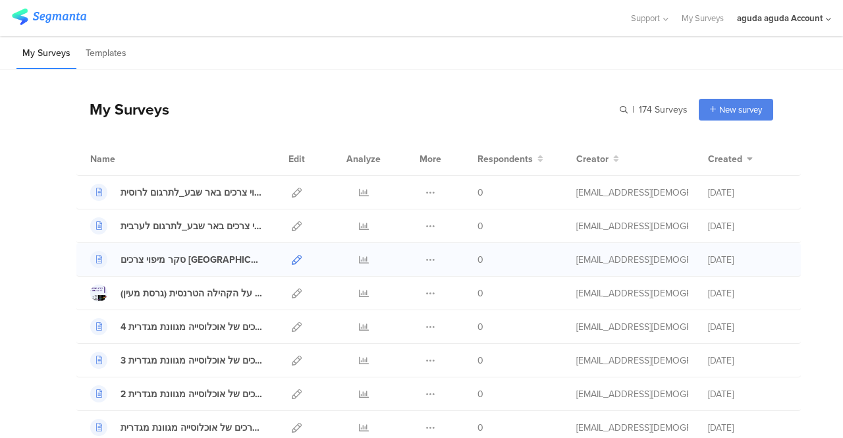
click at [292, 256] on icon at bounding box center [297, 260] width 10 height 10
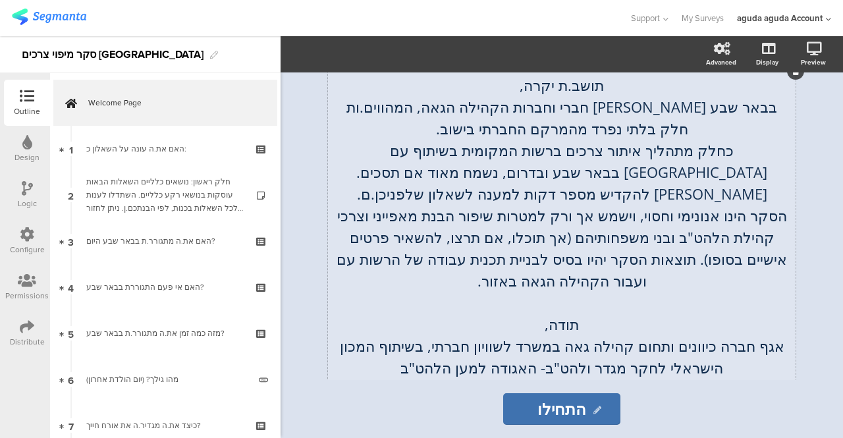
scroll to position [250, 0]
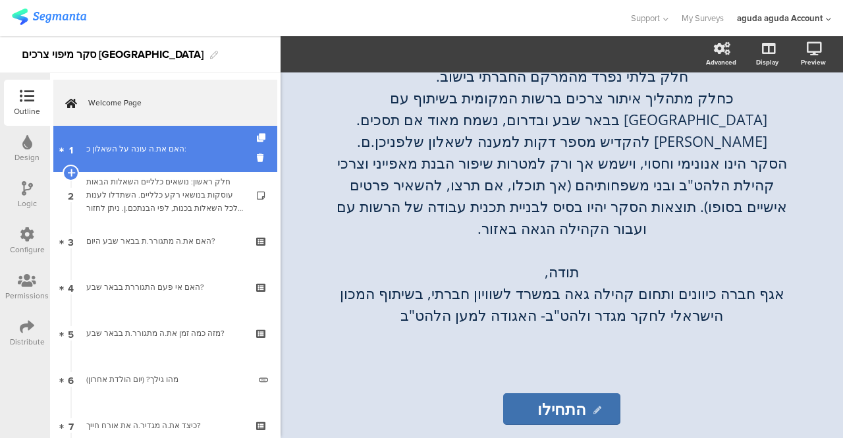
click at [130, 151] on div "האם את.ה עונה על השאלון כ:" at bounding box center [164, 148] width 157 height 13
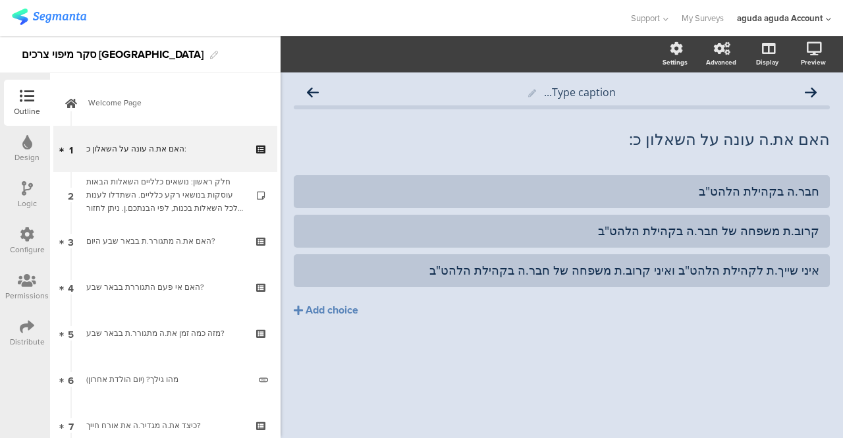
click at [28, 198] on div "Logic" at bounding box center [27, 204] width 19 height 12
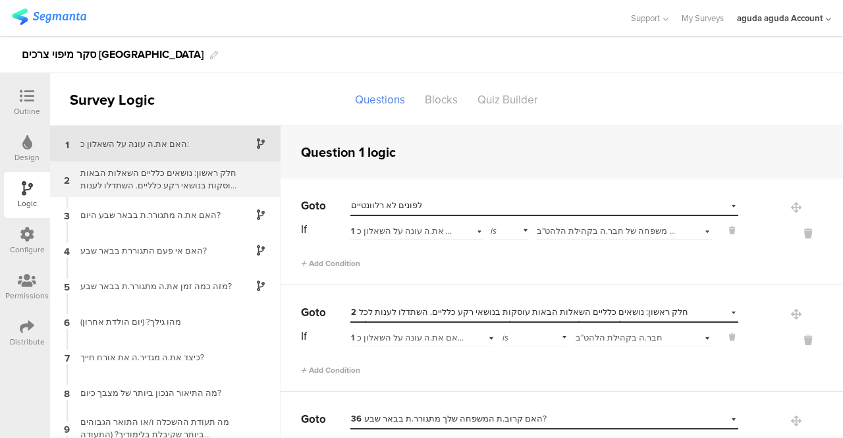
click at [116, 186] on div "חלק ראשון: נושאים כלליים השאלות הבאות עוסקות בנושאי רקע כלליים. השתדלו לענות לכ…" at bounding box center [154, 179] width 165 height 25
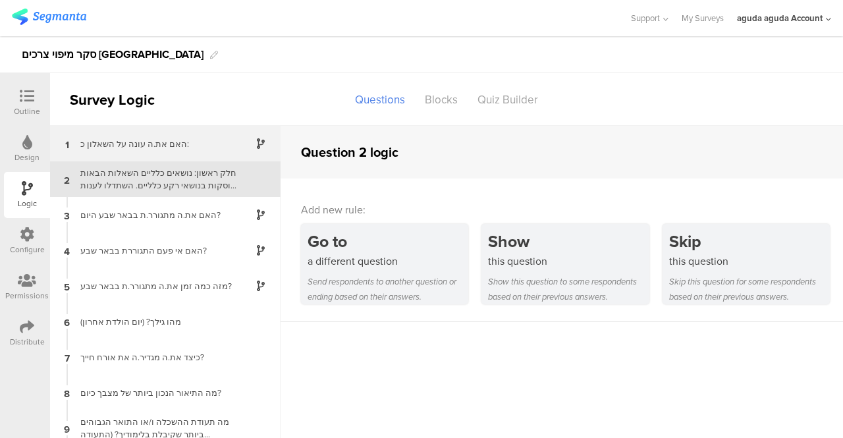
click at [114, 149] on div "האם את.ה עונה על השאלון כ:" at bounding box center [154, 144] width 165 height 13
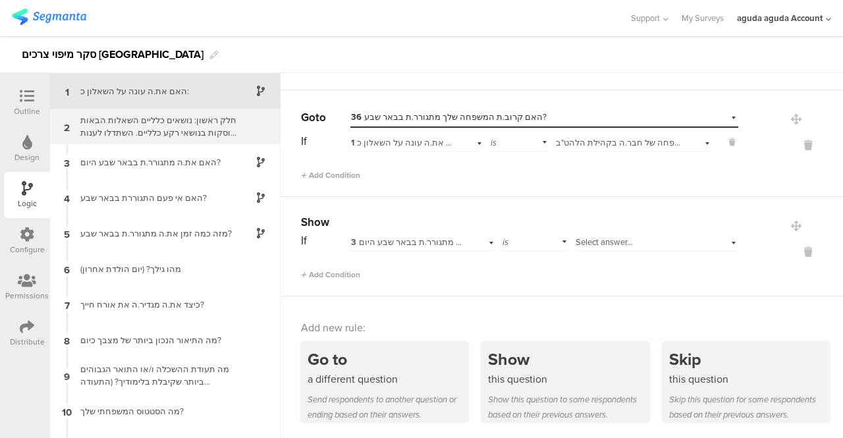
click at [157, 136] on div "חלק ראשון: נושאים כלליים השאלות הבאות עוסקות בנושאי רקע כלליים. השתדלו לענות לכ…" at bounding box center [154, 126] width 165 height 25
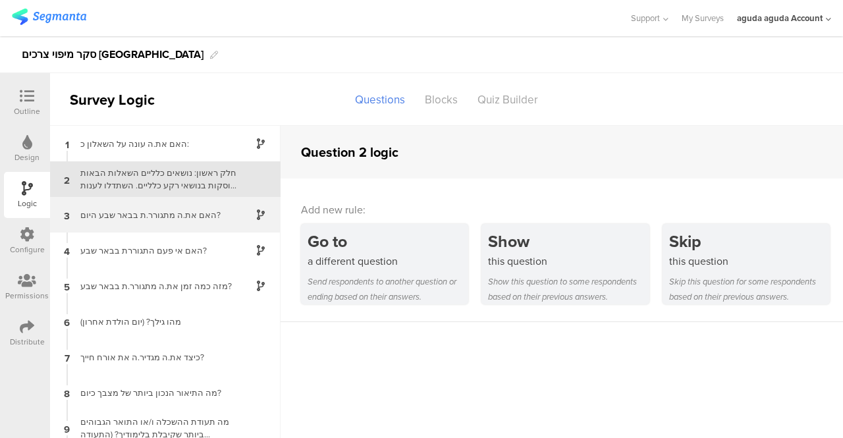
click at [121, 213] on div "האם את.ה מתגורר.ת בבאר שבע היום?" at bounding box center [154, 215] width 165 height 13
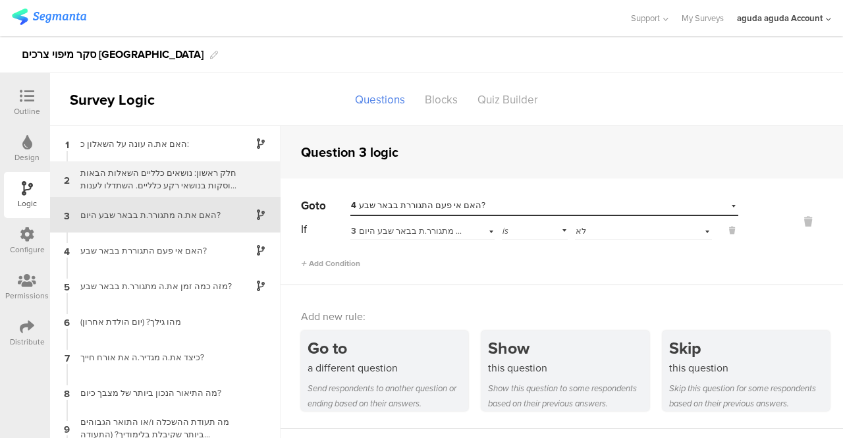
click at [130, 180] on div "חלק ראשון: נושאים כלליים השאלות הבאות עוסקות בנושאי רקע כלליים. השתדלו לענות לכ…" at bounding box center [154, 179] width 165 height 25
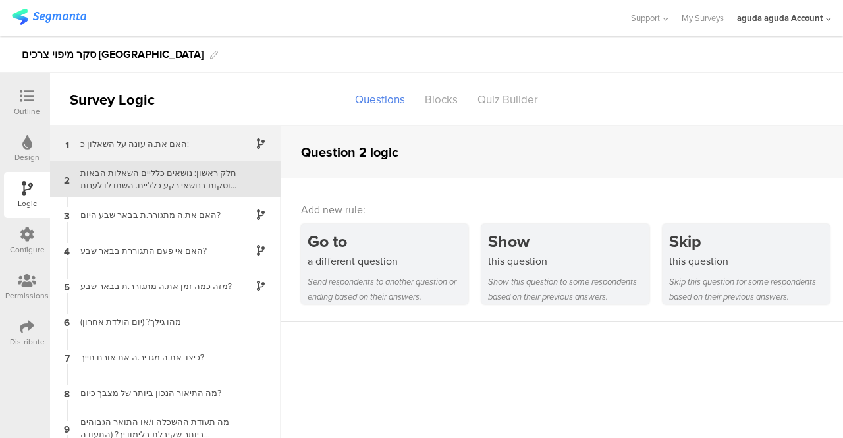
click at [142, 144] on div "האם את.ה עונה על השאלון כ:" at bounding box center [154, 144] width 165 height 13
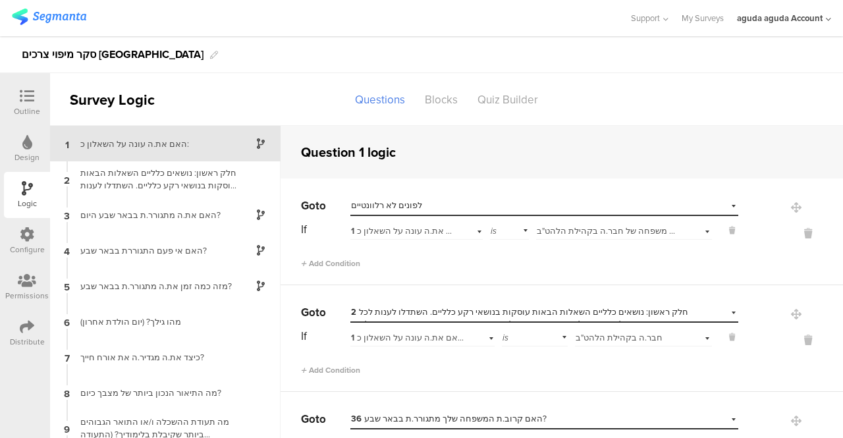
click at [714, 202] on div "Select destination... לפונים לא רלוונטיים" at bounding box center [545, 206] width 388 height 20
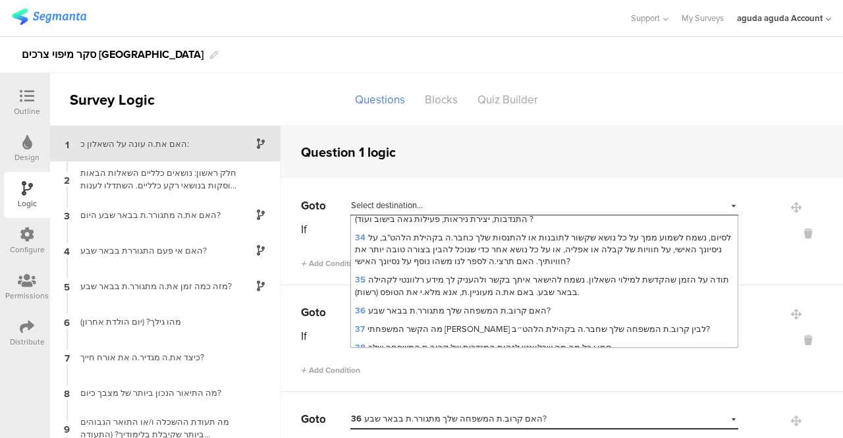
scroll to position [734, 0]
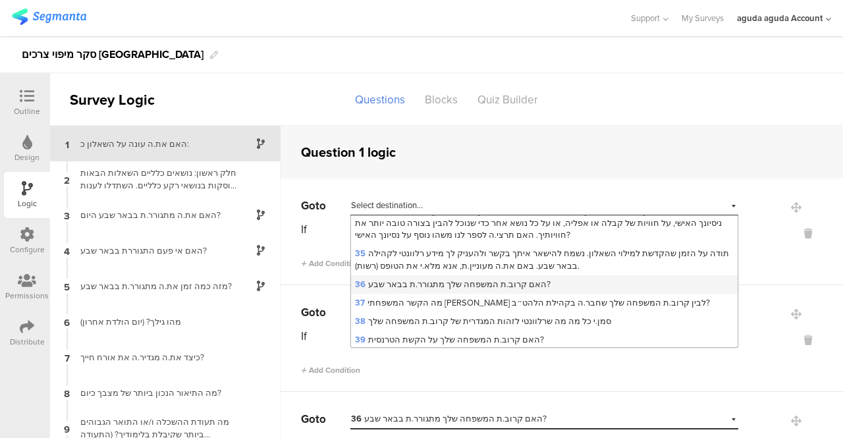
click at [402, 287] on span "36 האם קרוב.ת המשפחה שלך מתגורר.ת בבאר שבע?" at bounding box center [453, 284] width 196 height 13
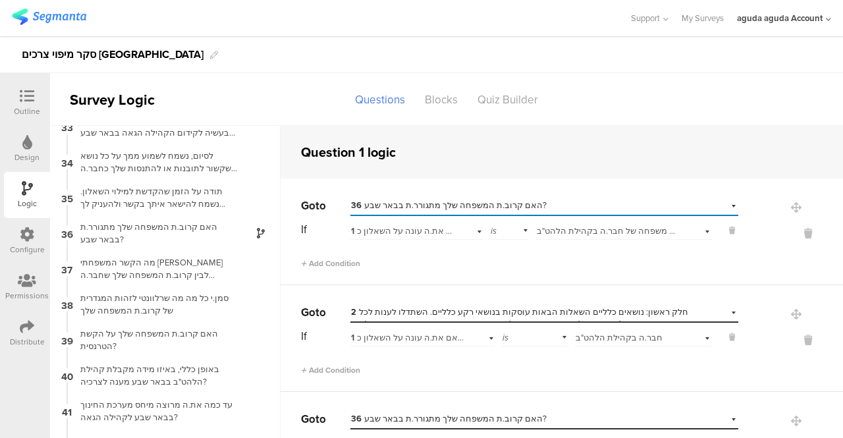
scroll to position [1184, 0]
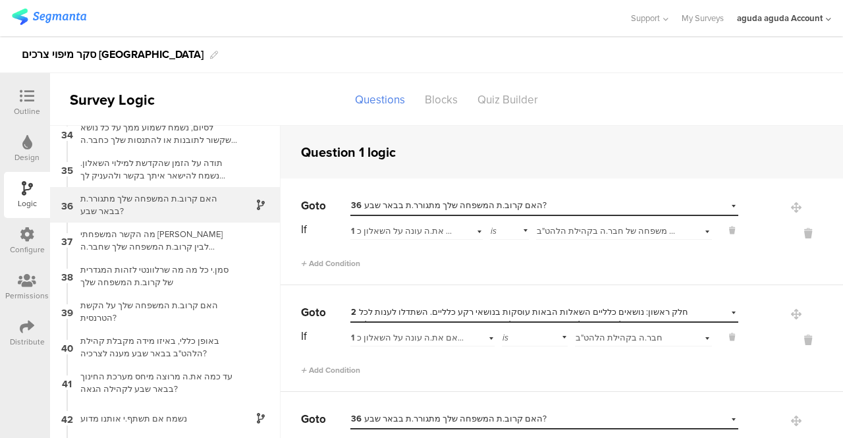
click at [162, 200] on div "האם קרוב.ת המשפחה שלך מתגורר.ת בבאר שבע?" at bounding box center [154, 204] width 165 height 25
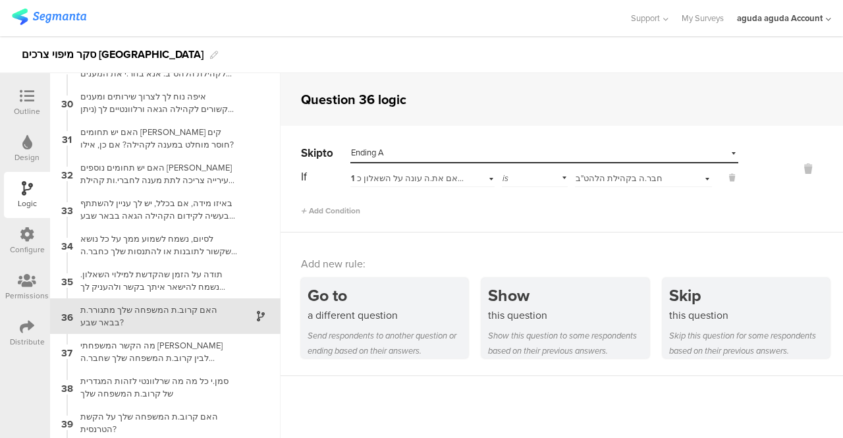
scroll to position [1081, 0]
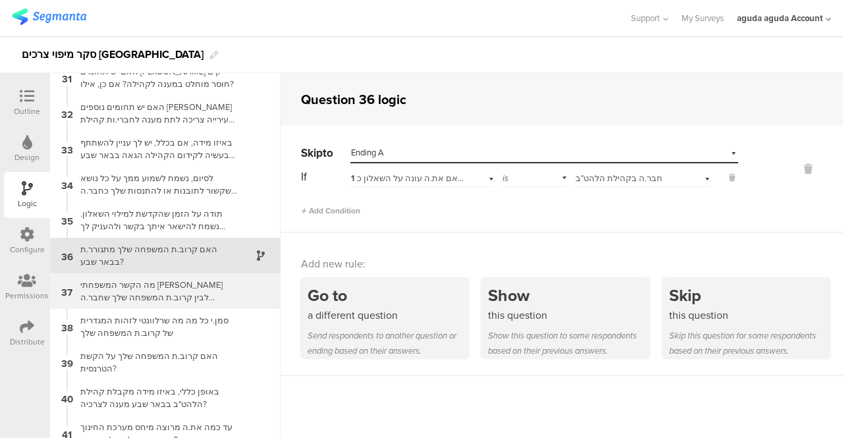
click at [151, 298] on div "מה הקשר המשפחתי [PERSON_NAME] לבין קרוב.ת המשפחה שלך שחבר.ה בקהילת הלהט״ב?" at bounding box center [154, 291] width 165 height 25
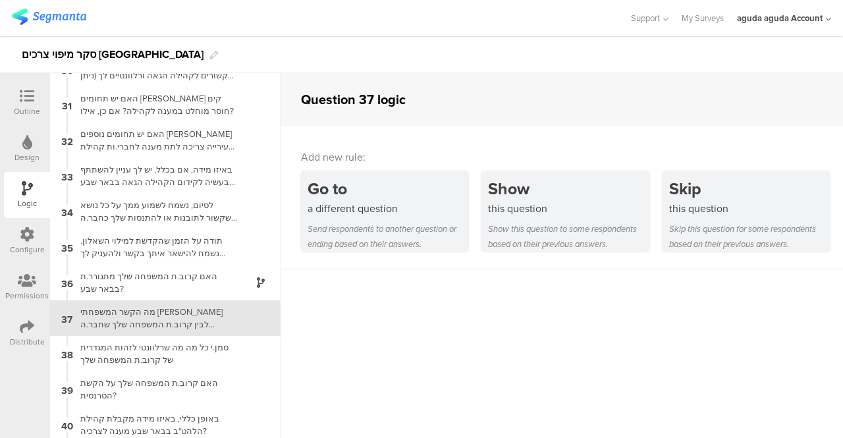
scroll to position [1116, 0]
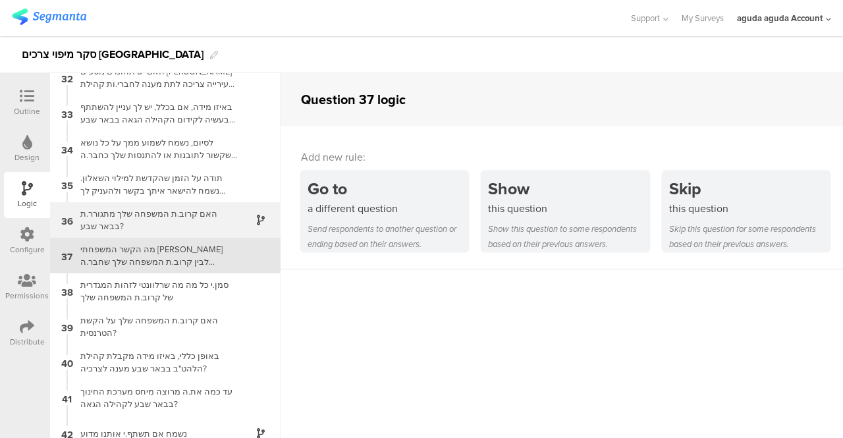
click at [119, 214] on div "האם קרוב.ת המשפחה שלך מתגורר.ת בבאר שבע?" at bounding box center [154, 220] width 165 height 25
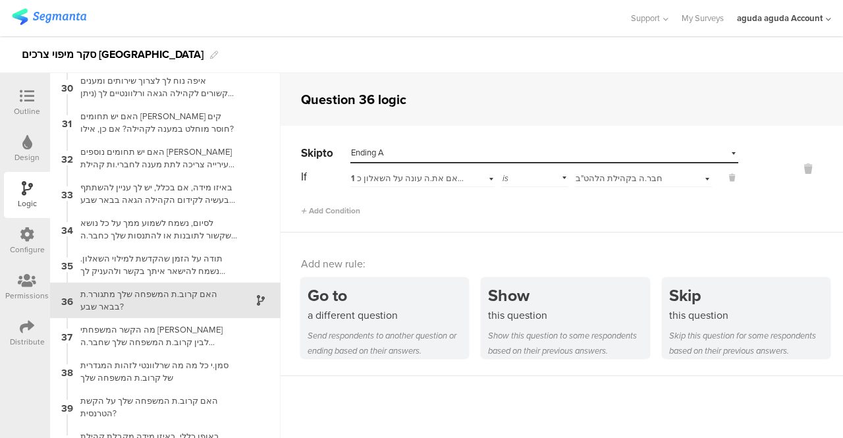
scroll to position [1081, 0]
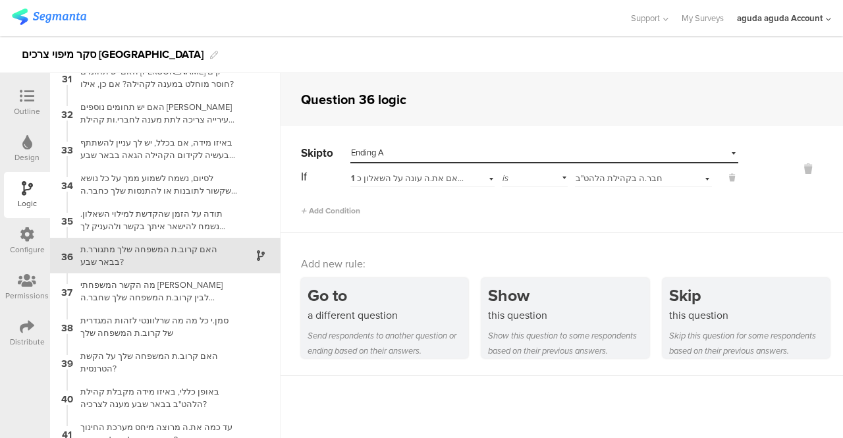
click at [24, 98] on icon at bounding box center [27, 96] width 14 height 14
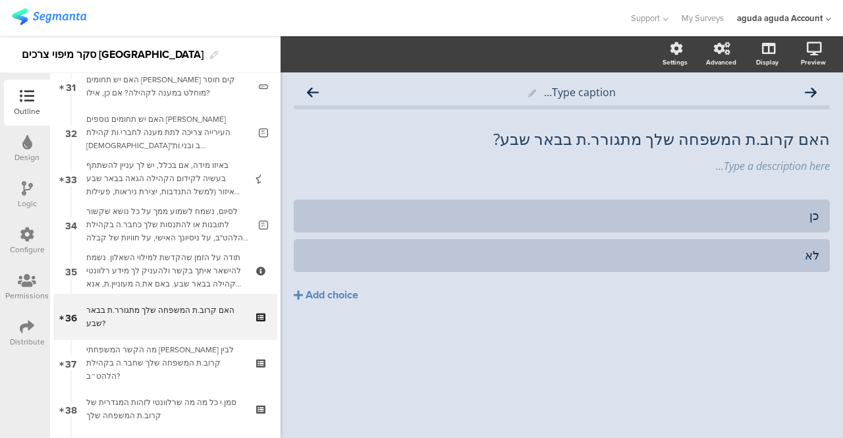
scroll to position [1507, 0]
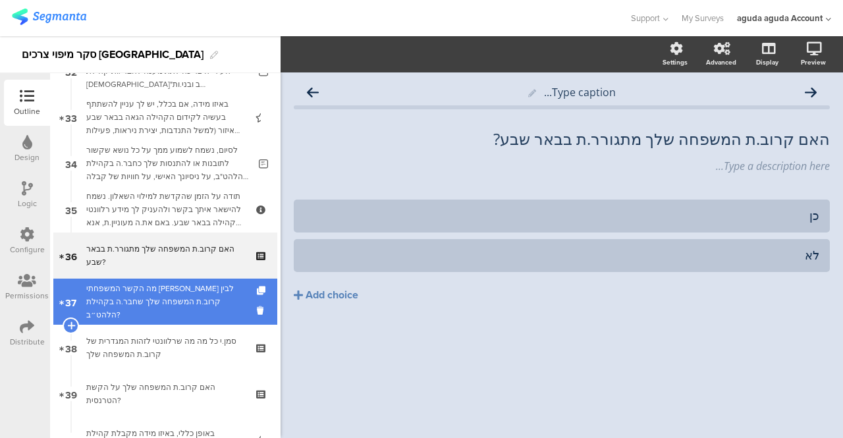
click at [119, 305] on div "מה הקשר המשפחתי [PERSON_NAME] לבין קרוב.ת המשפחה שלך שחבר.ה בקהילת הלהט״ב?" at bounding box center [164, 302] width 157 height 40
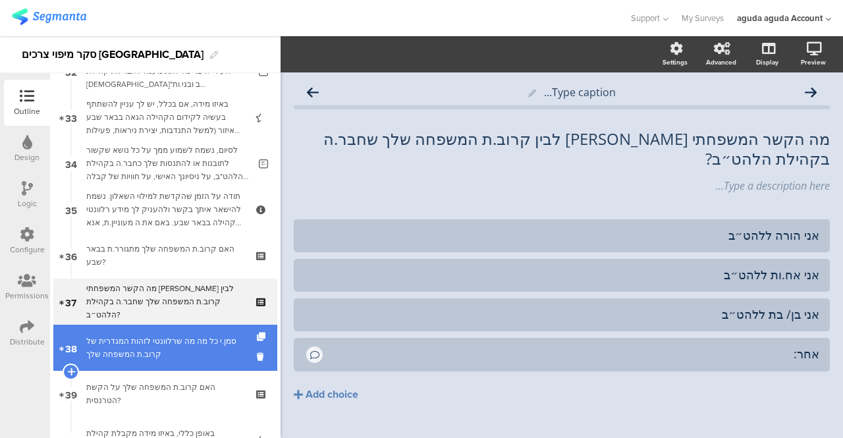
click at [123, 345] on div "סמן.י כל מה מה שרלוונטי לזהות המגדרית של קרוב.ת המשפחה שלך" at bounding box center [164, 348] width 157 height 26
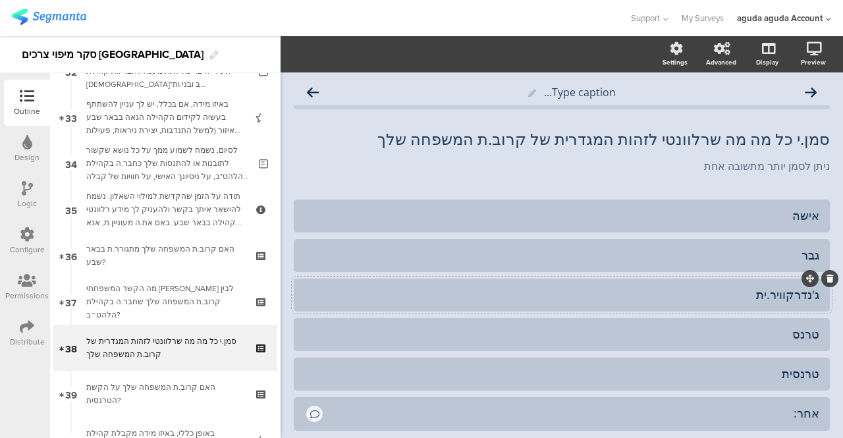
click at [709, 298] on div "ג'נדרקוויר.ית" at bounding box center [561, 294] width 515 height 15
click at [827, 280] on icon at bounding box center [830, 279] width 7 height 8
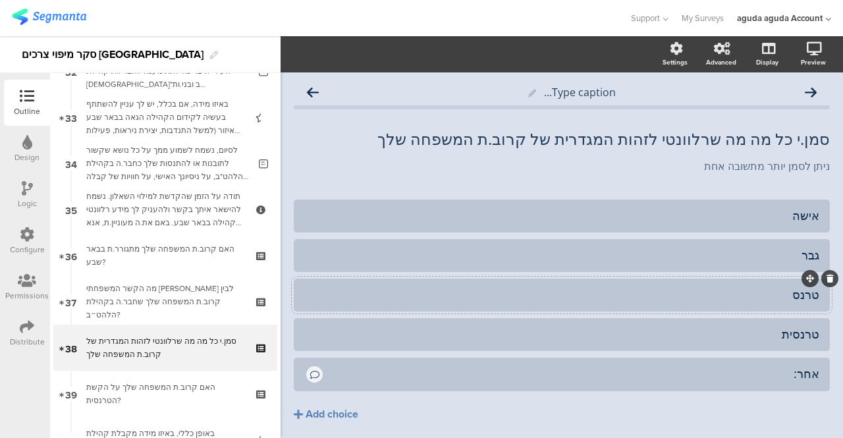
click at [725, 300] on div "טרנס" at bounding box center [561, 294] width 515 height 15
click at [827, 283] on icon at bounding box center [830, 279] width 7 height 8
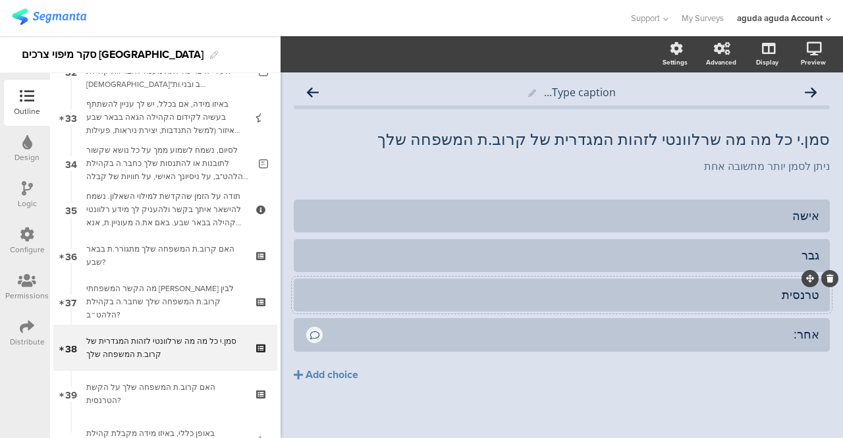
click at [790, 296] on div "טרנסית" at bounding box center [561, 294] width 515 height 15
click at [827, 279] on icon at bounding box center [830, 279] width 7 height 8
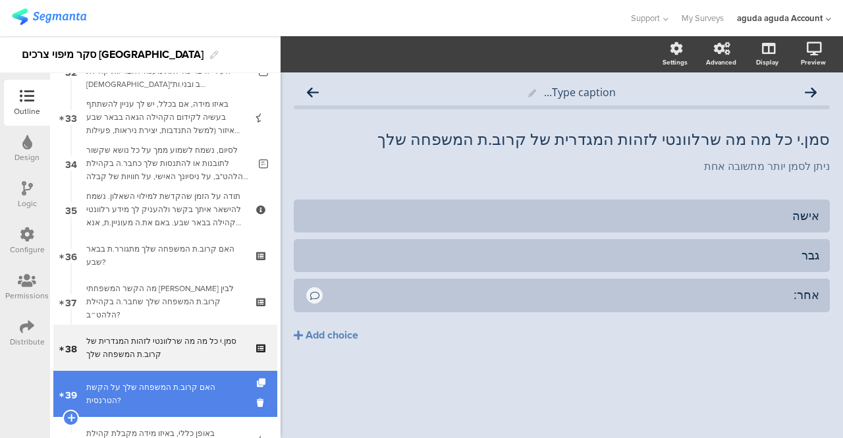
click at [163, 390] on div "האם קרוב.ת המשפחה שלך על הקשת הטרנסית?" at bounding box center [164, 394] width 157 height 26
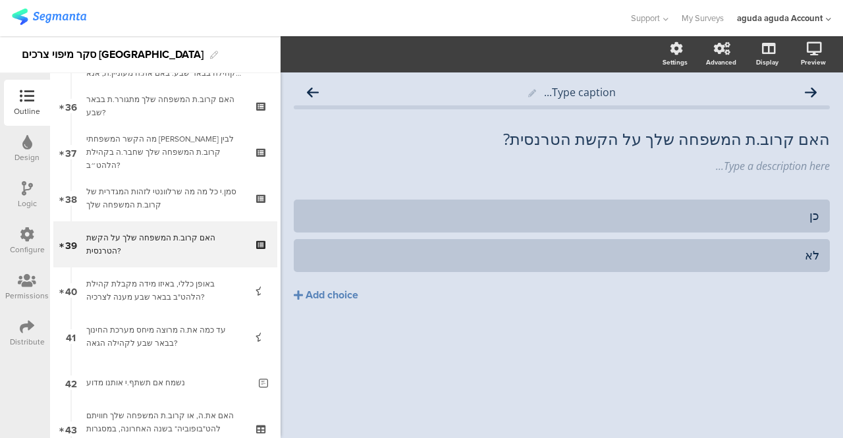
scroll to position [1660, 0]
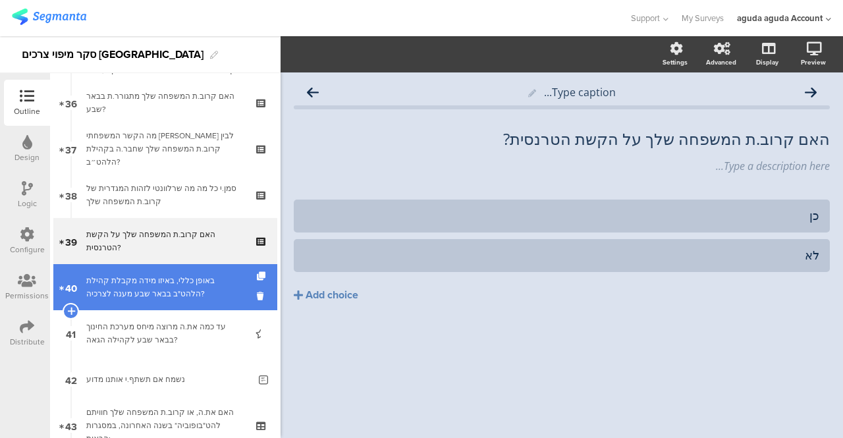
click at [148, 290] on div "באופן כללי, באיזו מידה מקבלת קהילת הלהט"ב בבאר שבע מענה לצרכיה?" at bounding box center [164, 287] width 157 height 26
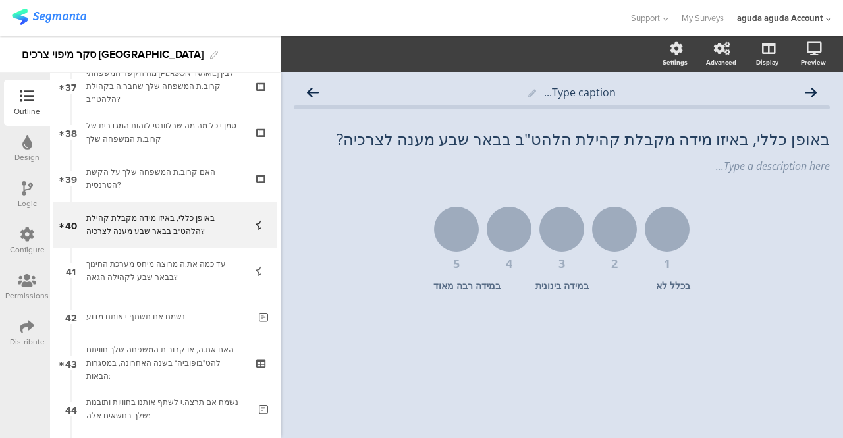
scroll to position [1743, 0]
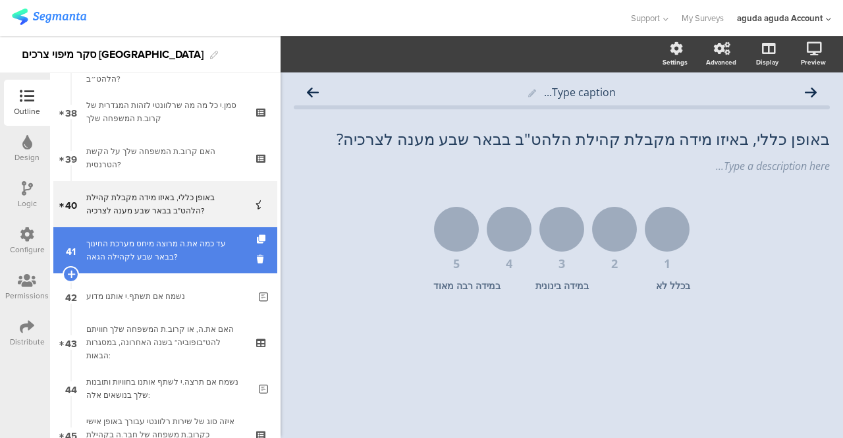
click at [145, 251] on div "עד כמה את.ה מרוצה מיחס מערכת החינוך בבאר שבע לקהילה הגאה?" at bounding box center [164, 250] width 157 height 26
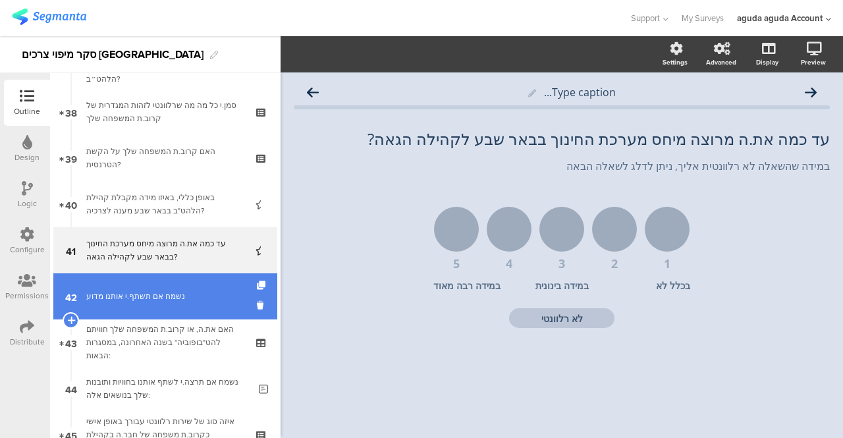
click at [140, 296] on div "נשמח אם תשתף.י אותנו מדוע" at bounding box center [167, 296] width 163 height 13
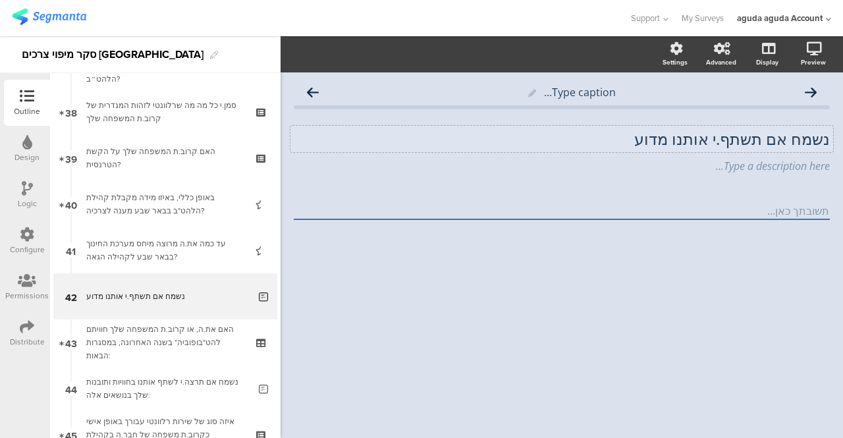
click at [757, 139] on p "נשמח אם תשתף.י אותנו מדוע" at bounding box center [562, 139] width 536 height 20
click at [828, 141] on p "נשמח אם תשתף.י אותנו מדוע" at bounding box center [562, 139] width 536 height 20
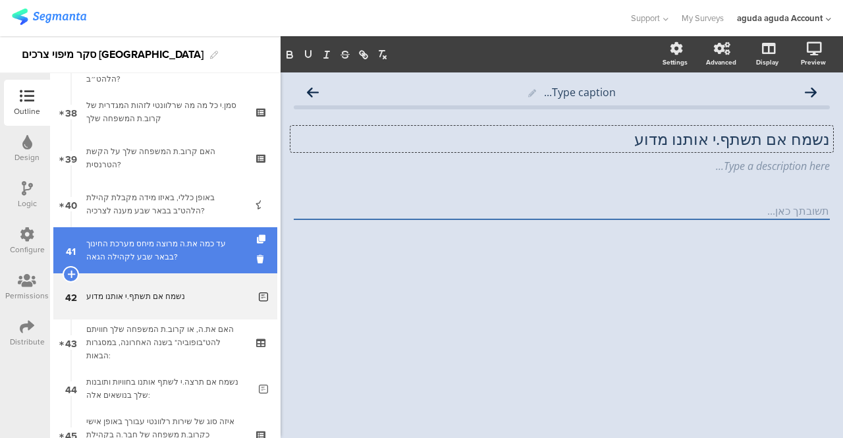
click at [123, 262] on div "עד כמה את.ה מרוצה מיחס מערכת החינוך בבאר שבע לקהילה הגאה?" at bounding box center [164, 250] width 157 height 26
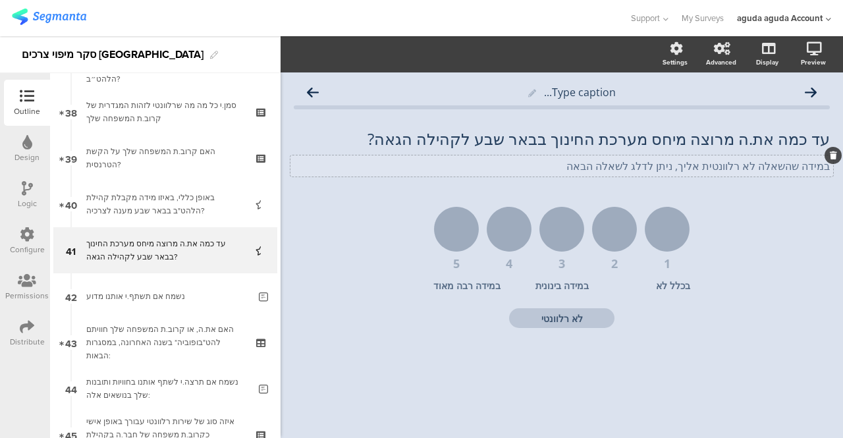
click at [708, 166] on div "במידה שהשאלה לא רלוונטית אליך, ניתן לדלג לשאלה הבאה במידה שהשאלה לא רלוונטית אל…" at bounding box center [562, 165] width 543 height 21
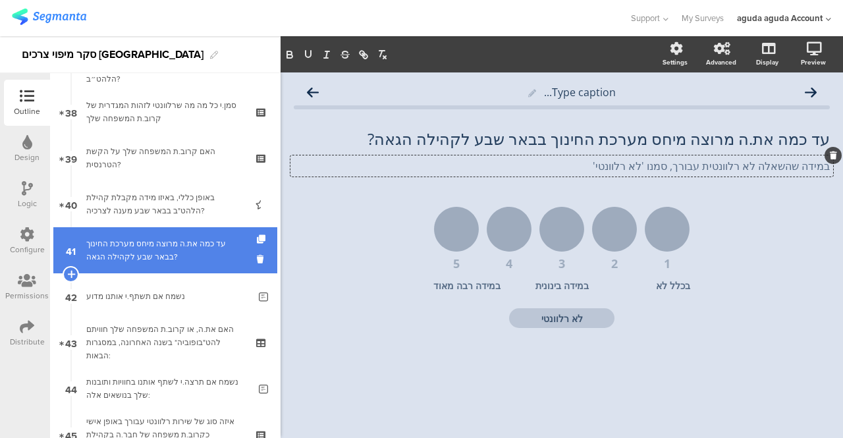
click at [148, 263] on div "עד כמה את.ה מרוצה מיחס מערכת החינוך בבאר שבע לקהילה הגאה?" at bounding box center [164, 250] width 157 height 26
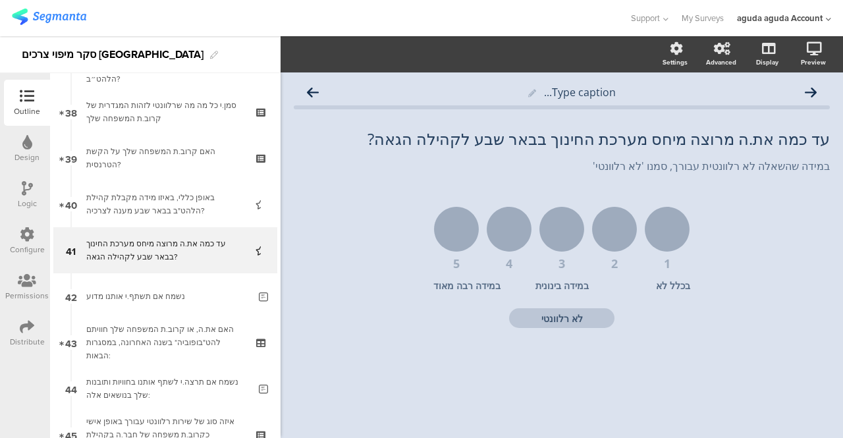
click at [25, 200] on div "Logic" at bounding box center [27, 204] width 19 height 12
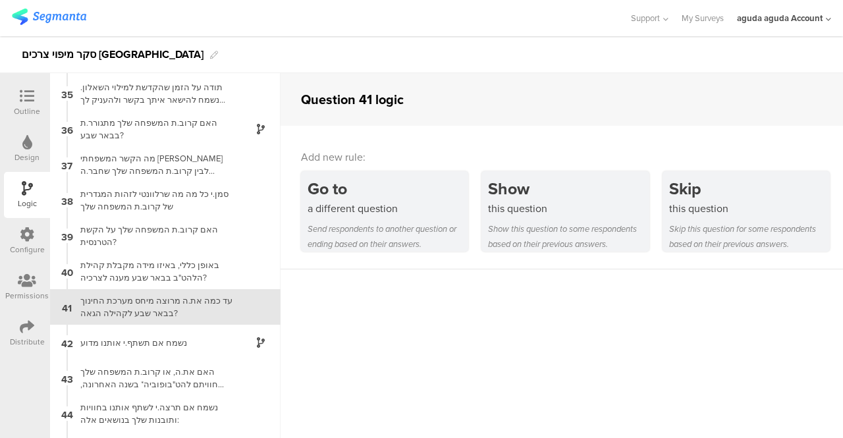
scroll to position [1258, 0]
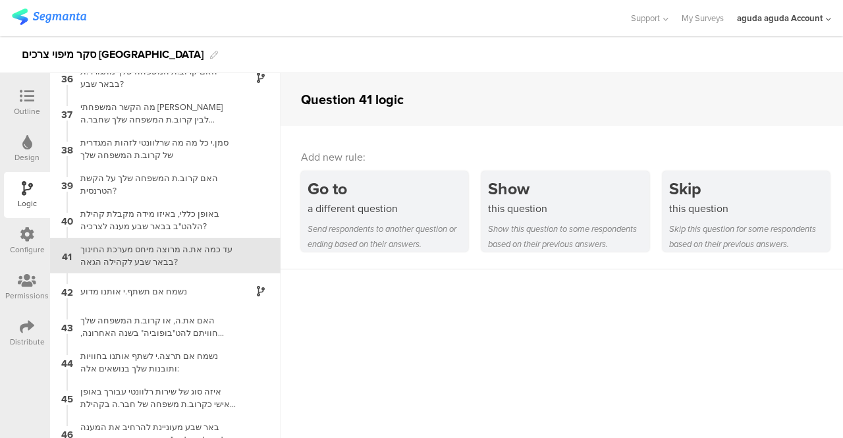
click at [335, 157] on div "Add new rule:" at bounding box center [562, 157] width 523 height 15
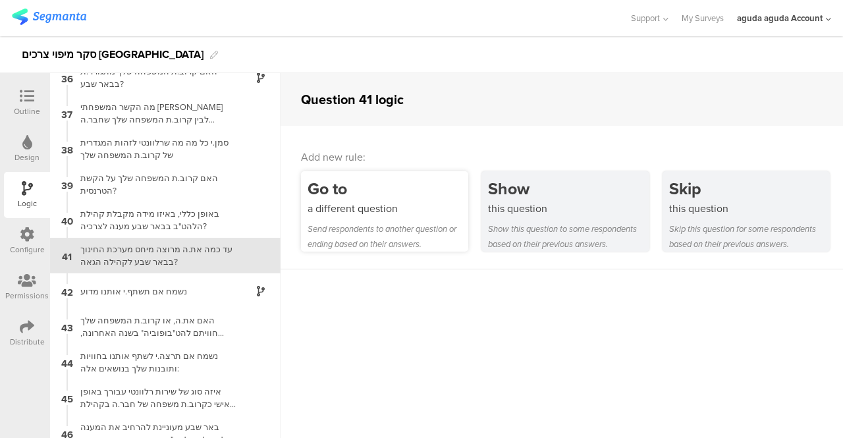
click at [332, 206] on div "a different question" at bounding box center [388, 208] width 161 height 15
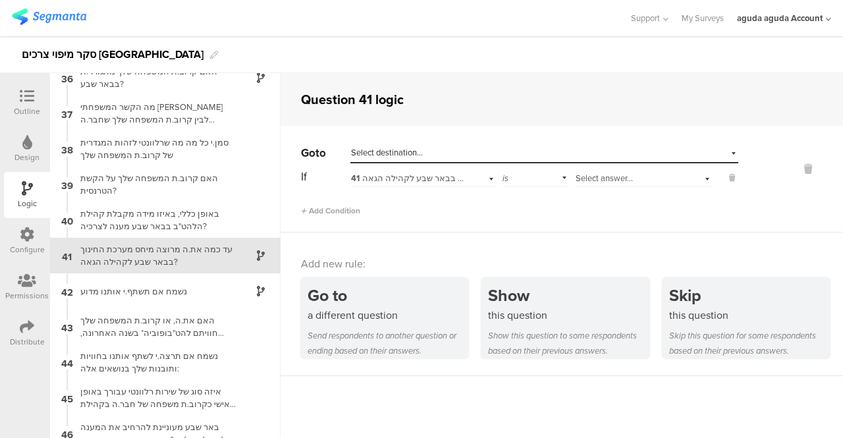
click at [723, 152] on div "Select destination..." at bounding box center [545, 153] width 388 height 20
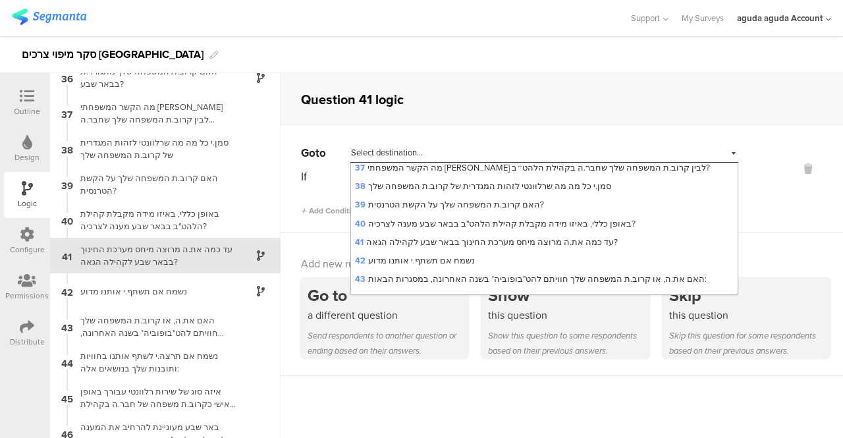
scroll to position [851, 0]
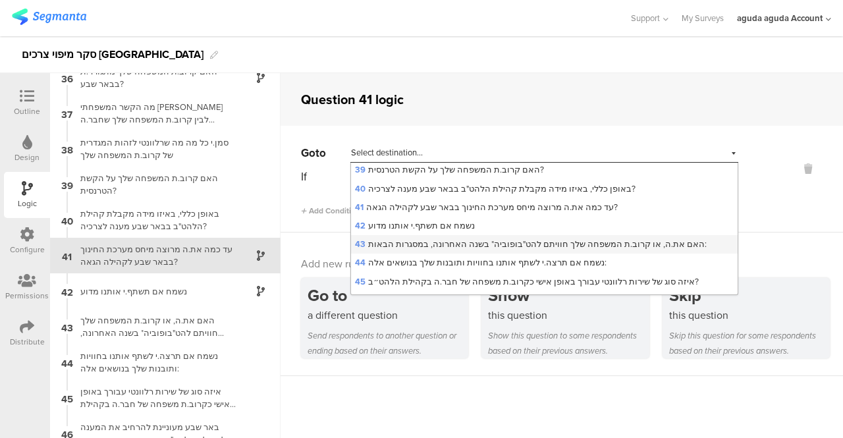
click at [397, 238] on span "43 האם את.ה, או קרוב.ת המשפחה שלך חוויתם להט"בופוביה* בשנה האחרונה, במסגרות הבא…" at bounding box center [531, 244] width 352 height 13
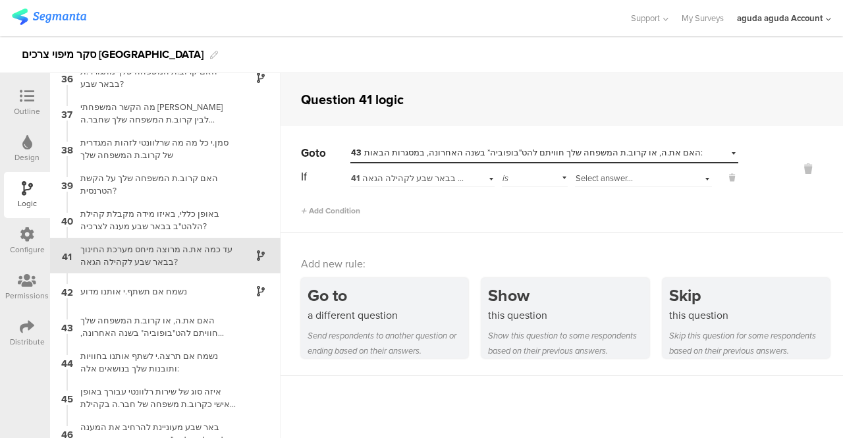
click at [696, 179] on div "Select answer..." at bounding box center [643, 177] width 137 height 20
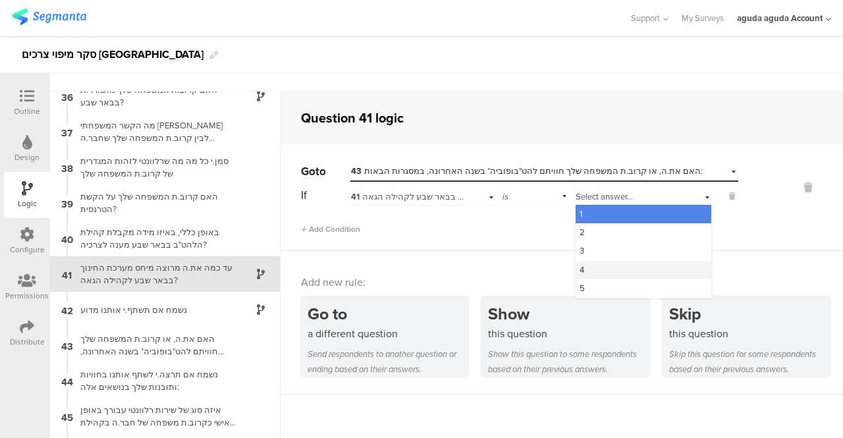
scroll to position [53, 0]
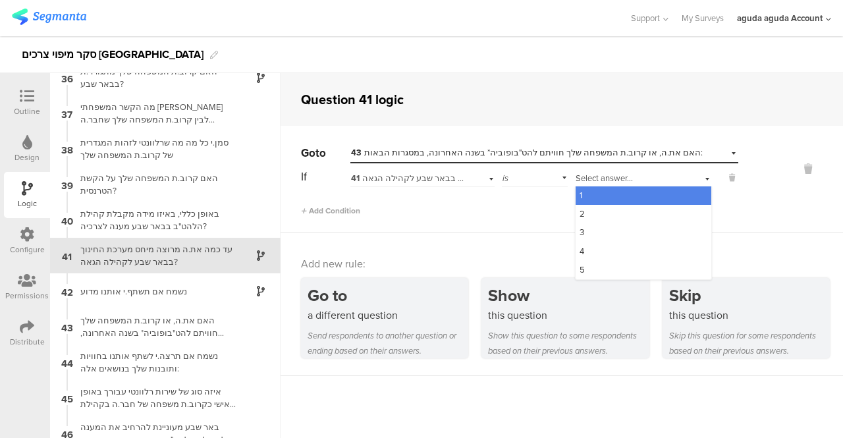
click at [25, 97] on icon at bounding box center [27, 96] width 14 height 14
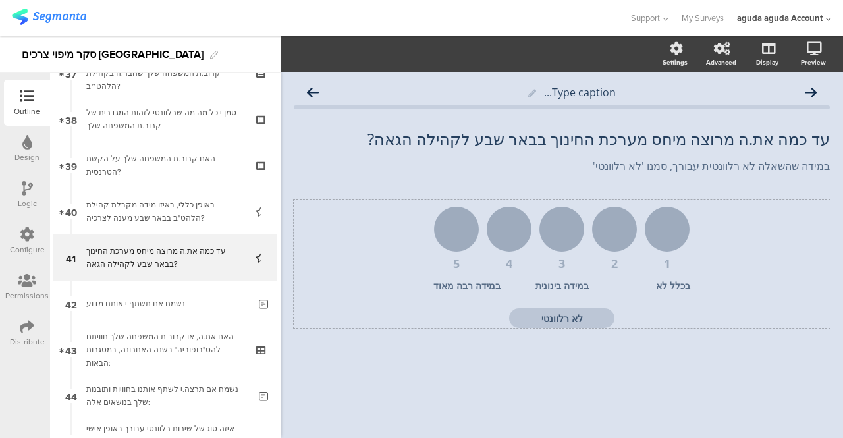
scroll to position [1738, 0]
click at [583, 317] on textarea "לא רלוונטי" at bounding box center [561, 318] width 105 height 13
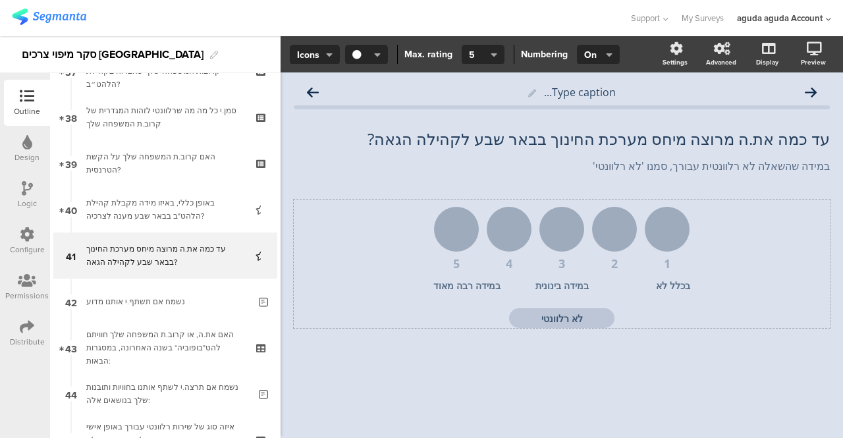
click at [540, 317] on textarea "לא רלוונטי" at bounding box center [561, 318] width 105 height 13
click at [495, 55] on icon "button" at bounding box center [494, 54] width 7 height 11
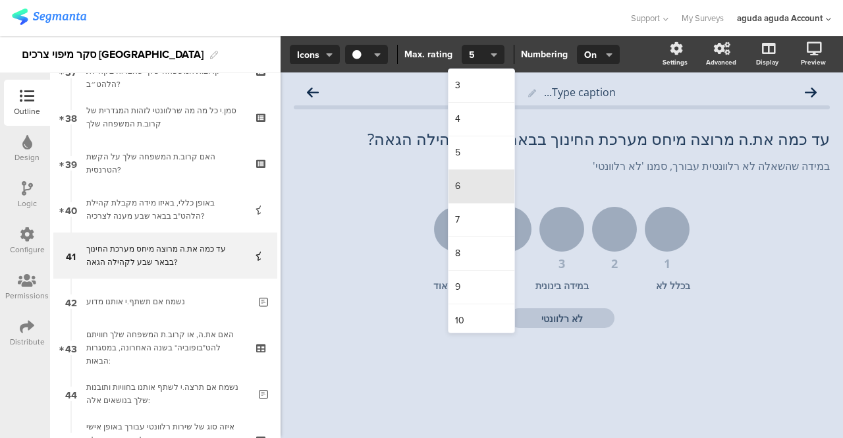
click at [466, 186] on div "6" at bounding box center [482, 187] width 66 height 34
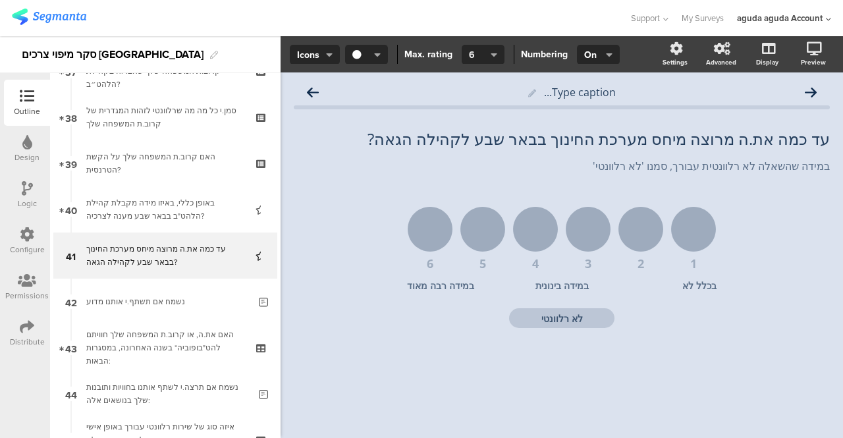
click at [495, 51] on button "6" at bounding box center [483, 55] width 43 height 20
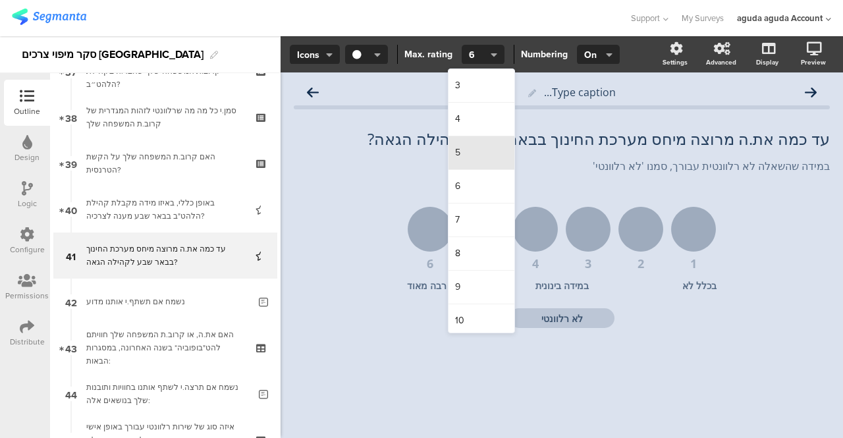
click at [452, 161] on div "5" at bounding box center [482, 153] width 66 height 34
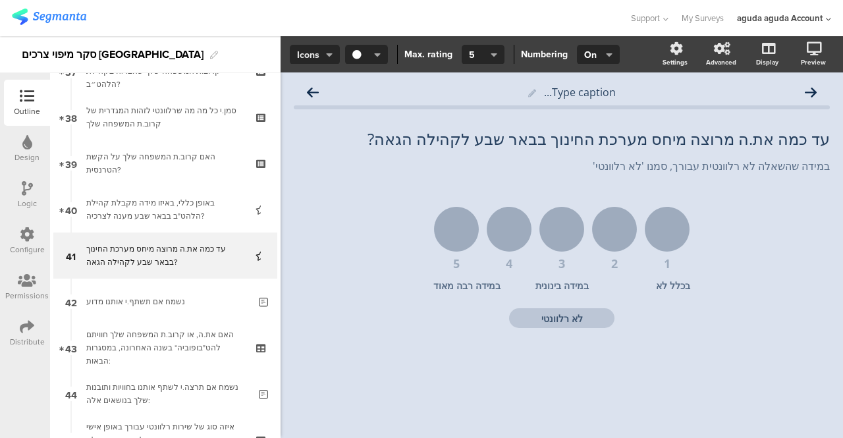
click at [324, 52] on span "Icons" at bounding box center [315, 55] width 36 height 14
click at [22, 184] on icon at bounding box center [27, 188] width 11 height 14
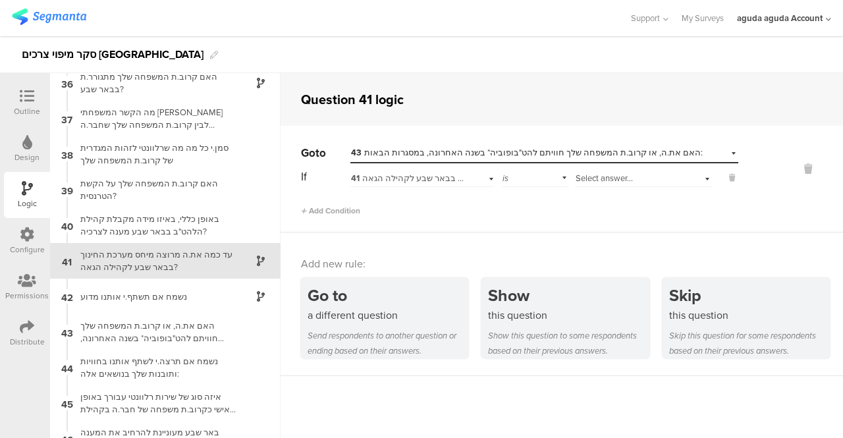
scroll to position [1258, 0]
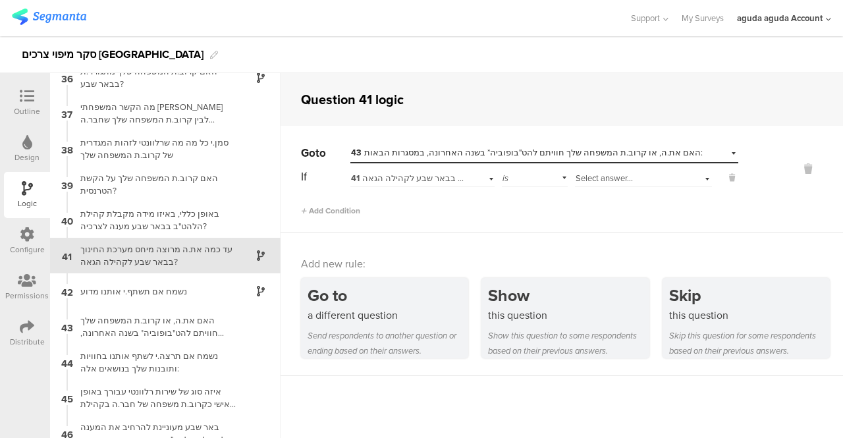
click at [698, 177] on div "Select answer..." at bounding box center [643, 177] width 137 height 20
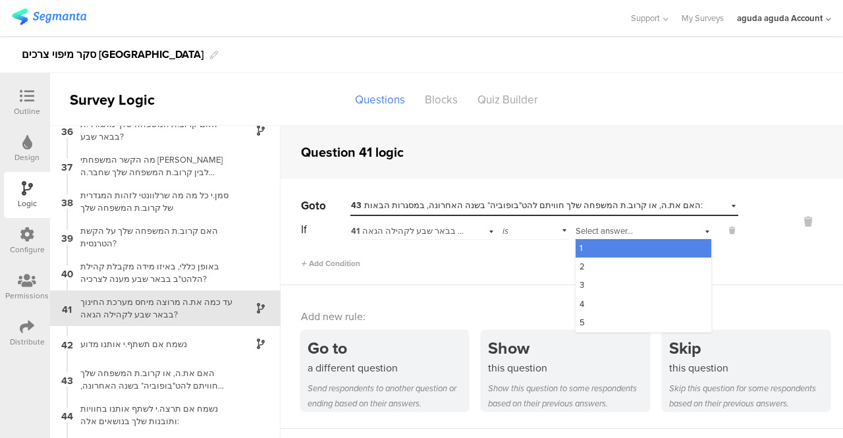
click at [180, 306] on div "עד כמה את.ה מרוצה מיחס מערכת החינוך בבאר שבע לקהילה הגאה?" at bounding box center [154, 308] width 165 height 25
click at [24, 101] on icon at bounding box center [27, 96] width 14 height 14
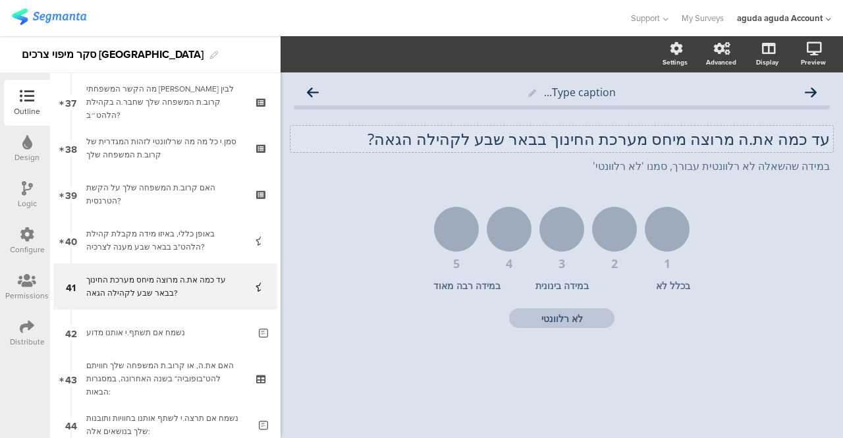
scroll to position [1738, 0]
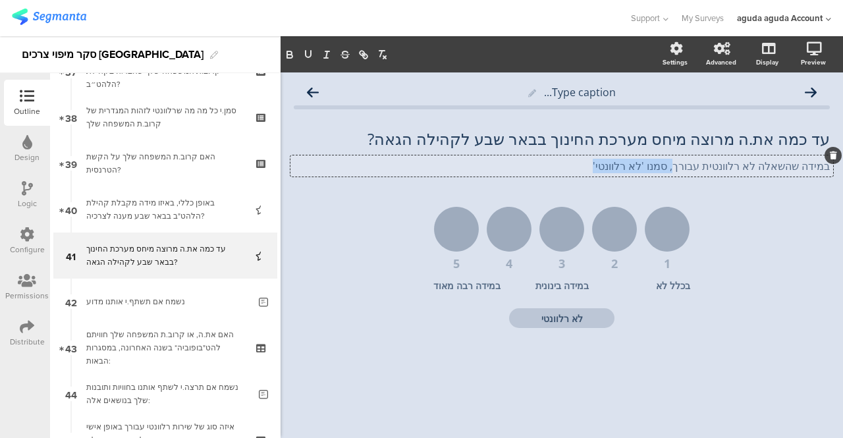
drag, startPoint x: 604, startPoint y: 164, endPoint x: 681, endPoint y: 167, distance: 77.8
click at [681, 167] on div "במידה שהשאלה לא רלוונטית עבורך, סמנו 'לא רלוונטי' במידה שהשאלה לא רלוונטית עבור…" at bounding box center [562, 165] width 543 height 21
click at [406, 374] on div "Type caption... עד כמה את.ה מרוצה מיחס מערכת החינוך בבאר שבע לקהילה הגאה? עד כמ…" at bounding box center [562, 226] width 563 height 308
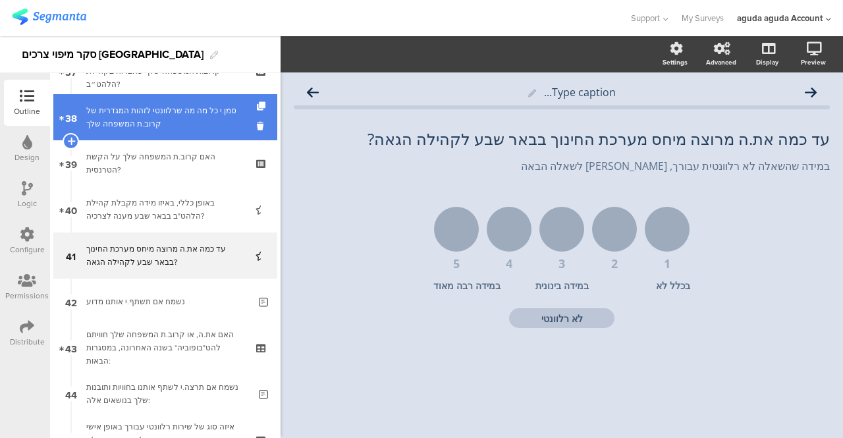
click at [122, 125] on div "סמן.י כל מה מה שרלוונטי לזהות המגדרית של קרוב.ת המשפחה שלך" at bounding box center [164, 117] width 157 height 26
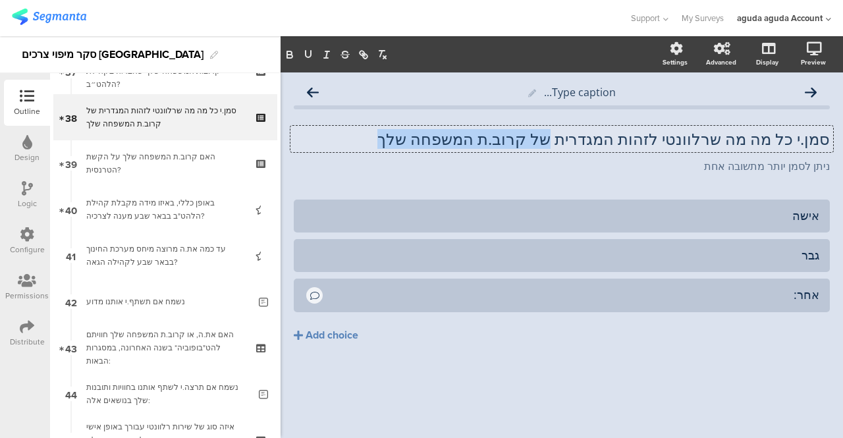
drag, startPoint x: 569, startPoint y: 142, endPoint x: 401, endPoint y: 132, distance: 169.0
click at [401, 132] on div "סמן.י כל מה מה שרלוונטי לזהות המגדרית של קרוב.ת המשפחה שלך סמן.י כל מה מה שרלוו…" at bounding box center [562, 139] width 543 height 26
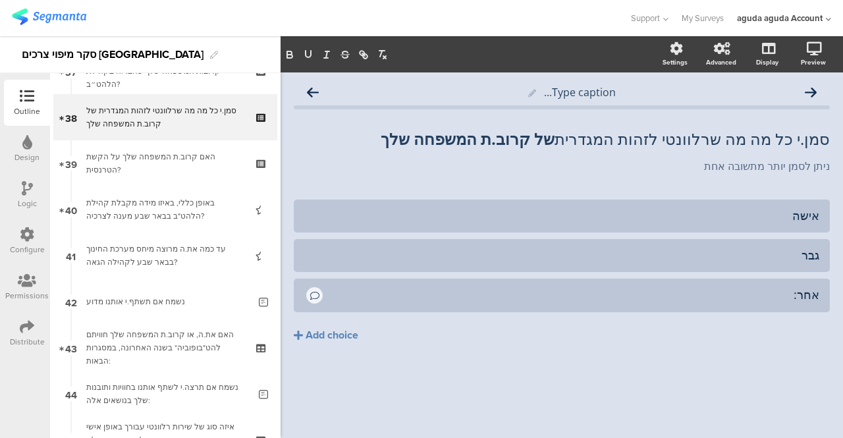
click at [454, 178] on div "סמן.י כל מה מה שרלוונטי לזהות המגדרית של קרוב.ת המשפחה שלך סמן.י כל מה מה שרלוו…" at bounding box center [562, 151] width 536 height 70
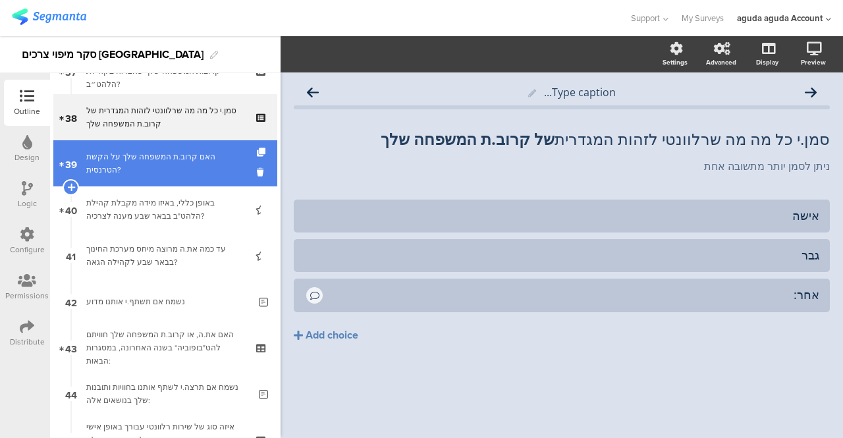
click at [152, 157] on div "האם קרוב.ת המשפחה שלך על הקשת הטרנסית?" at bounding box center [164, 163] width 157 height 26
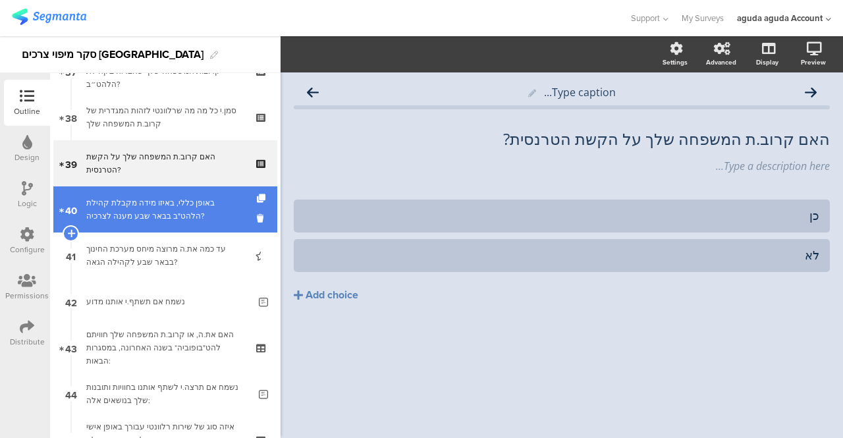
click at [134, 209] on div "באופן כללי, באיזו מידה מקבלת קהילת הלהט"ב בבאר שבע מענה לצרכיה?" at bounding box center [164, 209] width 157 height 26
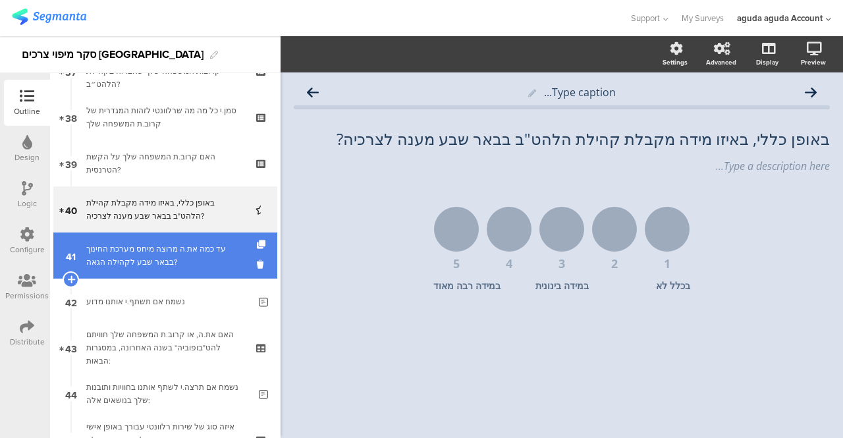
click at [150, 256] on div "עד כמה את.ה מרוצה מיחס מערכת החינוך בבאר שבע לקהילה הגאה?" at bounding box center [164, 255] width 157 height 26
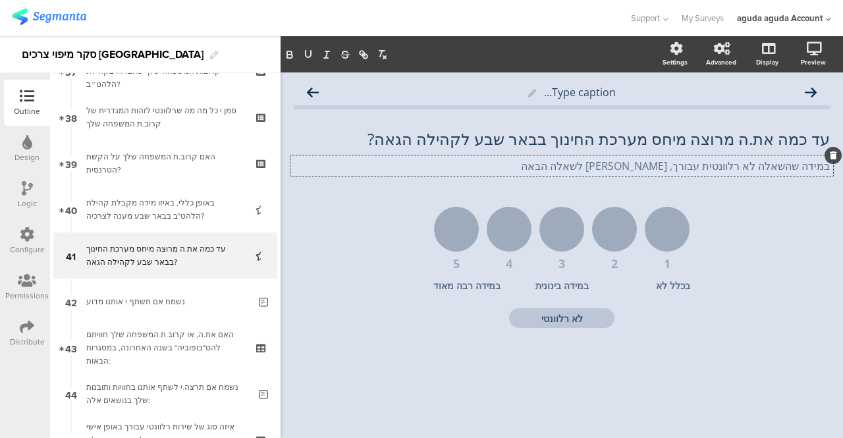
click at [669, 160] on div "במידה שהשאלה לא רלוונטית עבורך, עברי לשאלה הבאה במידה שהשאלה לא רלוונטית עבורך,…" at bounding box center [562, 165] width 543 height 21
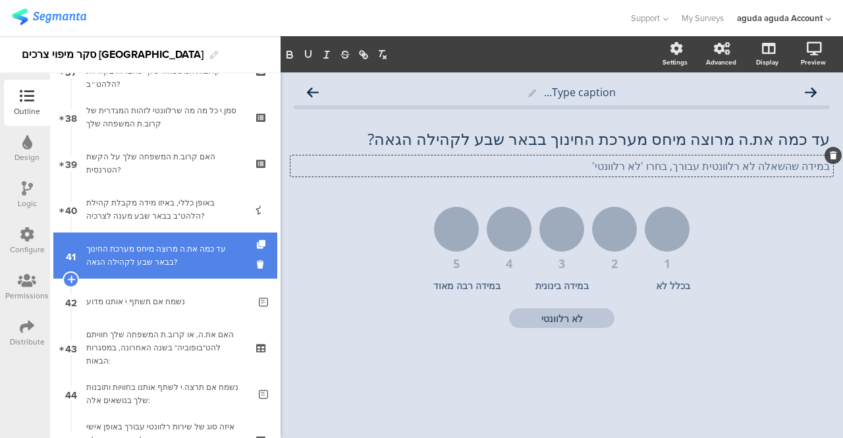
click at [128, 264] on div "עד כמה את.ה מרוצה מיחס מערכת החינוך בבאר שבע לקהילה הגאה?" at bounding box center [164, 255] width 157 height 26
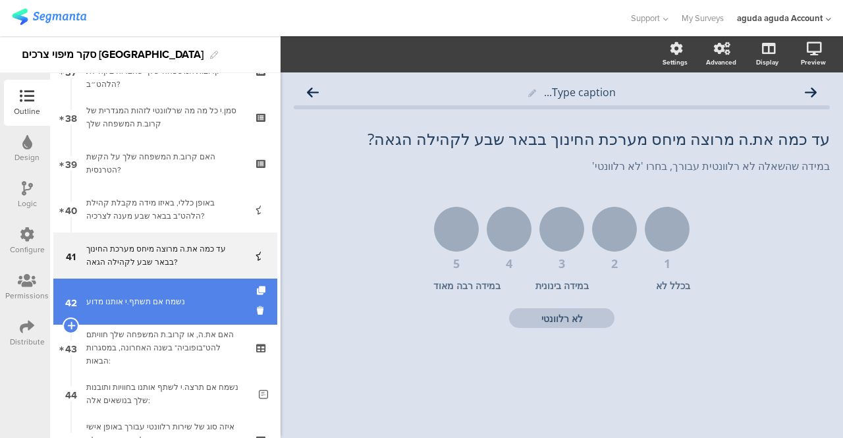
click at [122, 308] on link "42 נשמח אם תשתף.י אותנו מדוע" at bounding box center [165, 302] width 224 height 46
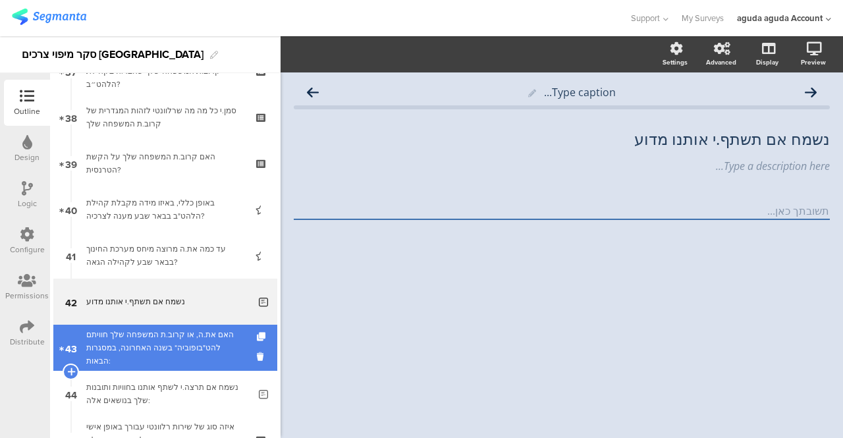
click at [127, 337] on div "האם את.ה, או קרוב.ת המשפחה שלך חוויתם להט"בופוביה* בשנה האחרונה, במסגרות הבאות:" at bounding box center [164, 348] width 157 height 40
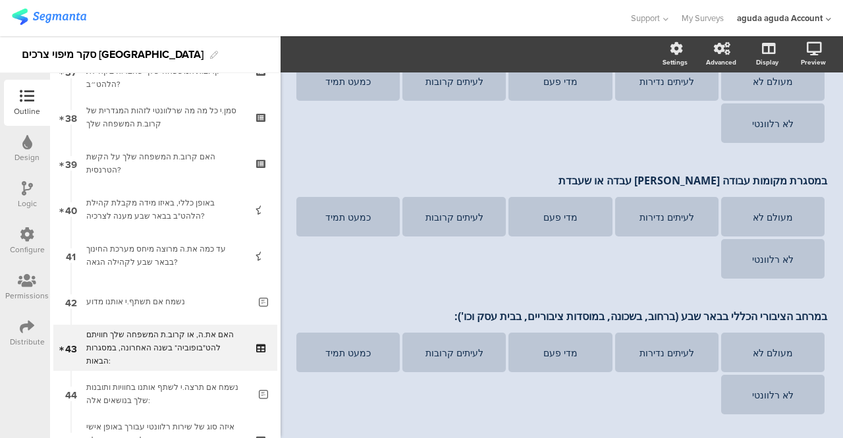
scroll to position [733, 0]
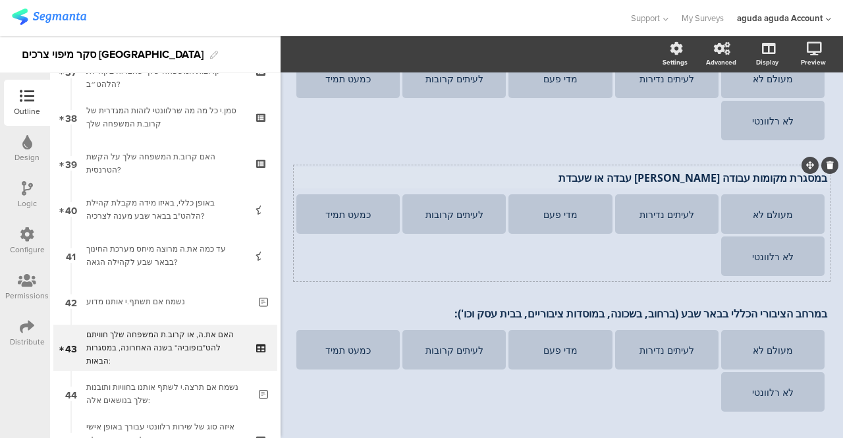
click at [706, 181] on div "במסגרת מקומות עבודה שבהם עבדה או שעבדת במסגרת מקומות עבודה שבהם עבדה או שעבדת מ…" at bounding box center [562, 223] width 536 height 116
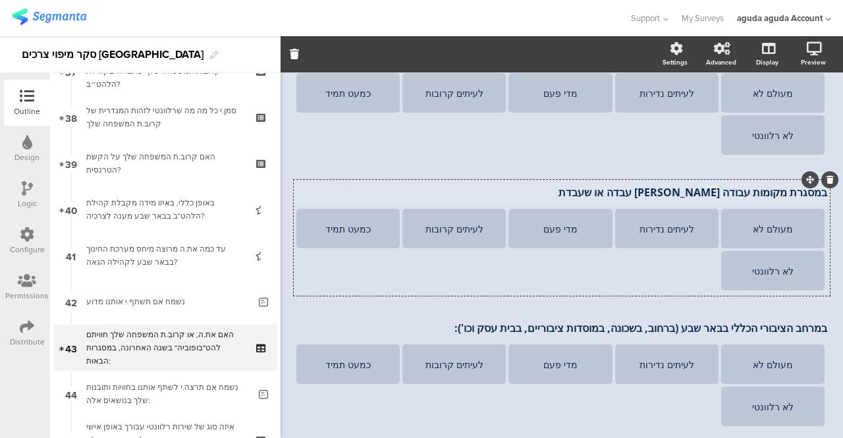
click at [709, 188] on p "במסגרת מקומות עבודה שבהם עבדה או שעבדת" at bounding box center [561, 192] width 531 height 14
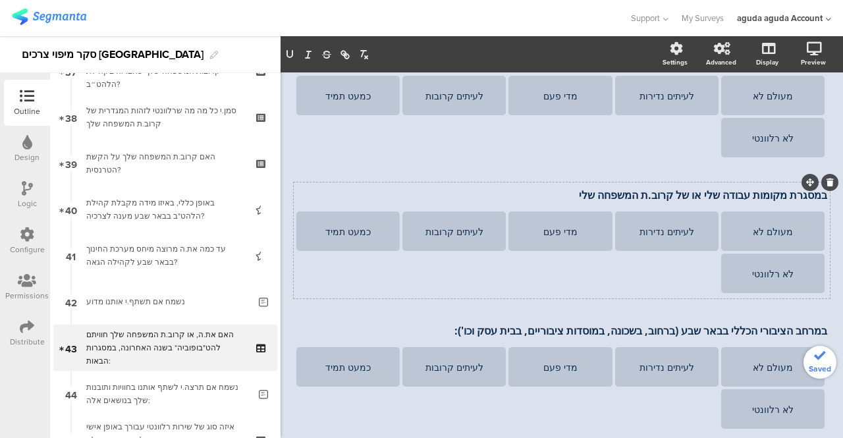
click at [489, 285] on section "מעולם לא לעיתים נדירות מדי פעם לעיתים קרובות כמעט תמיד לא רלוונטי" at bounding box center [561, 253] width 531 height 84
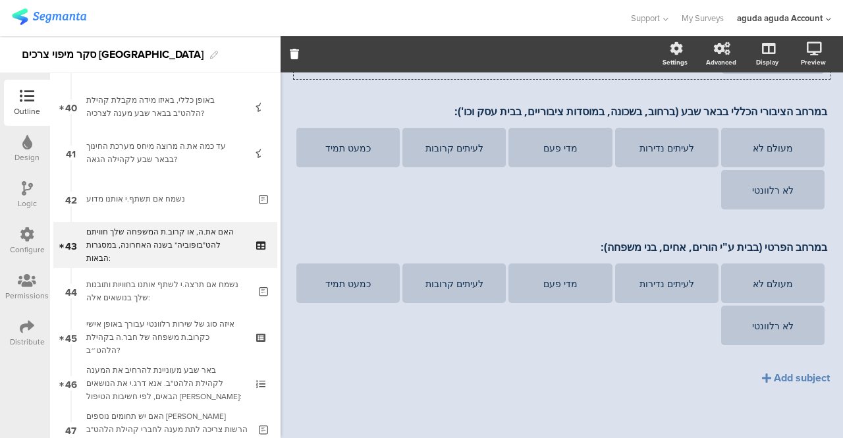
scroll to position [1874, 0]
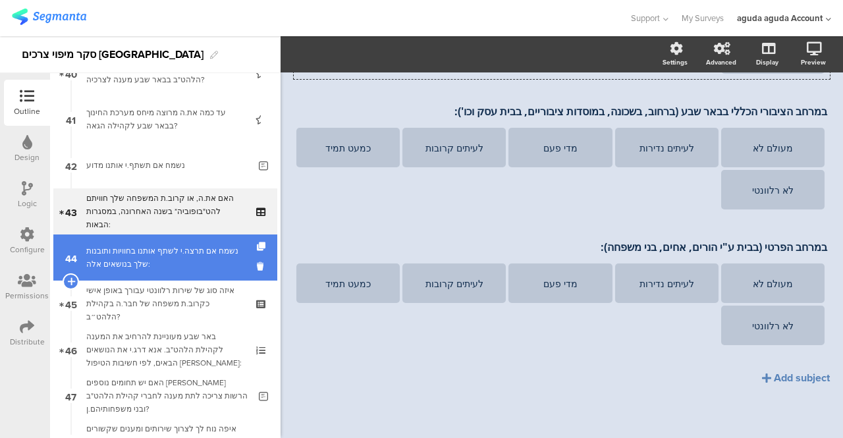
click at [124, 259] on div "נשמח אם תרצה.י לשתף אותנו בחוויות ותובנות שלך בנושאים אלה:" at bounding box center [167, 257] width 163 height 26
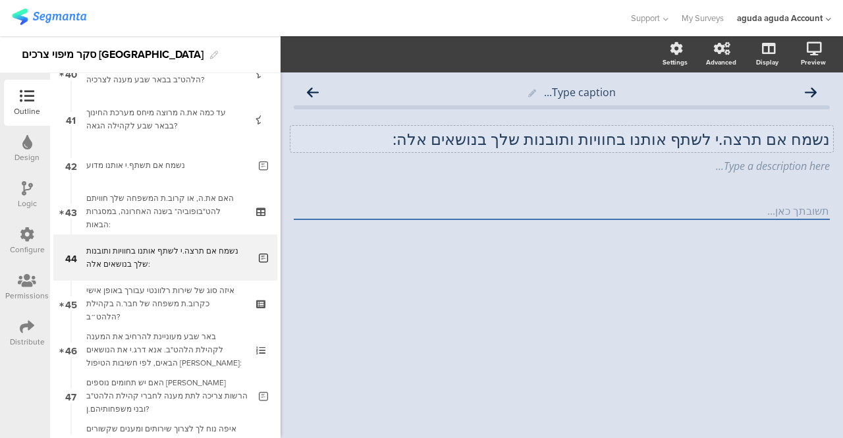
click at [446, 139] on div "נשמח אם תרצה.י לשתף אותנו בחוויות ותובנות שלך בנושאים אלה: נשמח אם תרצה.י לשתף …" at bounding box center [562, 139] width 543 height 26
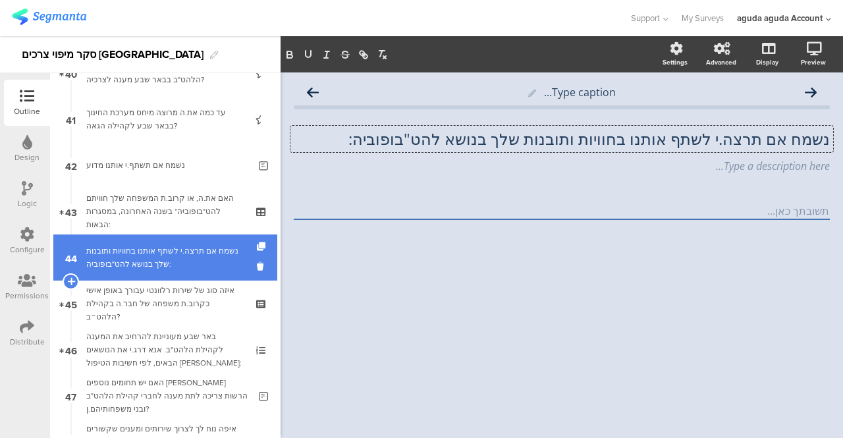
click at [112, 258] on div "נשמח אם תרצה.י לשתף אותנו בחוויות ותובנות שלך בנושא להט"בופוביה:" at bounding box center [167, 257] width 163 height 26
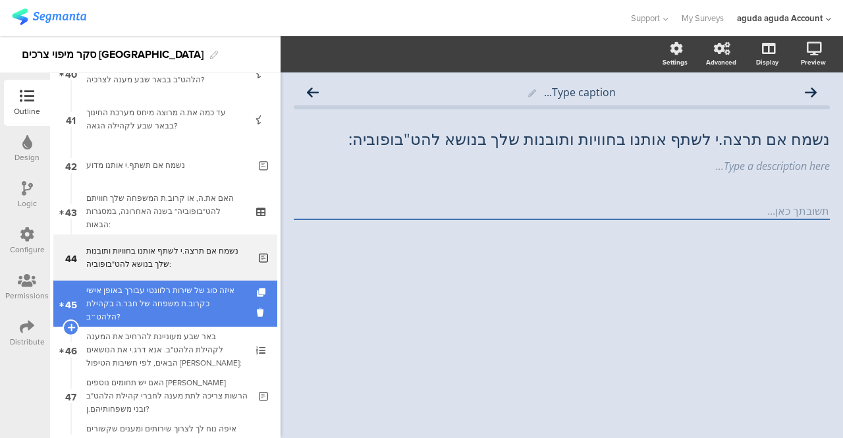
click at [115, 299] on div "איזה סוג של שירות רלוונטי עבורך באופן אישי כקרוב.ת משפחה של חבר.ה בקהילת הלהט״ב?" at bounding box center [164, 304] width 157 height 40
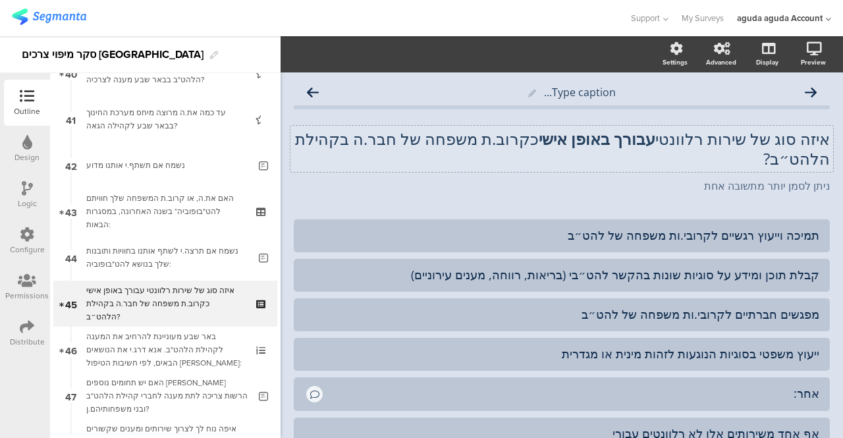
click at [532, 138] on p "איזה סוג של שירות רלוונטי עבורך באופן אישי כקרוב.ת משפחה של חבר.ה בקהילת הלהט״ב?" at bounding box center [562, 149] width 536 height 40
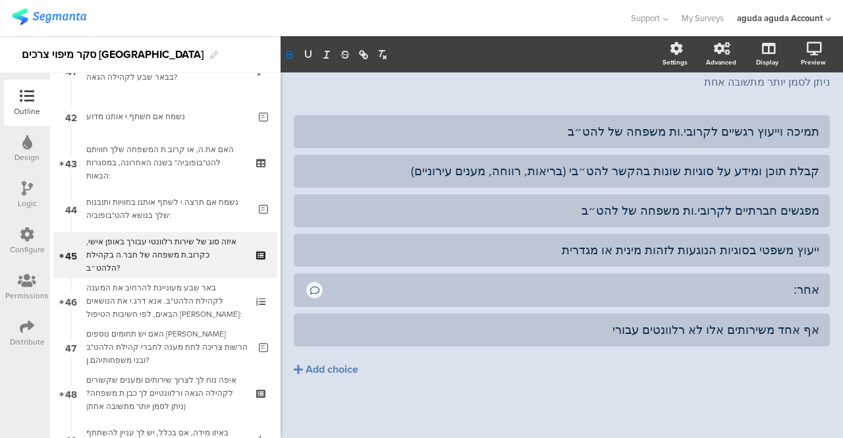
scroll to position [2054, 0]
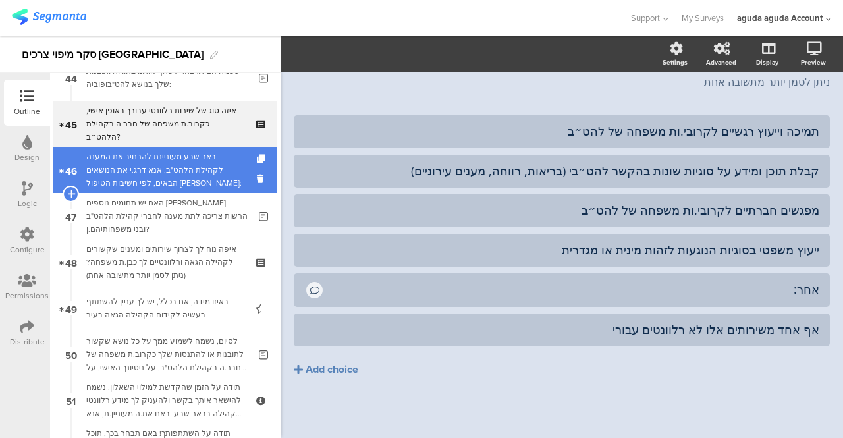
click at [167, 180] on div "באר שבע מעוניינת להרחיב את המענה לקהילת הלהט"ב. אנא דרג.י את הנושאים הבאים, לפי…" at bounding box center [164, 170] width 157 height 40
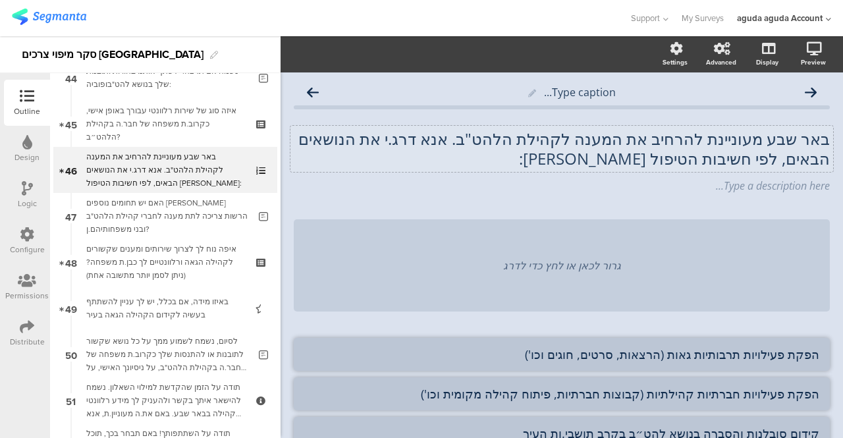
click at [712, 134] on p "באר שבע מעוניינת להרחיב את המענה לקהילת הלהט"ב. אנא דרג.י את הנושאים הבאים, לפי…" at bounding box center [562, 149] width 536 height 40
click at [817, 136] on p "באר שבע מעוניינת להרחיב את המענה לקהילת הלהט"ב. אנא דרג.י את הנושאים הבאים, לפי…" at bounding box center [562, 149] width 536 height 40
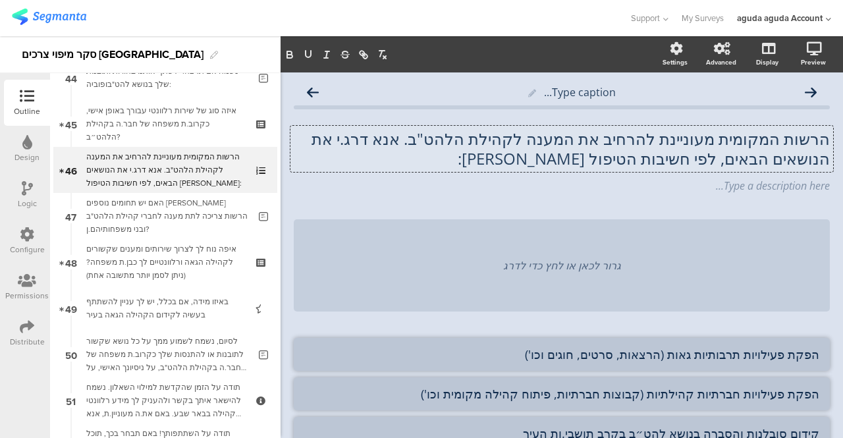
click at [648, 146] on p "הרשות המקומית מעוניינת להרחיב את המענה לקהילת הלהט"ב. אנא דרג.י את הנושאים הבאי…" at bounding box center [562, 149] width 536 height 40
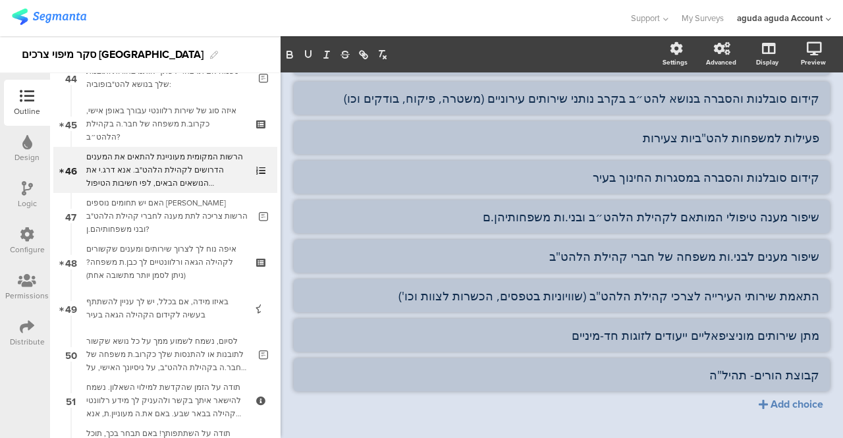
scroll to position [395, 0]
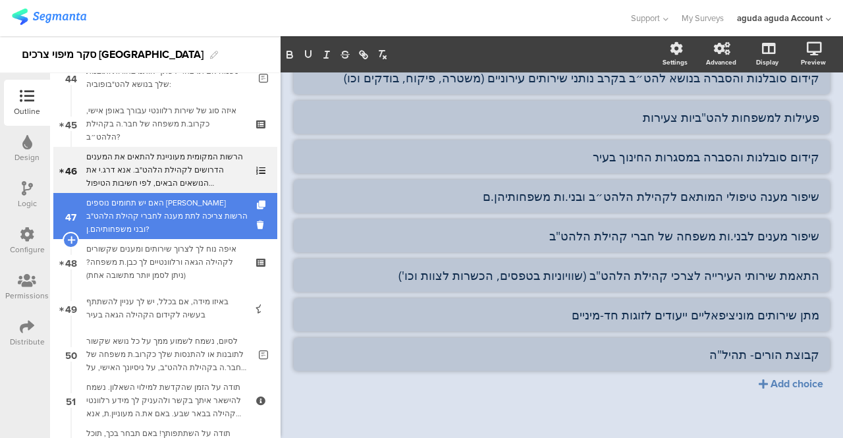
click at [218, 220] on div "האם יש תחומים נוספים [PERSON_NAME] הרשות צריכה לתת מענה לחברי קהילת הלהט"ב ובני…" at bounding box center [167, 216] width 163 height 40
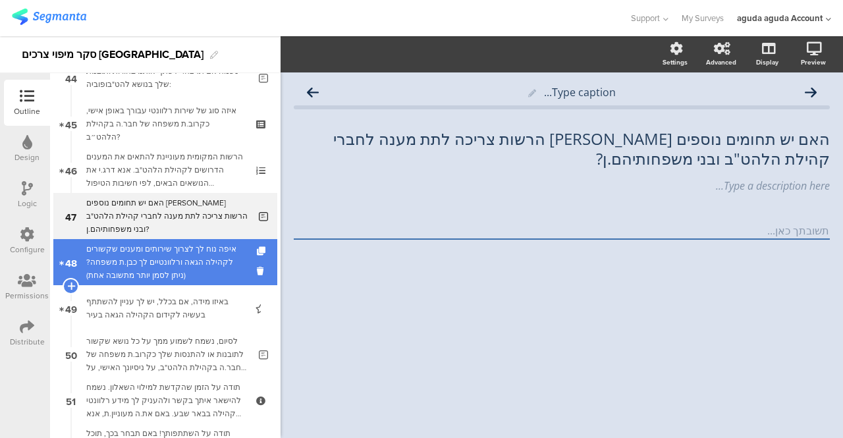
click at [127, 263] on div "איפה נוח לך לצרוך שירותים ומענים שקשורים לקהילה הגאה ורלוונטיים לך כבן.ת משפחה?…" at bounding box center [164, 262] width 157 height 40
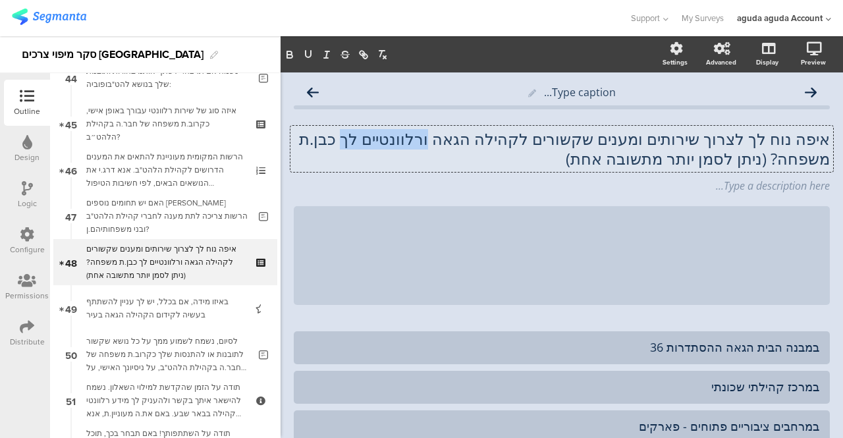
drag, startPoint x: 441, startPoint y: 142, endPoint x: 362, endPoint y: 142, distance: 79.1
click at [362, 142] on div "איפה נוח לך לצרוך שירותים ומענים שקשורים לקהילה הגאה ורלוונטיים לך כבן.ת משפחה?…" at bounding box center [562, 149] width 543 height 46
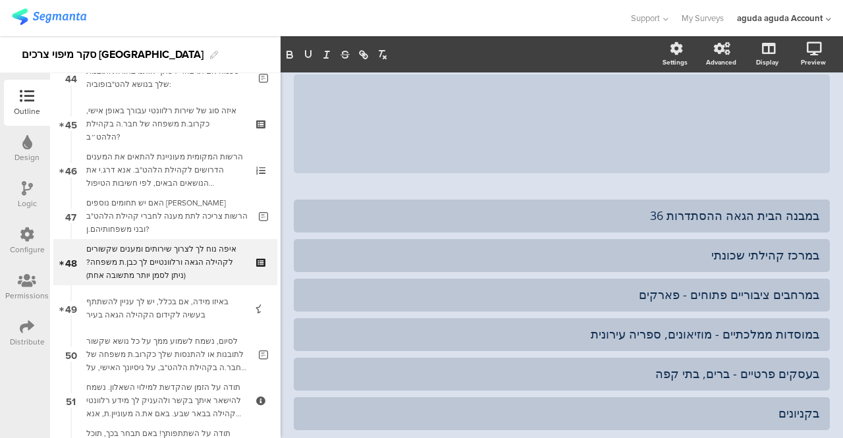
scroll to position [198, 0]
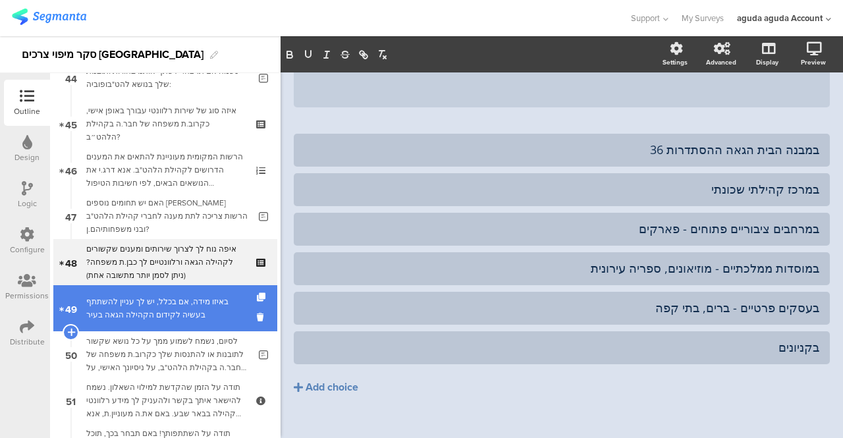
click at [144, 312] on div "באיזו מידה, אם בכלל, יש לך עניין להשתתף בעשיה לקידום הקהילה הגאה בעיר" at bounding box center [164, 308] width 157 height 26
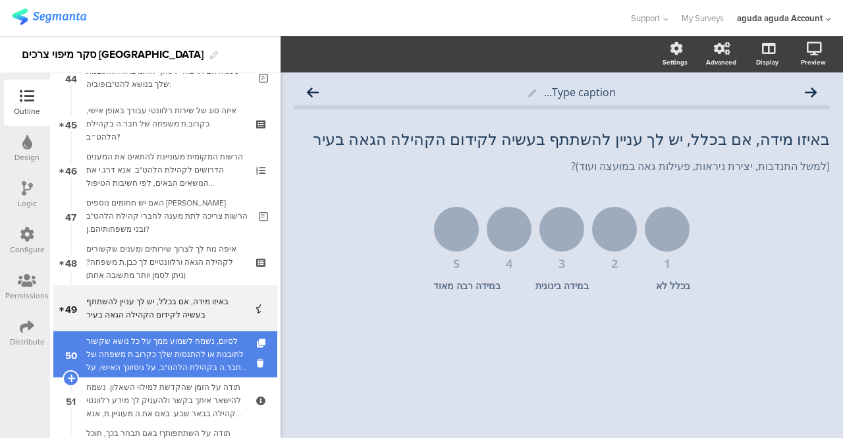
click at [204, 349] on div "לסיום, נשמח לשמוע ממך על כל נושא שקשור לתובנות או להתנסות שלך כקרוב.ת משפחה של …" at bounding box center [167, 355] width 163 height 40
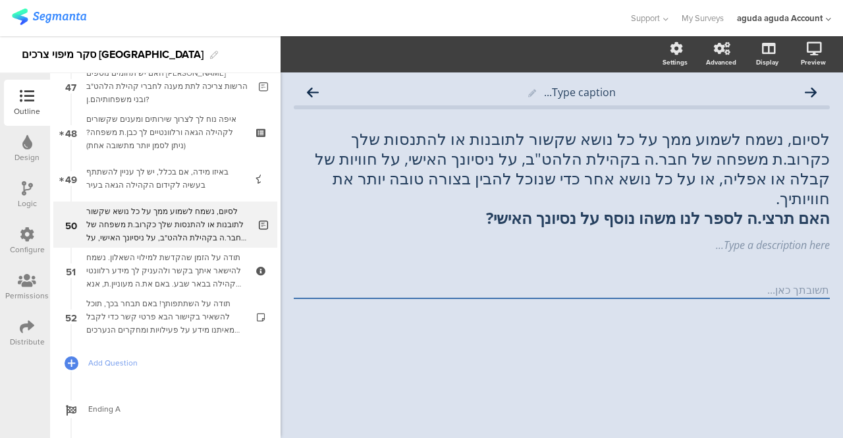
scroll to position [2191, 0]
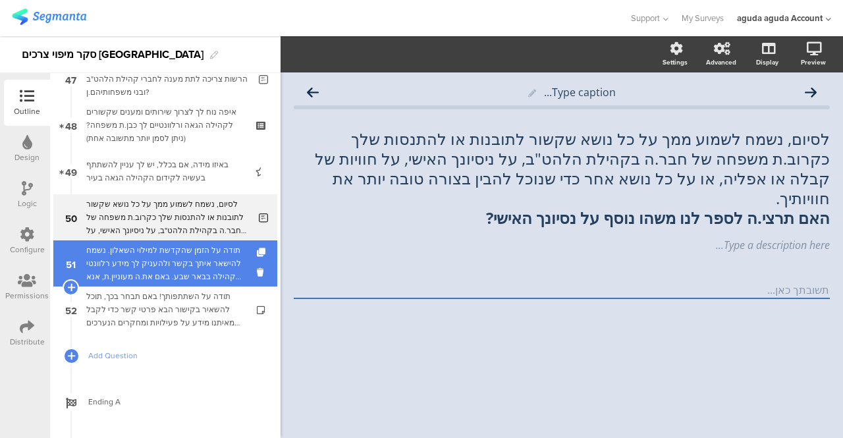
click at [196, 264] on div "תודה על הזמן שהקדשת למילוי השאלון. נשמח להישאר איתך בקשר ולהעניק לך מידע רלוונט…" at bounding box center [164, 264] width 157 height 40
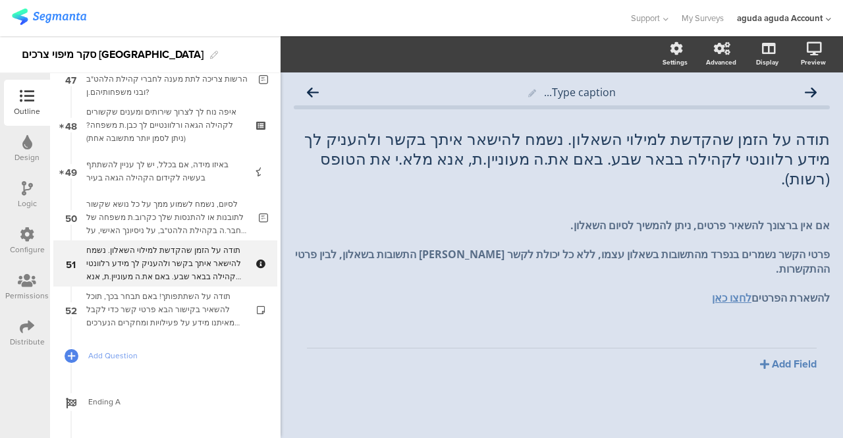
click at [28, 190] on icon at bounding box center [27, 188] width 11 height 14
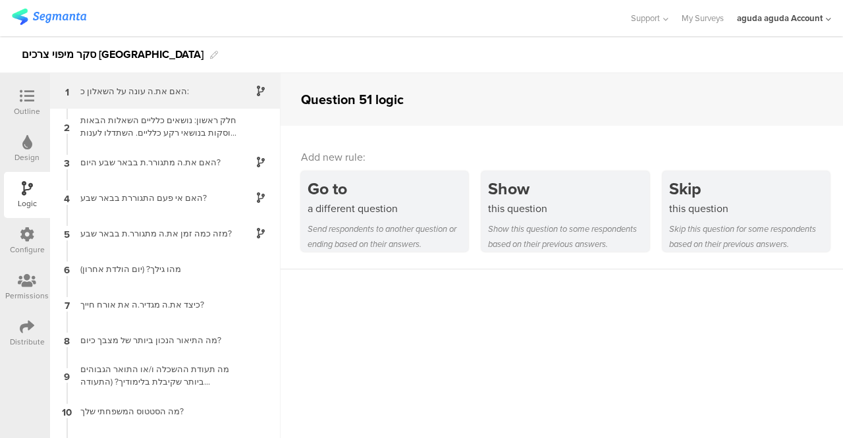
click at [142, 101] on div "1 האם את.ה עונה על השאלון כ:" at bounding box center [165, 91] width 231 height 36
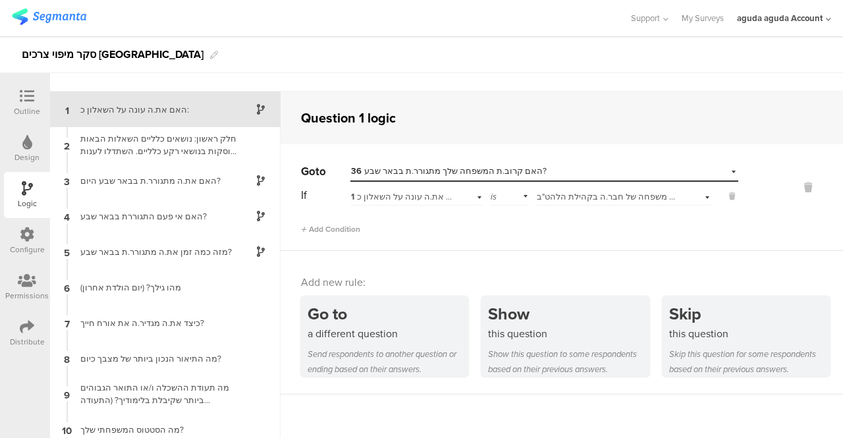
scroll to position [53, 0]
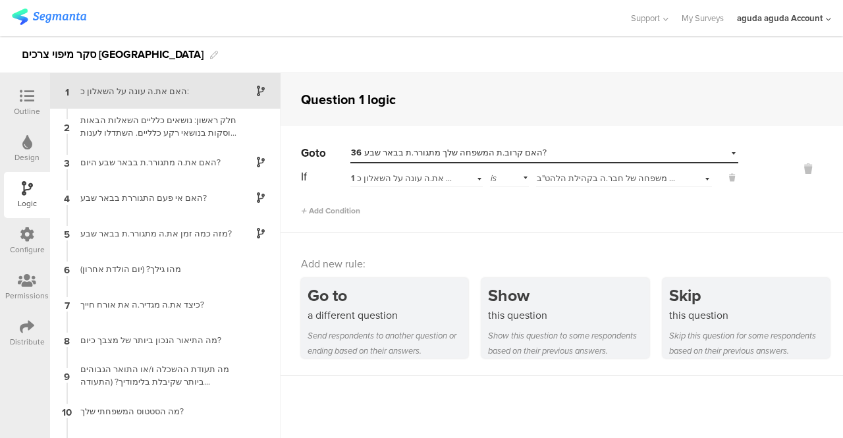
click at [25, 96] on icon at bounding box center [27, 96] width 14 height 14
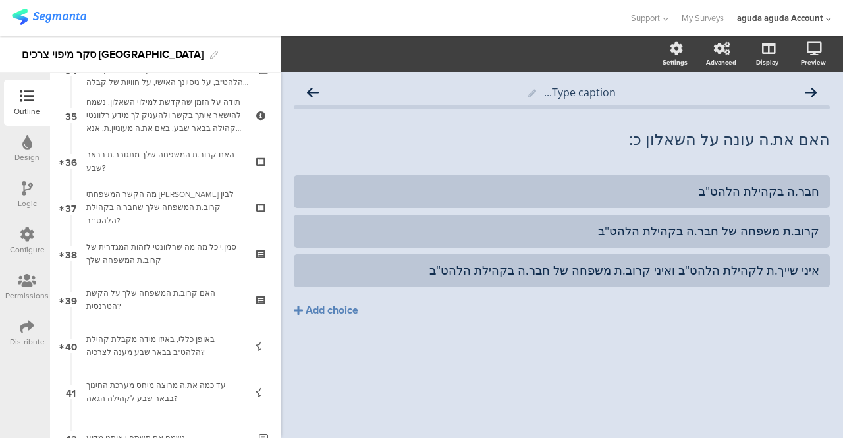
scroll to position [1534, 0]
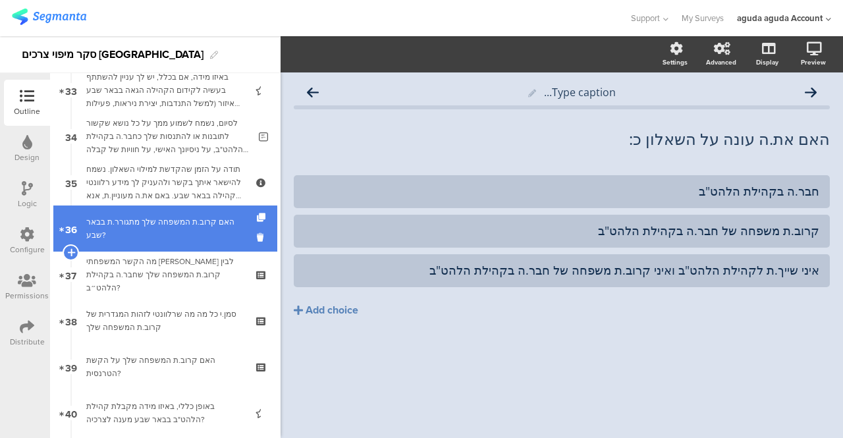
click at [121, 223] on div "האם קרוב.ת המשפחה שלך מתגורר.ת בבאר שבע?" at bounding box center [164, 228] width 157 height 26
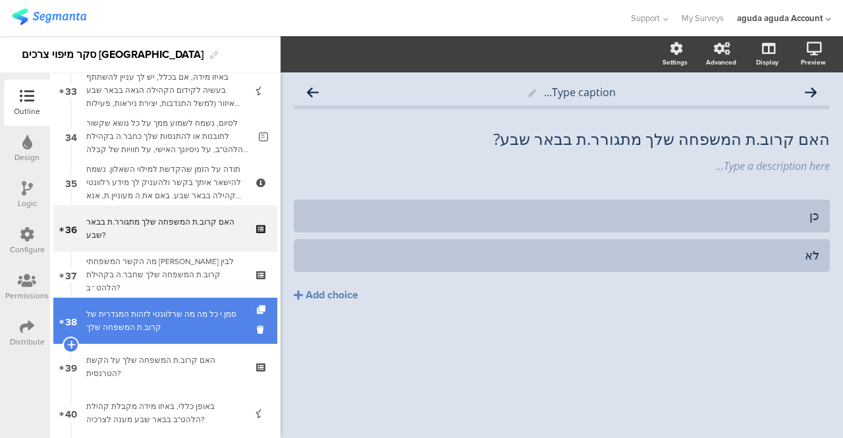
click at [112, 314] on div "סמן.י כל מה מה שרלוונטי לזהות המגדרית של קרוב.ת המשפחה שלך" at bounding box center [164, 321] width 157 height 26
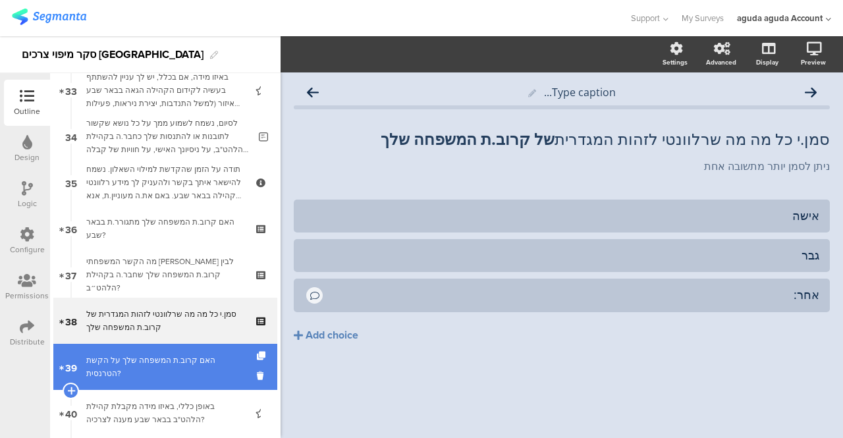
click at [132, 366] on div "האם קרוב.ת המשפחה שלך על הקשת הטרנסית?" at bounding box center [164, 367] width 157 height 26
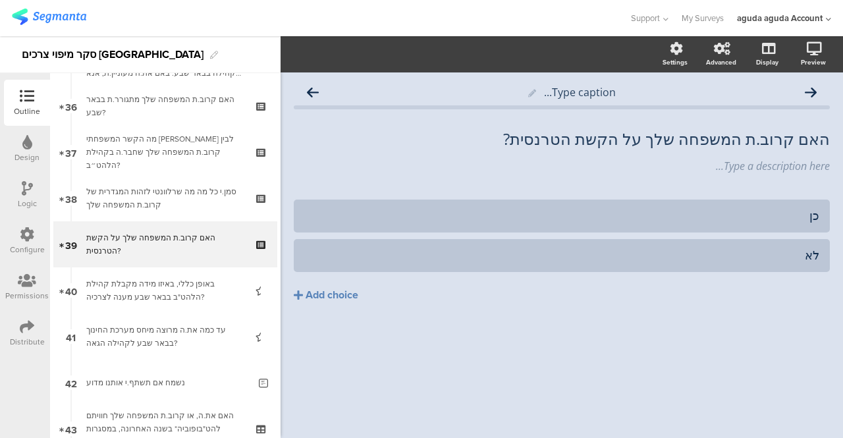
scroll to position [1667, 0]
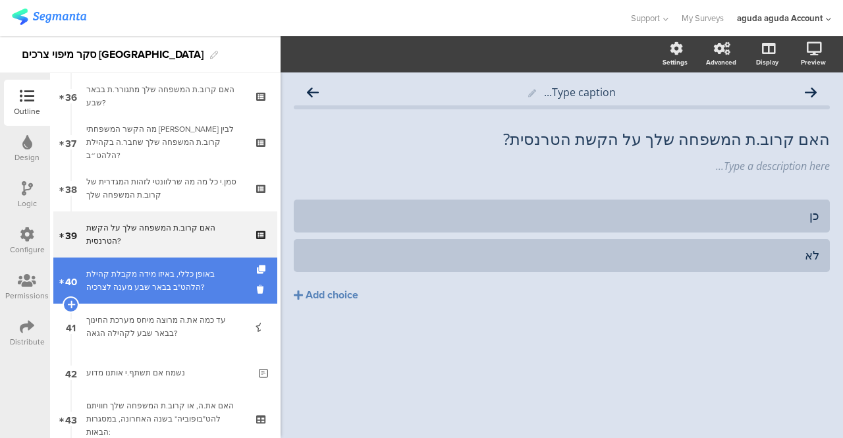
click at [155, 285] on div "באופן כללי, באיזו מידה מקבלת קהילת הלהט"ב בבאר שבע מענה לצרכיה?" at bounding box center [164, 280] width 157 height 26
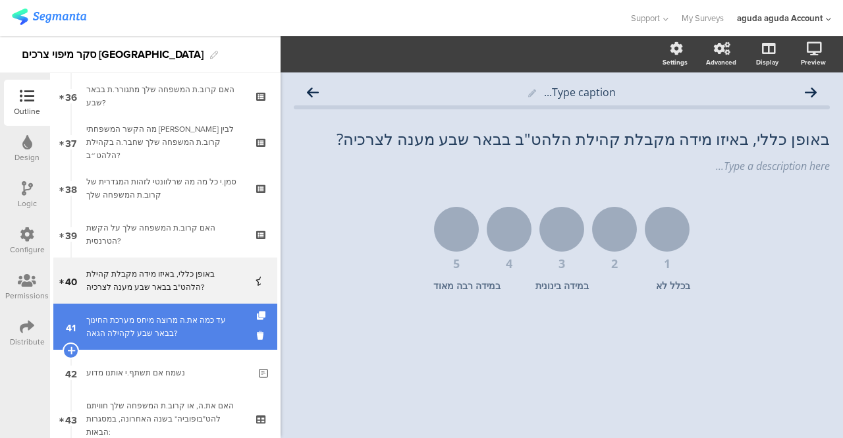
click at [140, 333] on div "עד כמה את.ה מרוצה מיחס מערכת החינוך בבאר שבע לקהילה הגאה?" at bounding box center [164, 327] width 157 height 26
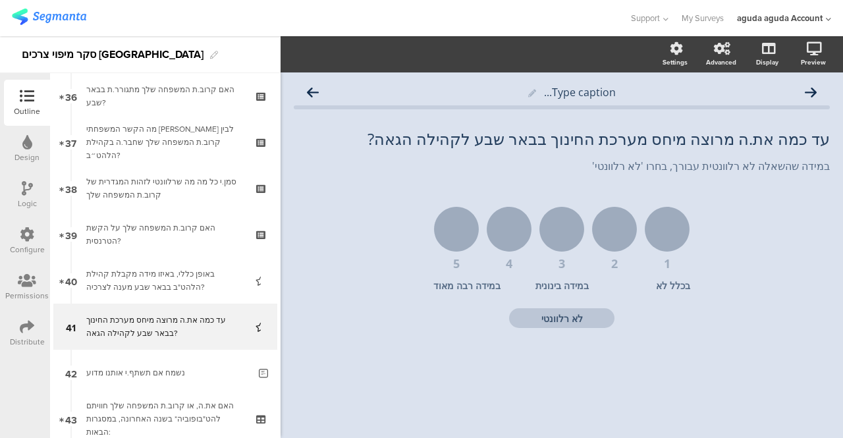
click at [22, 184] on icon at bounding box center [27, 188] width 11 height 14
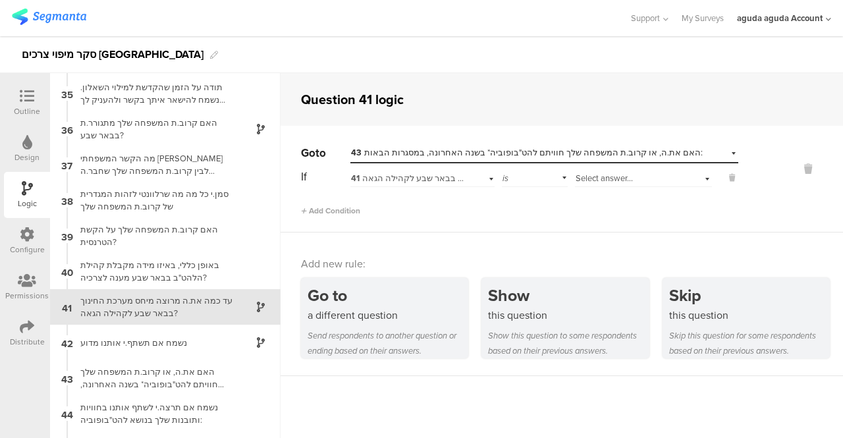
scroll to position [1258, 0]
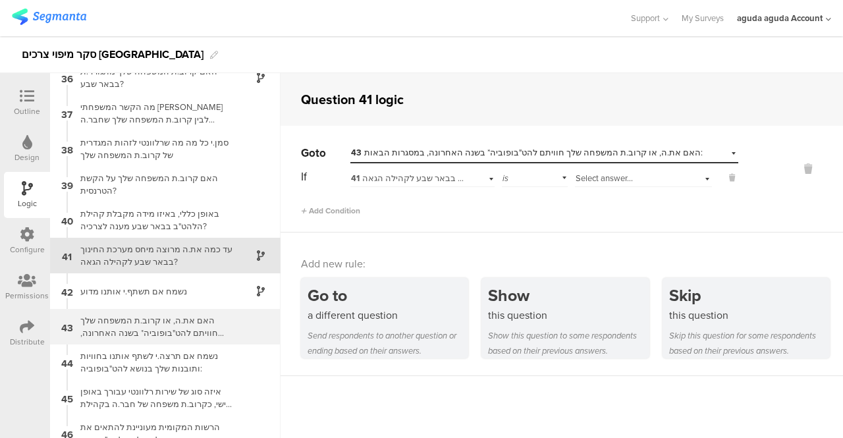
click at [112, 324] on div "האם את.ה, או קרוב.ת המשפחה שלך חוויתם להט"בופוביה* בשנה האחרונה, במסגרות הבאות:" at bounding box center [154, 326] width 165 height 25
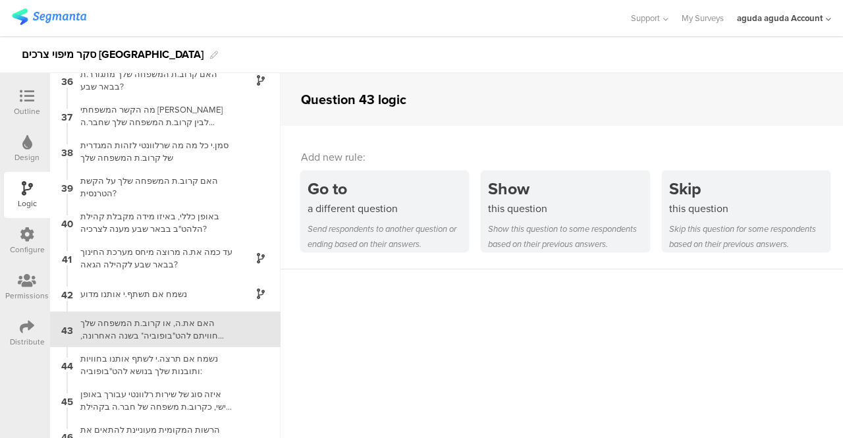
scroll to position [1330, 0]
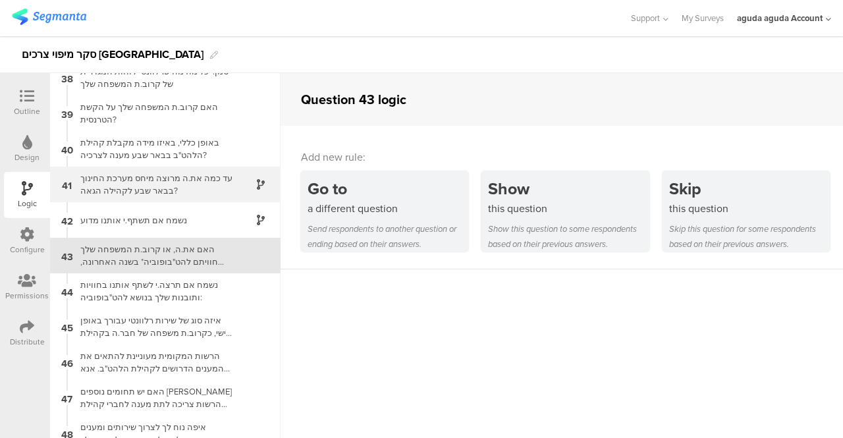
click at [173, 187] on div "עד כמה את.ה מרוצה מיחס מערכת החינוך בבאר שבע לקהילה הגאה?" at bounding box center [154, 184] width 165 height 25
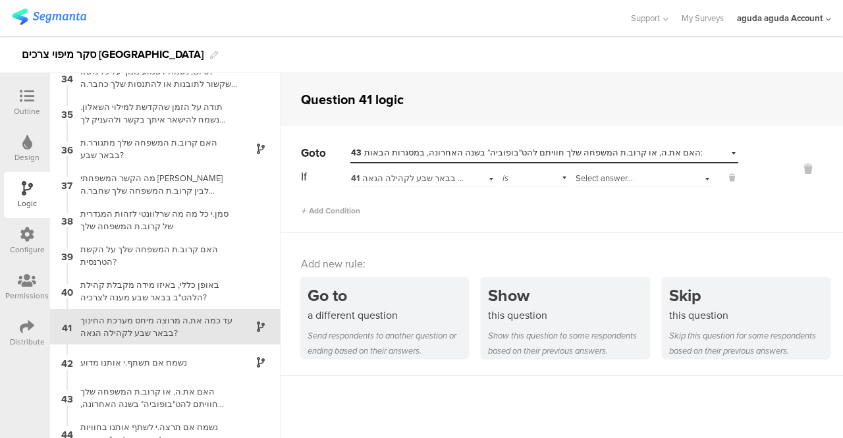
scroll to position [1258, 0]
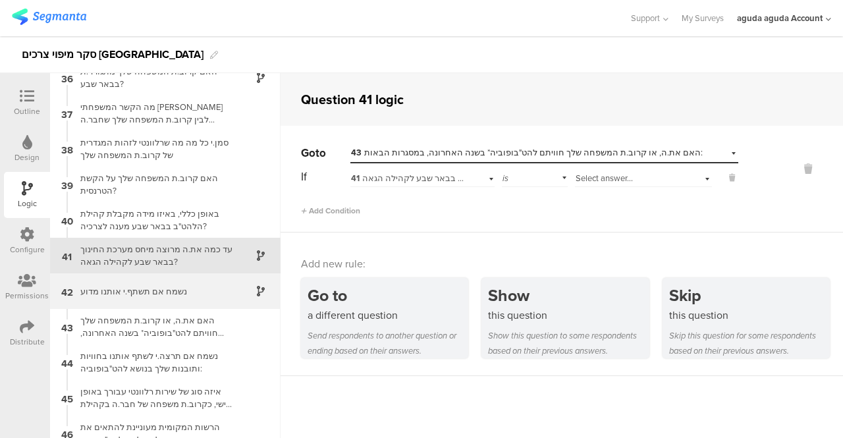
click at [127, 295] on div "נשמח אם תשתף.י אותנו מדוע" at bounding box center [154, 291] width 165 height 13
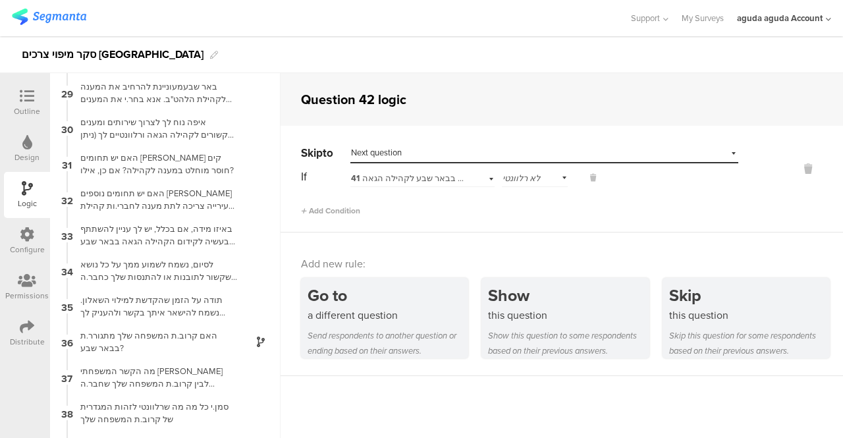
scroll to position [1294, 0]
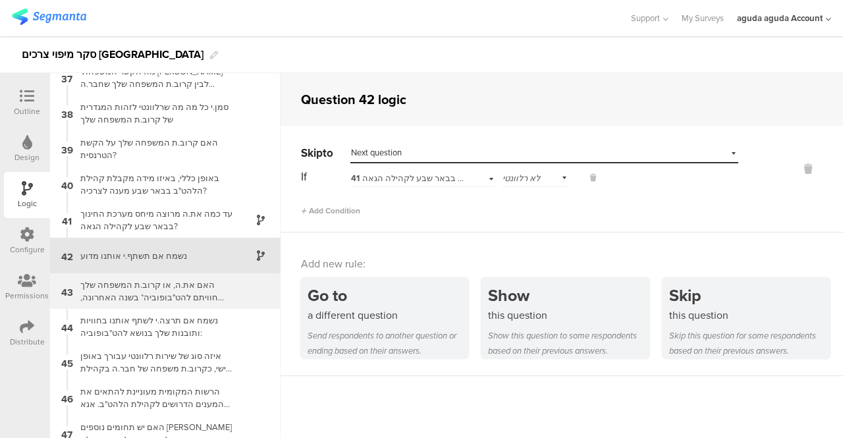
click at [139, 293] on div "האם את.ה, או קרוב.ת המשפחה שלך חוויתם להט"בופוביה* בשנה האחרונה, במסגרות הבאות:" at bounding box center [154, 291] width 165 height 25
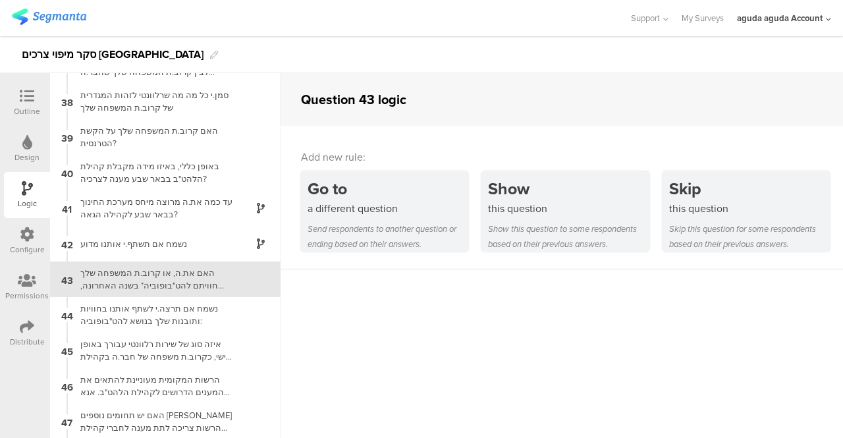
scroll to position [1330, 0]
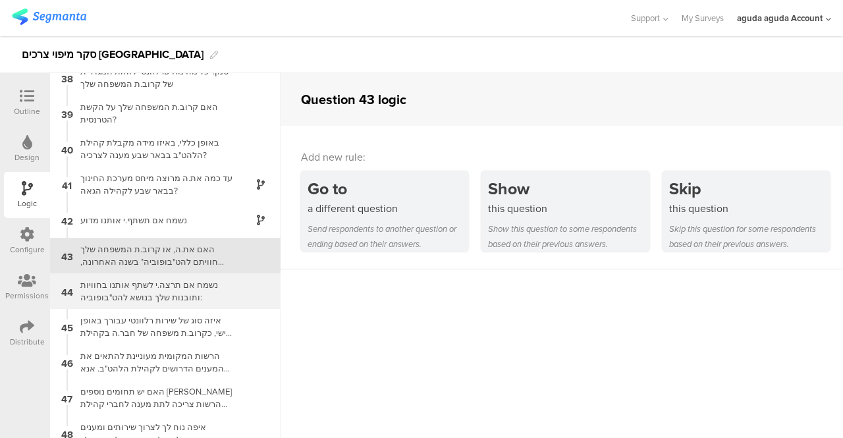
click at [127, 291] on div "נשמח אם תרצה.י לשתף אותנו בחוויות ותובנות שלך בנושא להט"בופוביה:" at bounding box center [154, 291] width 165 height 25
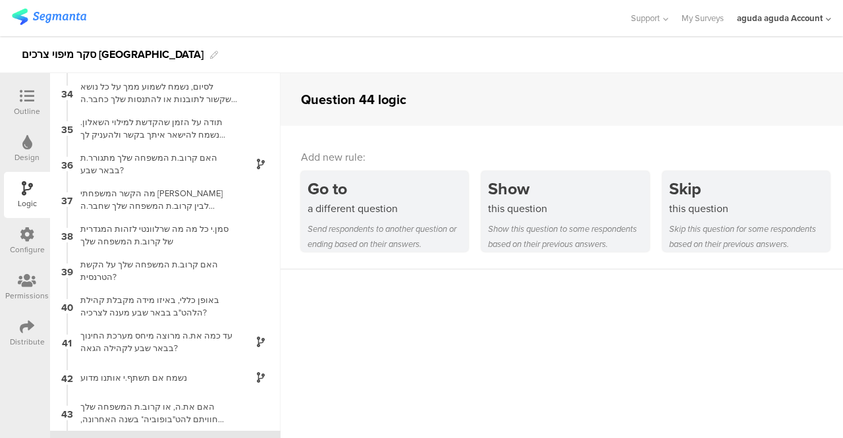
scroll to position [1365, 0]
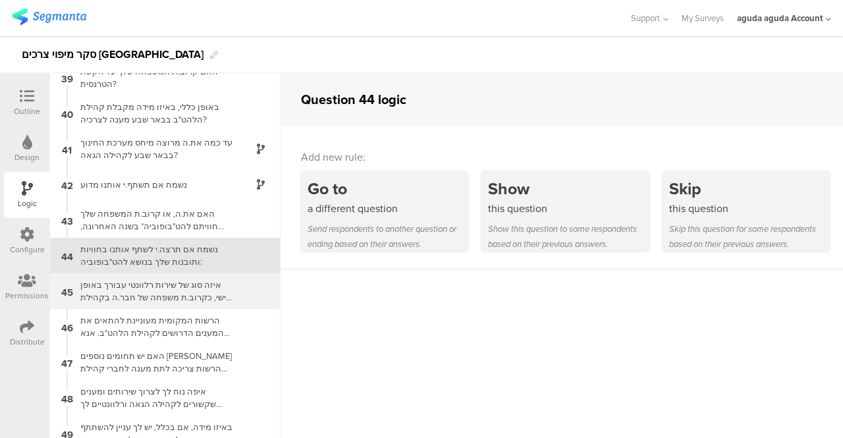
click at [134, 302] on div "איזה סוג של שירות רלוונטי עבורך באופן אישי, כקרוב.ת משפחה של חבר.ה בקהילת הלהט״…" at bounding box center [154, 291] width 165 height 25
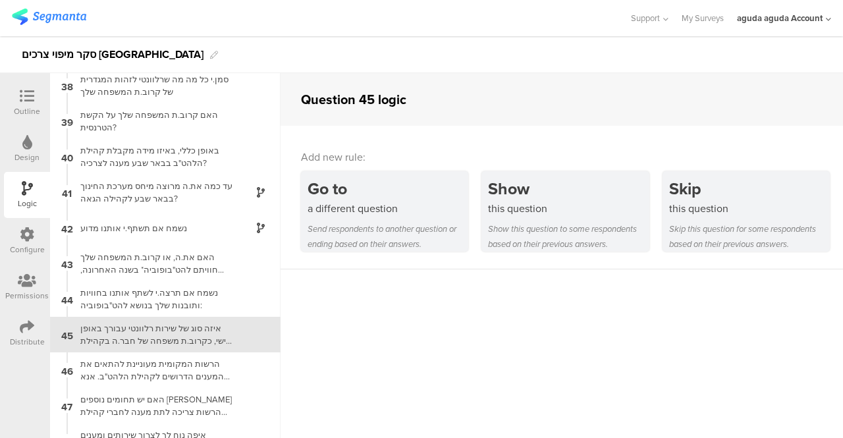
scroll to position [1401, 0]
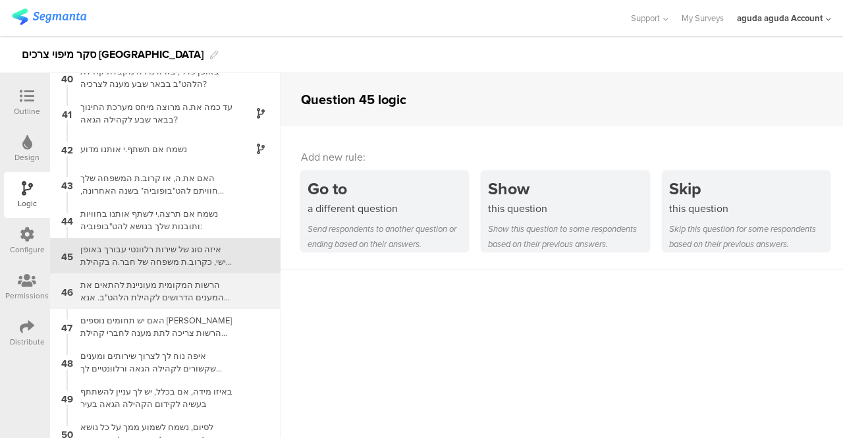
click at [174, 302] on div "הרשות המקומית מעוניינת להתאים את המענים הדרושים לקהילת הלהט"ב. אנא דרג.י את הנו…" at bounding box center [154, 291] width 165 height 25
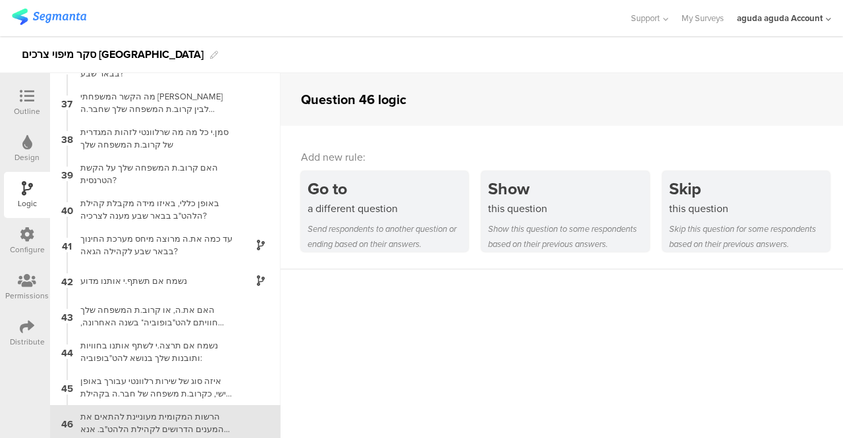
scroll to position [1436, 0]
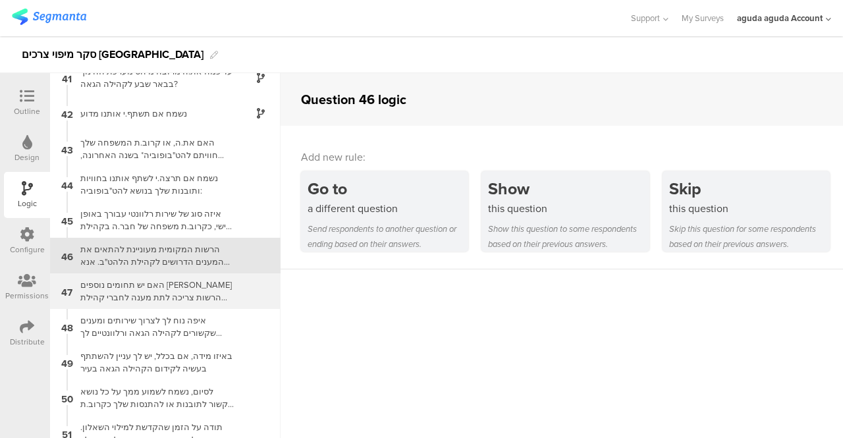
click at [170, 296] on div "האם יש תחומים נוספים [PERSON_NAME] הרשות צריכה לתת מענה לחברי קהילת הלהט"ב ובני…" at bounding box center [154, 291] width 165 height 25
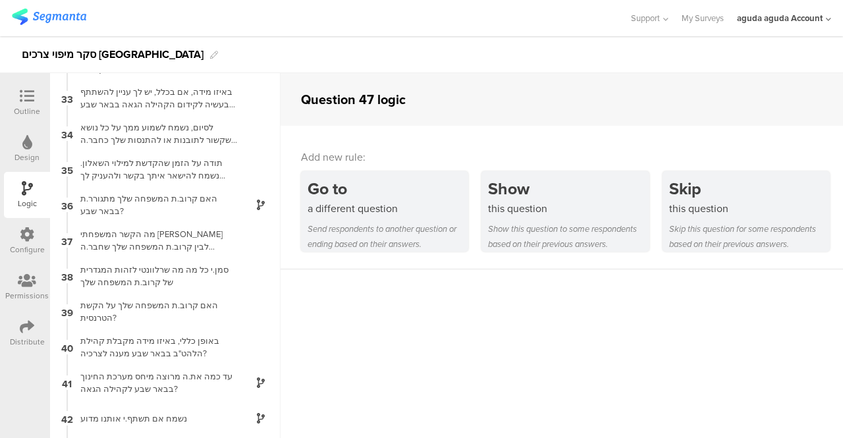
scroll to position [1472, 0]
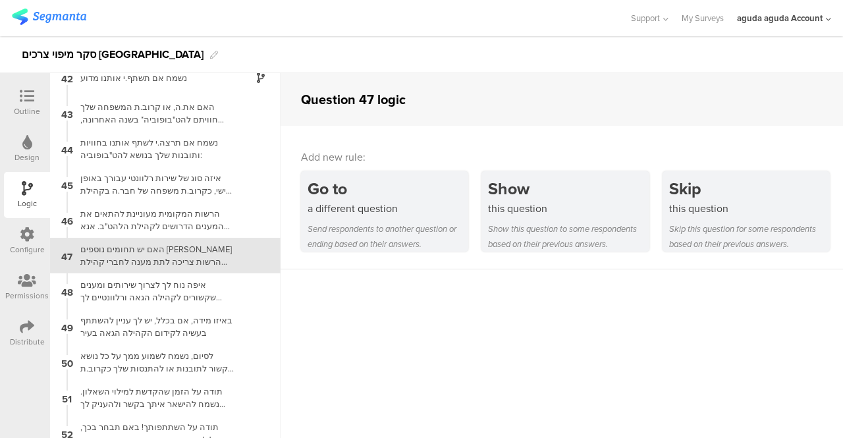
click at [170, 296] on div "איפה נוח לך לצרוך שירותים ומענים שקשורים לקהילה הגאה ורלוונטיים לך כבן.ת משפחה?…" at bounding box center [154, 291] width 165 height 25
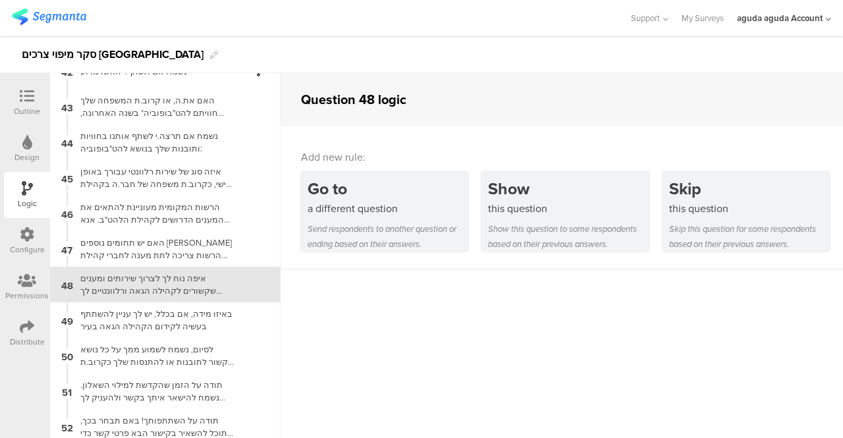
scroll to position [1484, 0]
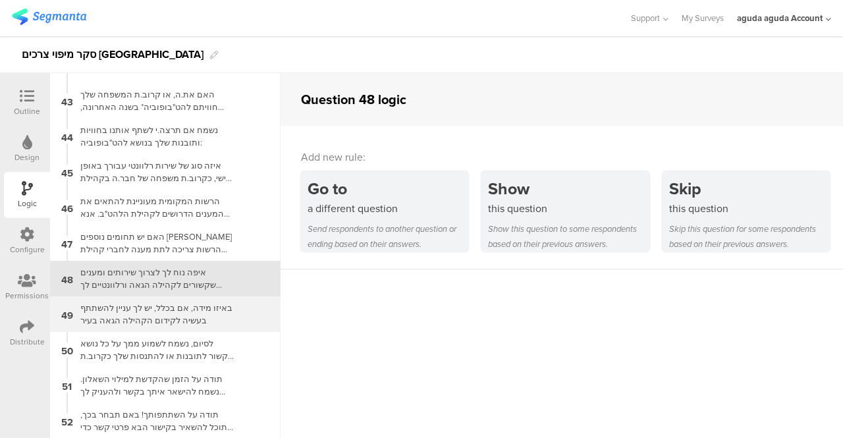
click at [172, 318] on div "באיזו מידה, אם בכלל, יש לך עניין להשתתף בעשיה לקידום הקהילה הגאה בעיר" at bounding box center [154, 314] width 165 height 25
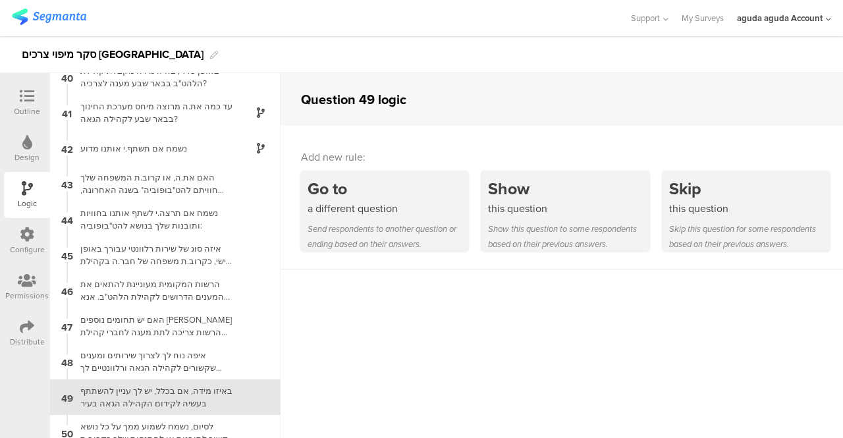
scroll to position [1484, 0]
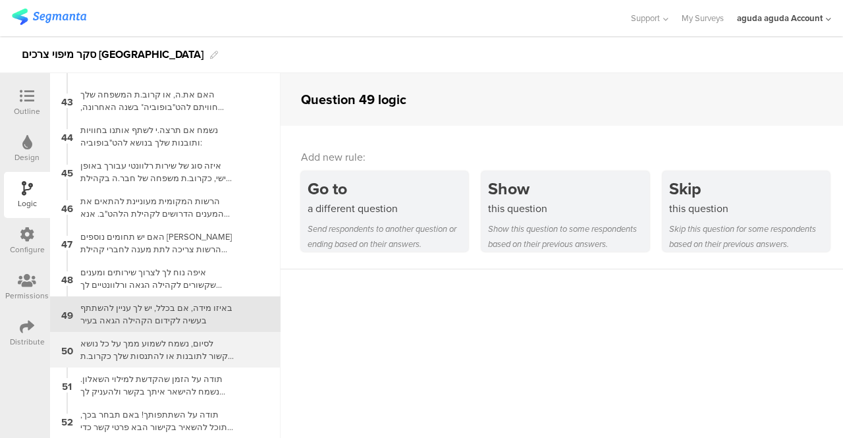
click at [158, 352] on div "לסיום, נשמח לשמוע ממך על כל נושא שקשור לתובנות או להתנסות שלך כקרוב.ת משפחה של …" at bounding box center [154, 349] width 165 height 25
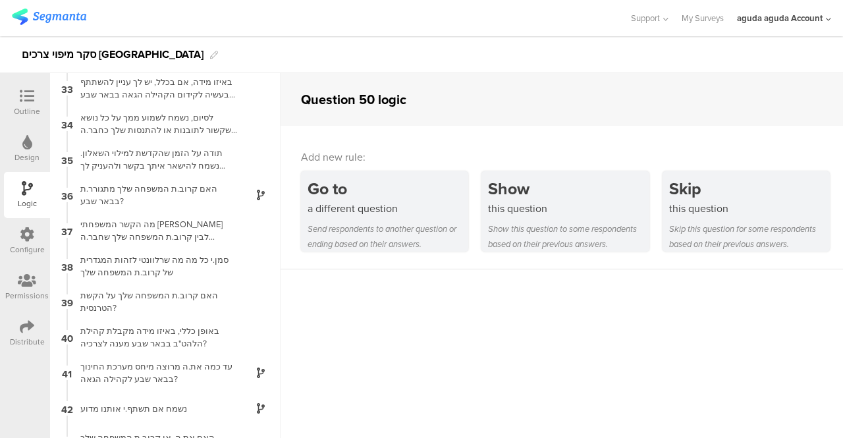
scroll to position [1484, 0]
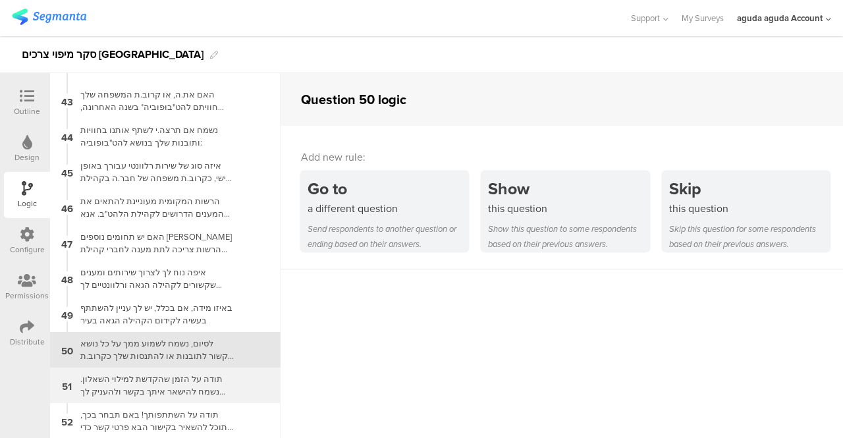
click at [138, 388] on div "תודה על הזמן שהקדשת למילוי השאלון. נשמח להישאר איתך בקשר ולהעניק לך מידע רלוונט…" at bounding box center [154, 385] width 165 height 25
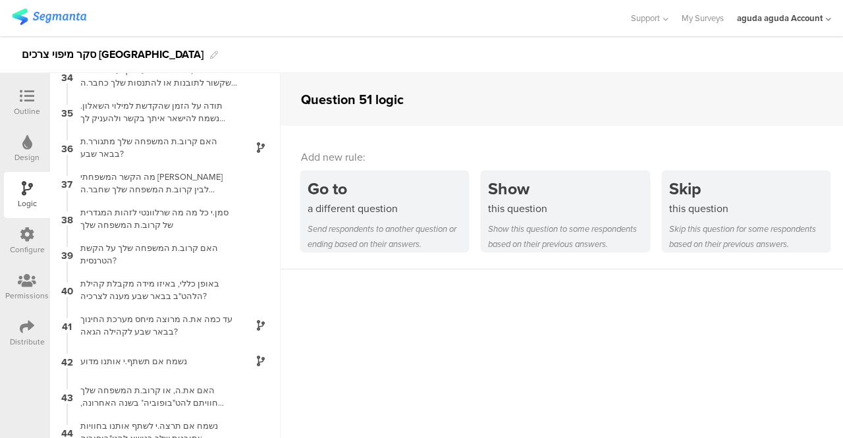
scroll to position [1484, 0]
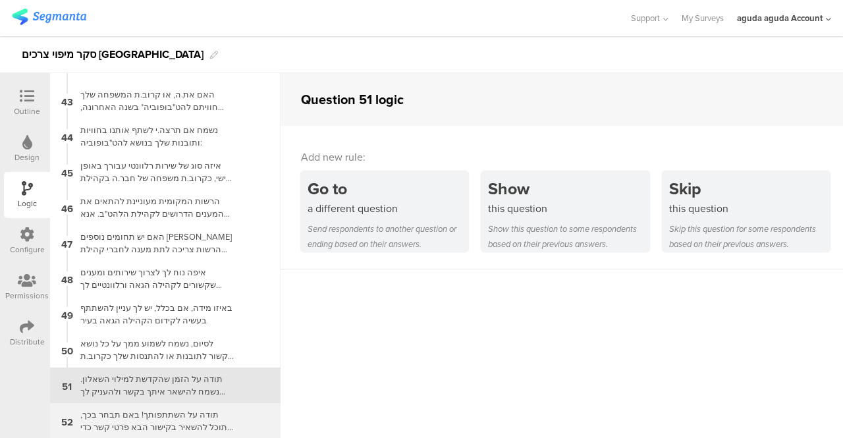
click at [124, 416] on div "תודה על השתתפותך! באם תבחר בכך, תוכל להשאיר בקישור הבא פרטי קשר כדי לקבל מאיתנו…" at bounding box center [154, 420] width 165 height 25
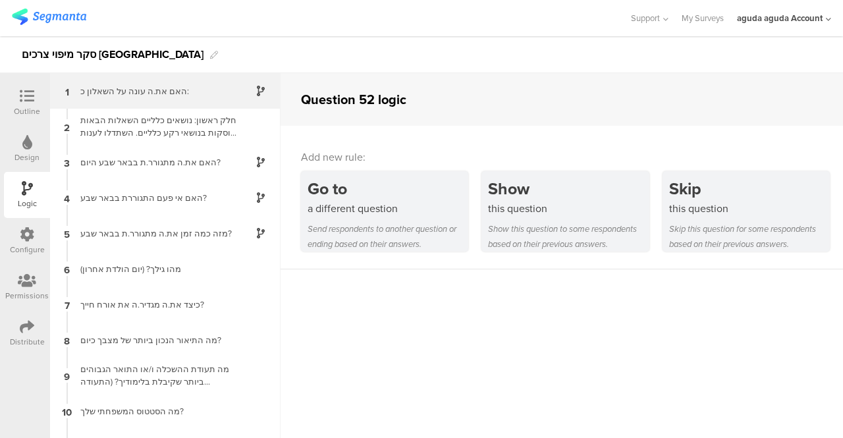
click at [157, 93] on div "האם את.ה עונה על השאלון כ:" at bounding box center [154, 91] width 165 height 13
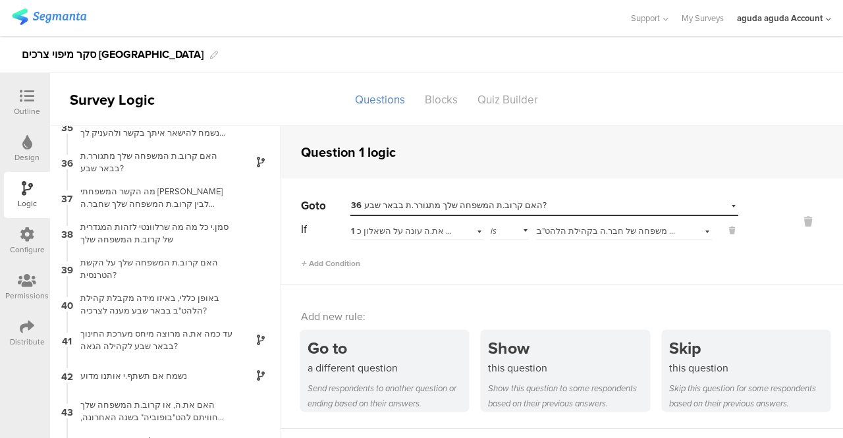
scroll to position [1231, 0]
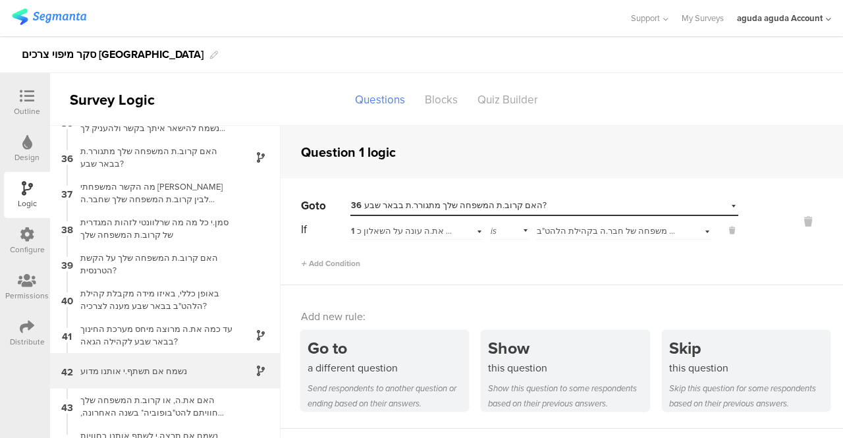
click at [128, 376] on div "נשמח אם תשתף.י אותנו מדוע" at bounding box center [154, 371] width 165 height 13
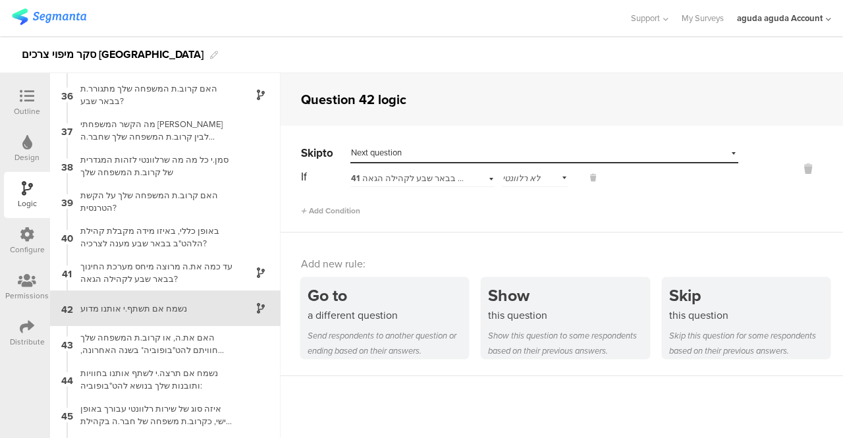
scroll to position [1294, 0]
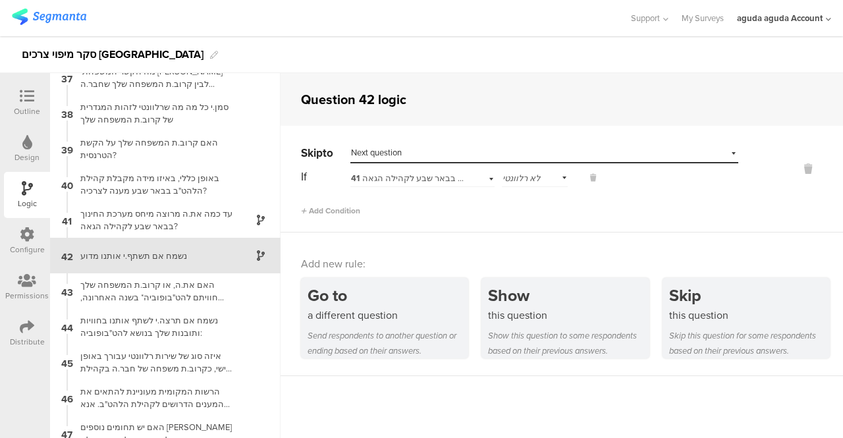
click at [28, 101] on icon at bounding box center [27, 96] width 14 height 14
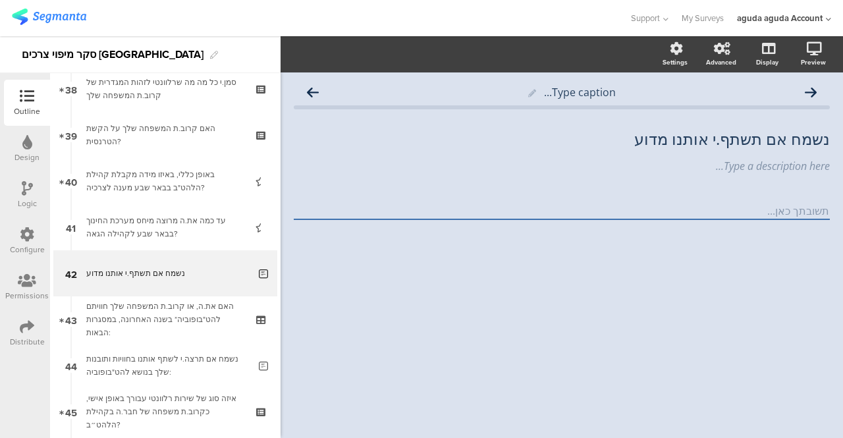
scroll to position [1784, 0]
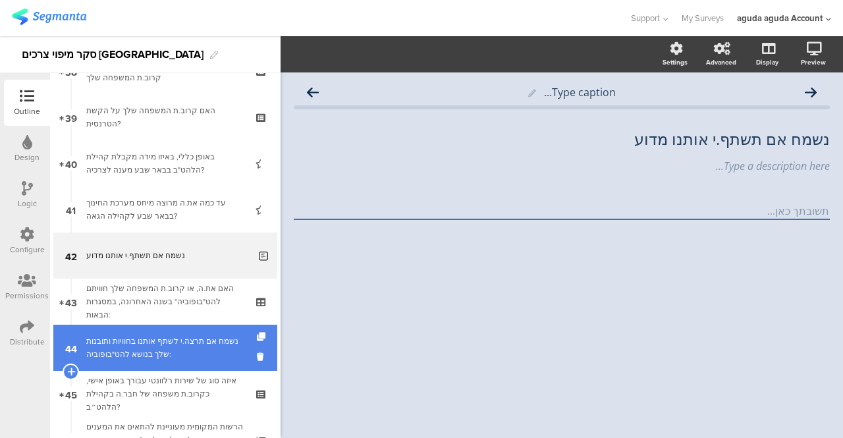
click at [107, 354] on div "נשמח אם תרצה.י לשתף אותנו בחוויות ותובנות שלך בנושא להט"בופוביה:" at bounding box center [167, 348] width 163 height 26
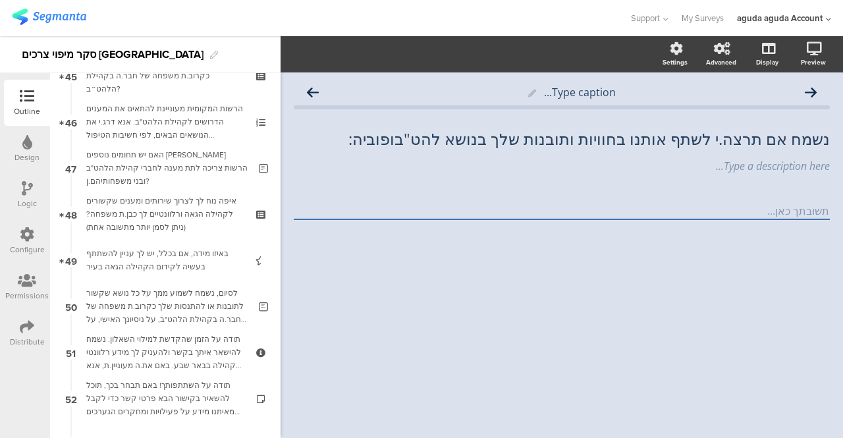
scroll to position [2214, 0]
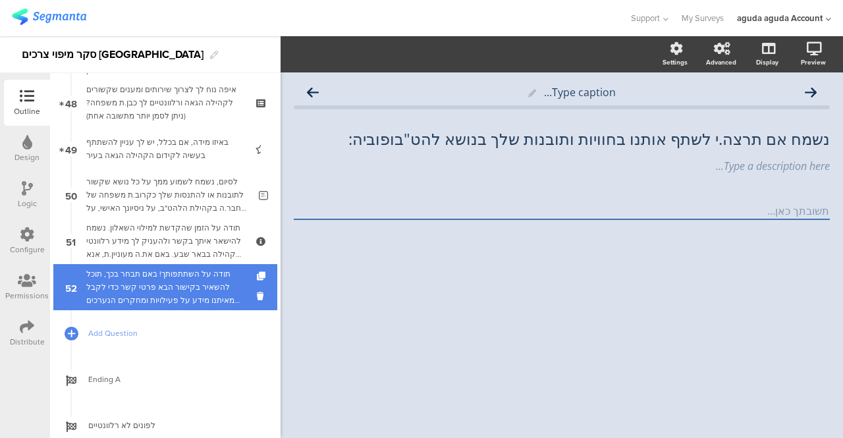
click at [178, 291] on div "תודה על השתתפותך! באם תבחר בכך, תוכל להשאיר בקישור הבא פרטי קשר כדי לקבל מאיתנו…" at bounding box center [164, 287] width 157 height 40
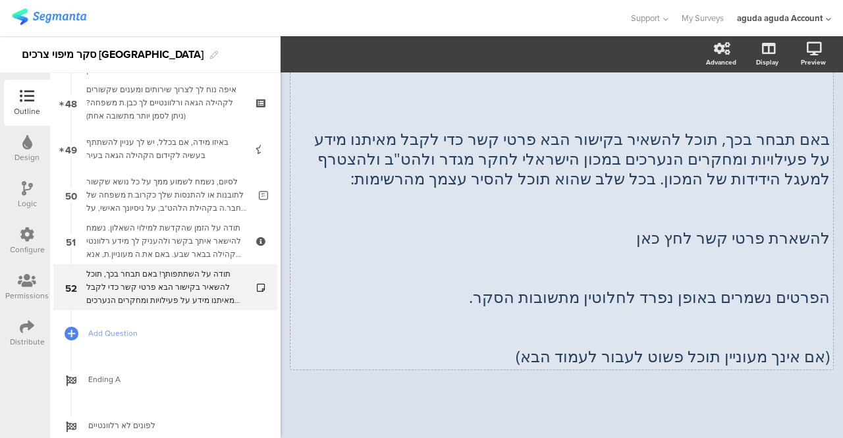
scroll to position [86, 0]
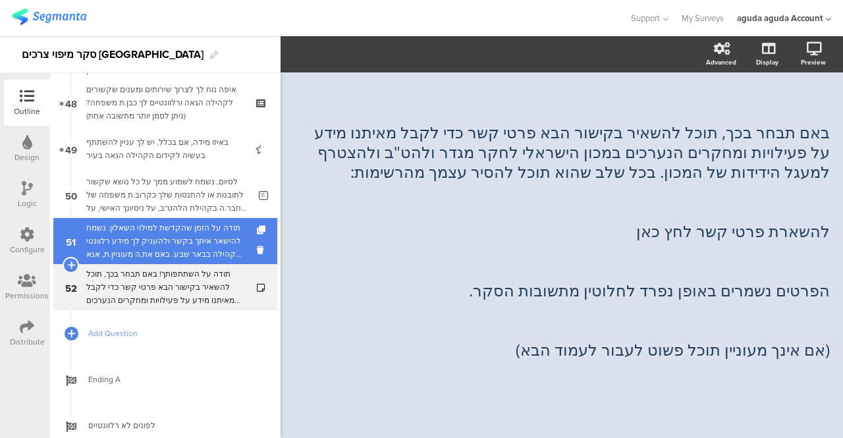
click at [120, 233] on div "תודה על הזמן שהקדשת למילוי השאלון. נשמח להישאר איתך בקשר ולהעניק לך מידע רלוונט…" at bounding box center [164, 241] width 157 height 40
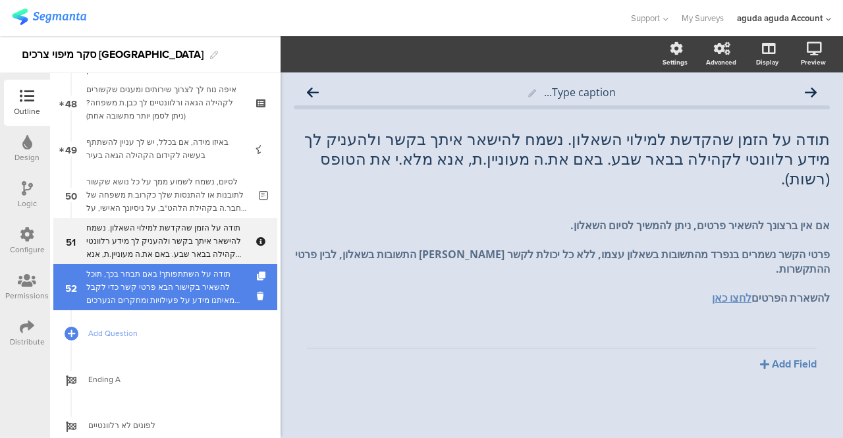
click at [144, 296] on div "תודה על השתתפותך! באם תבחר בכך, תוכל להשאיר בקישור הבא פרטי קשר כדי לקבל מאיתנו…" at bounding box center [164, 287] width 157 height 40
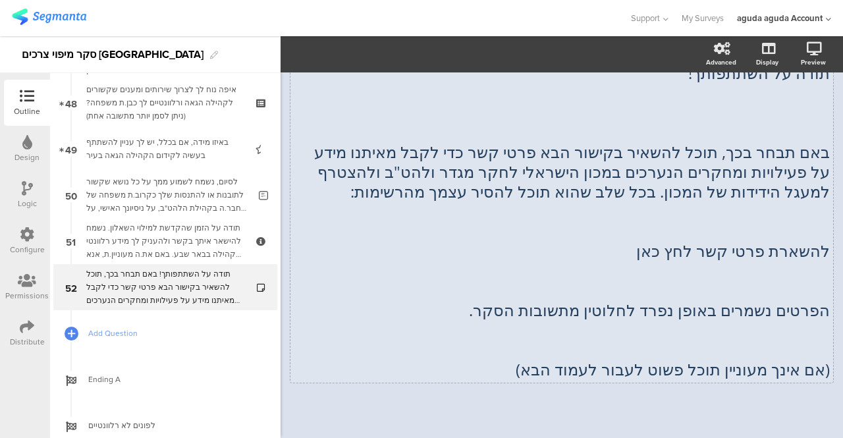
scroll to position [86, 0]
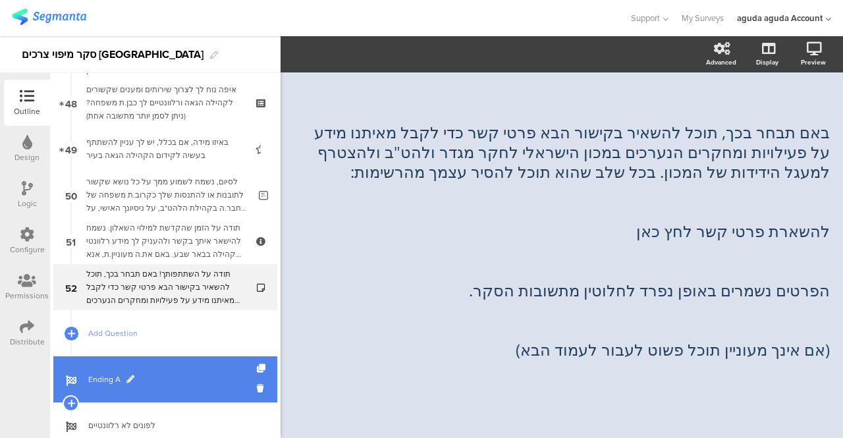
click at [116, 381] on span "Ending A" at bounding box center [172, 379] width 169 height 13
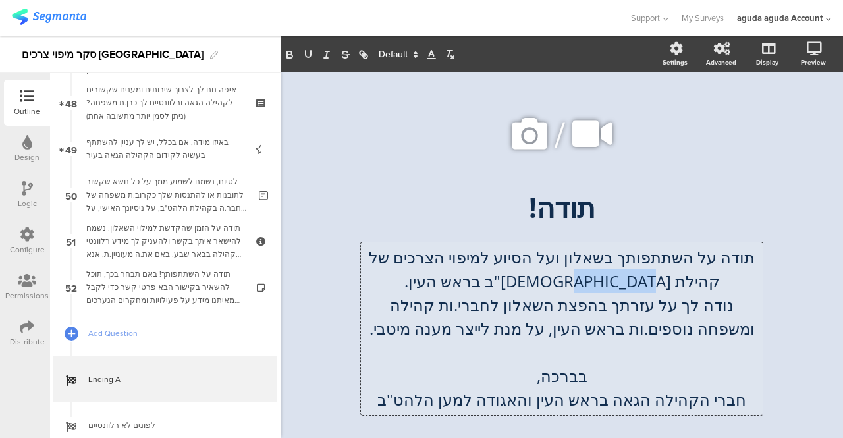
drag, startPoint x: 474, startPoint y: 277, endPoint x: 539, endPoint y: 280, distance: 65.3
click at [539, 280] on div "תודה על השתתפותך בשאלון ועל הסיוע למיפוי הצרכים של קהילת הלהט"ב בראש העין. נודה…" at bounding box center [562, 328] width 402 height 173
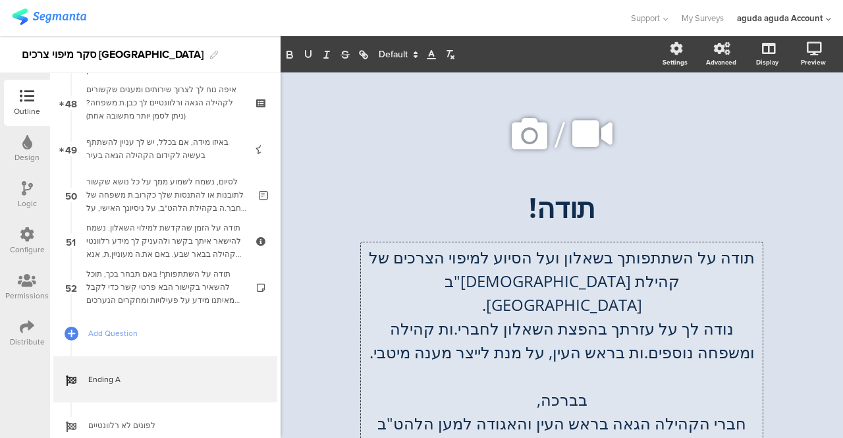
click at [532, 317] on p "נודה לך על עזרתך בהפצת השאלון לחברי.ות קהילה ומשפחה נוספים.ות בראש העין, על מנת…" at bounding box center [561, 340] width 395 height 47
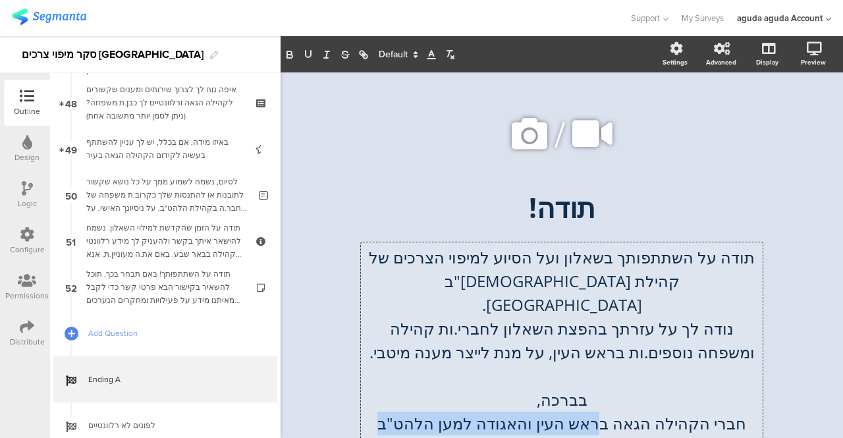
drag, startPoint x: 595, startPoint y: 405, endPoint x: 386, endPoint y: 408, distance: 208.9
click at [386, 412] on p "חברי הקהילה הגאה בראש העין והאגודה למען הלהט"ב" at bounding box center [561, 424] width 395 height 24
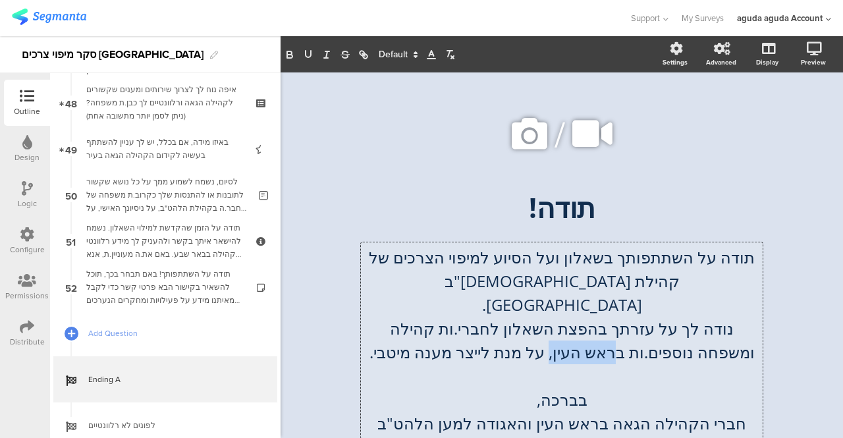
drag, startPoint x: 639, startPoint y: 329, endPoint x: 575, endPoint y: 335, distance: 64.8
click at [575, 335] on p "נודה לך על עזרתך בהפצת השאלון לחברי.ות קהילה ומשפחה נוספים.ות בראש העין, על מנת…" at bounding box center [561, 340] width 395 height 47
click at [627, 331] on p "נודה לך על עזרתך בהפצת השאלון לחברי.ות קהילה ומשפחה נוספים.ות בבבאר שבע על מנת …" at bounding box center [561, 340] width 395 height 47
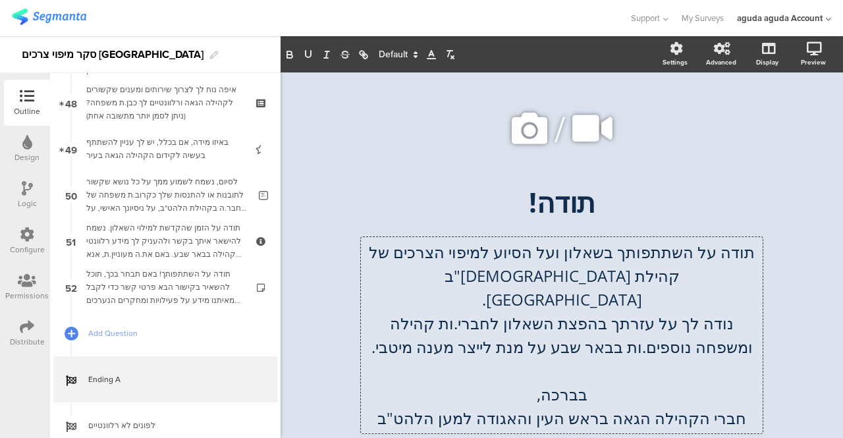
scroll to position [6, 0]
drag, startPoint x: 724, startPoint y: 396, endPoint x: 573, endPoint y: 385, distance: 151.2
click at [573, 406] on p "חברי הקהילה הגאה בראש העין והאגודה למען הלהט"ב" at bounding box center [561, 418] width 395 height 24
click at [577, 406] on p "חברי הקהילה הגאה בראש העין והאגודה למען הלהט"ב" at bounding box center [561, 418] width 395 height 24
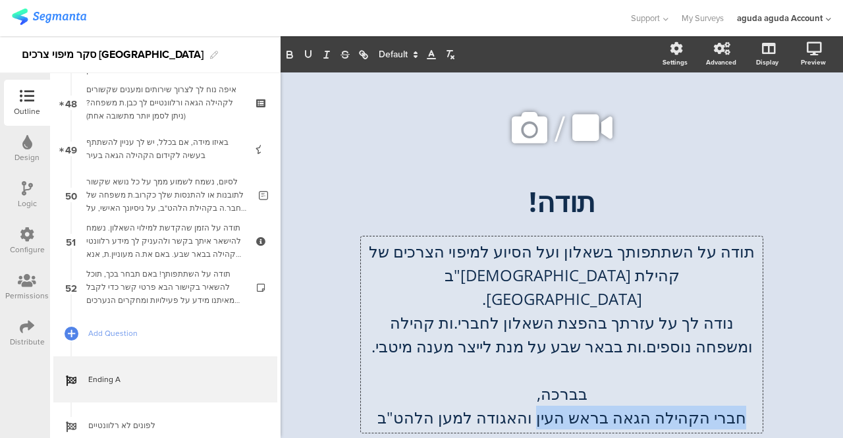
drag, startPoint x: 729, startPoint y: 393, endPoint x: 534, endPoint y: 389, distance: 195.1
click at [534, 406] on p "חברי הקהילה הגאה בראש העין והאגודה למען הלהט"ב" at bounding box center [561, 418] width 395 height 24
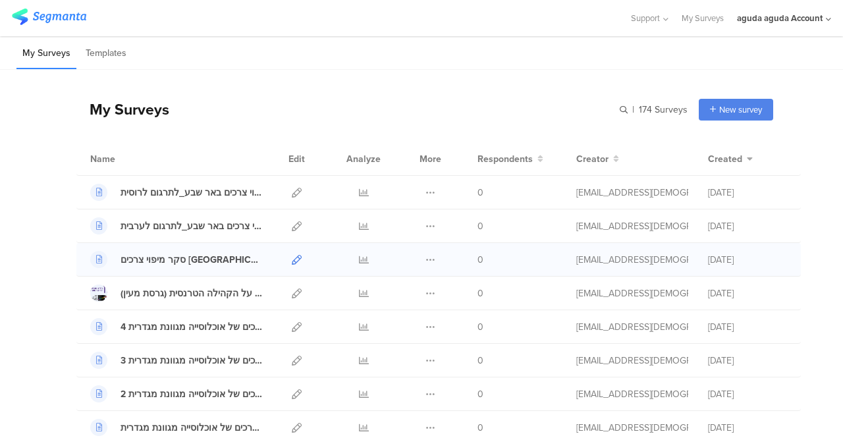
click at [292, 258] on icon at bounding box center [297, 260] width 10 height 10
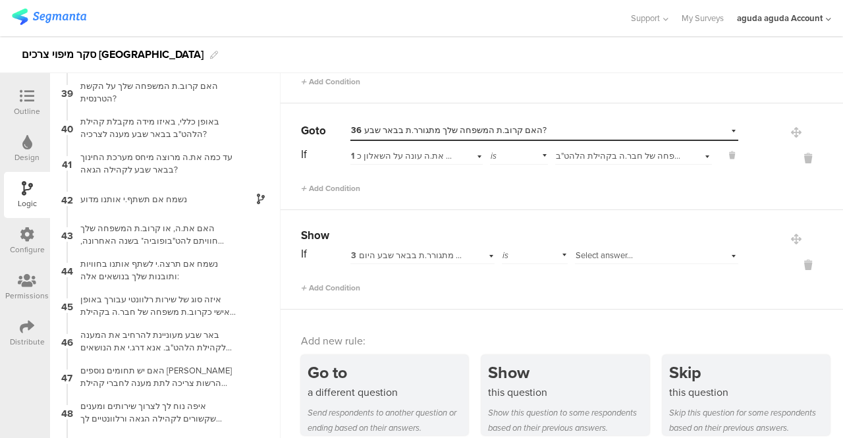
scroll to position [1484, 0]
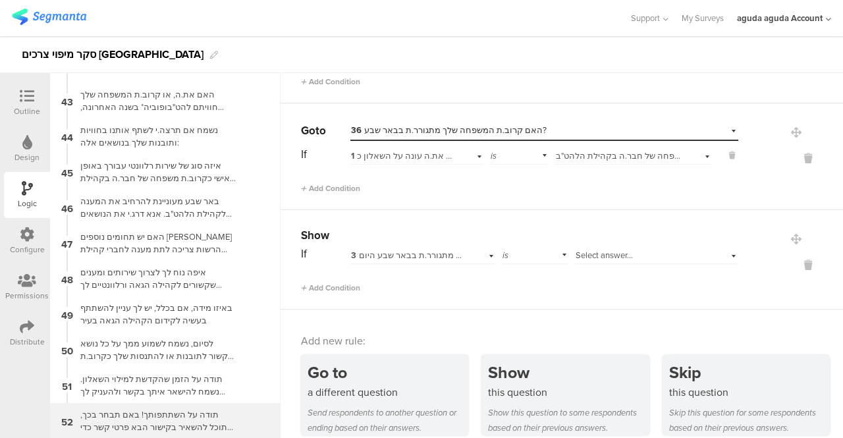
click at [187, 417] on div "תודה על השתתפותך! באם תבחר בכך, תוכל להשאיר בקישור הבא פרטי קשר כדי לקבל מאיתנו…" at bounding box center [154, 420] width 165 height 25
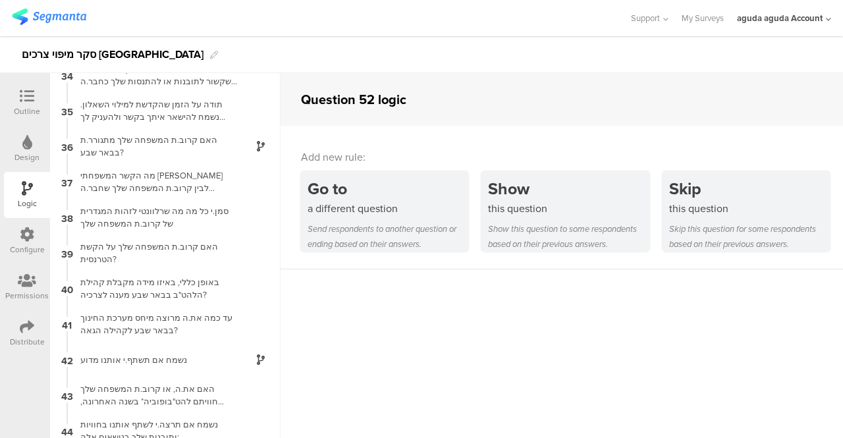
scroll to position [1484, 0]
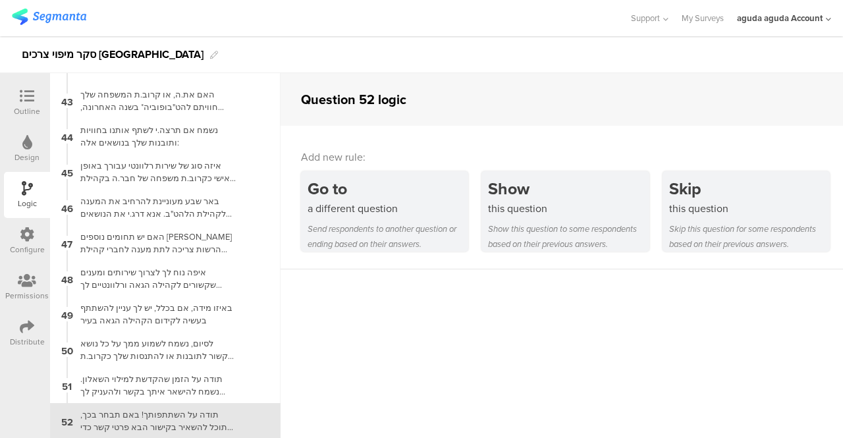
click at [20, 89] on icon at bounding box center [27, 96] width 14 height 14
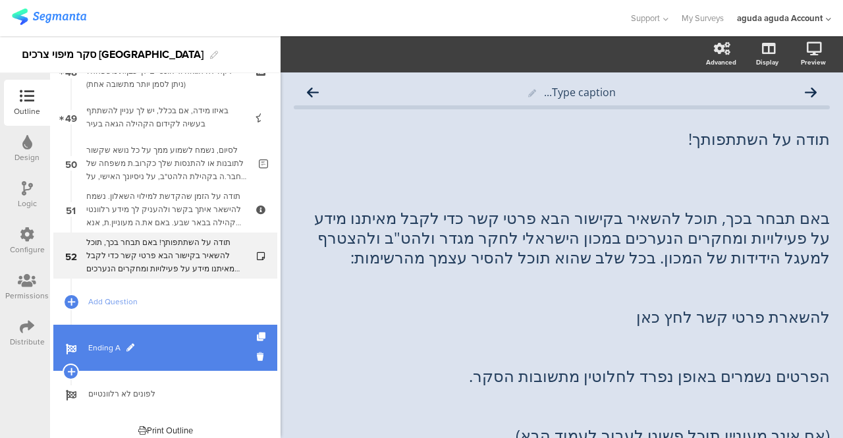
click at [95, 347] on span "Ending A" at bounding box center [172, 347] width 169 height 13
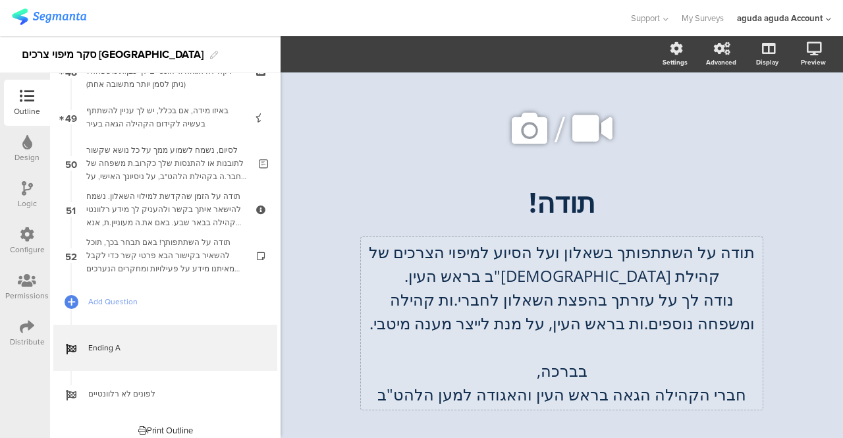
scroll to position [6, 0]
click at [522, 269] on p "תודה על השתתפותך בשאלון ועל הסיוע למיפוי הצרכים של קהילת הלהט"ב בראש העין." at bounding box center [561, 263] width 395 height 47
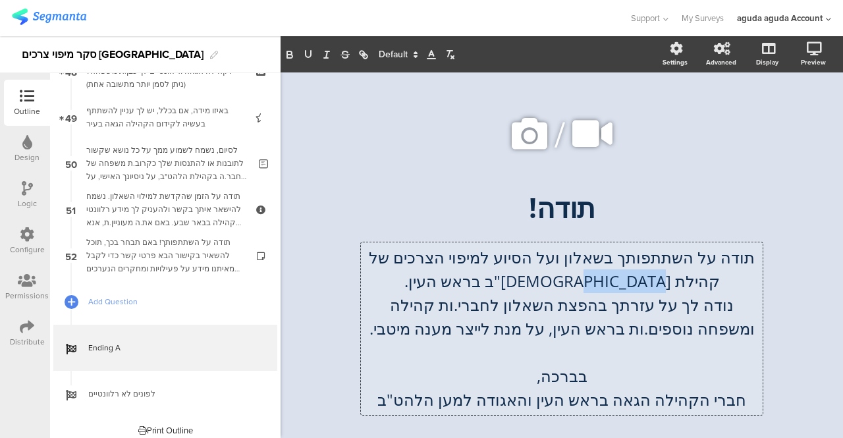
drag, startPoint x: 535, startPoint y: 277, endPoint x: 467, endPoint y: 292, distance: 69.4
click at [467, 292] on p "תודה על השתתפותך בשאלון ועל הסיוע למיפוי הצרכים של קהילת הלהט"ב בראש העין." at bounding box center [561, 269] width 395 height 47
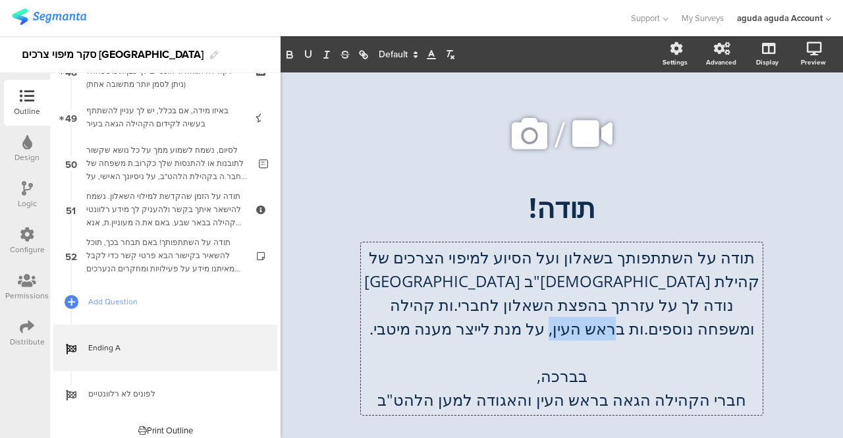
drag, startPoint x: 575, startPoint y: 335, endPoint x: 642, endPoint y: 324, distance: 67.5
click at [642, 324] on p "נודה לך על עזרתך בהפצת השאלון לחברי.ות קהילה ומשפחה נוספים.ות בראש העין, על מנת…" at bounding box center [561, 316] width 395 height 47
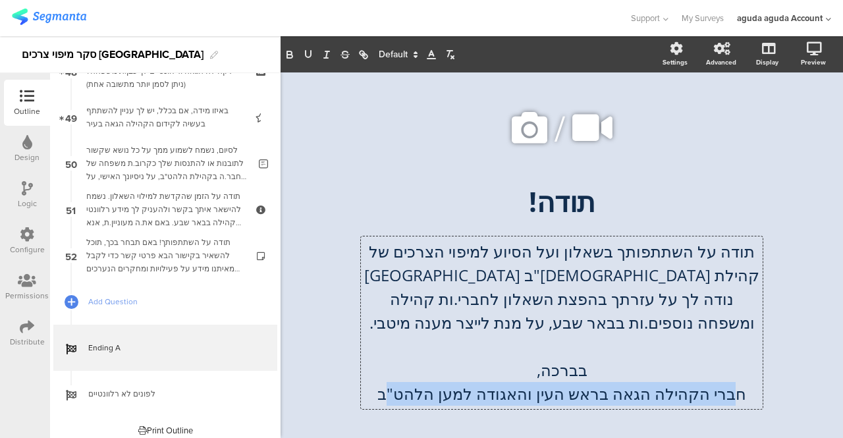
drag, startPoint x: 723, startPoint y: 392, endPoint x: 391, endPoint y: 410, distance: 331.9
click at [391, 410] on div "/ תודה! תודה! תודה על השתתפותך בשאלון ועל הסיוע למיפוי הצרכים של קהילת הלהט"ב ב…" at bounding box center [561, 253] width 527 height 346
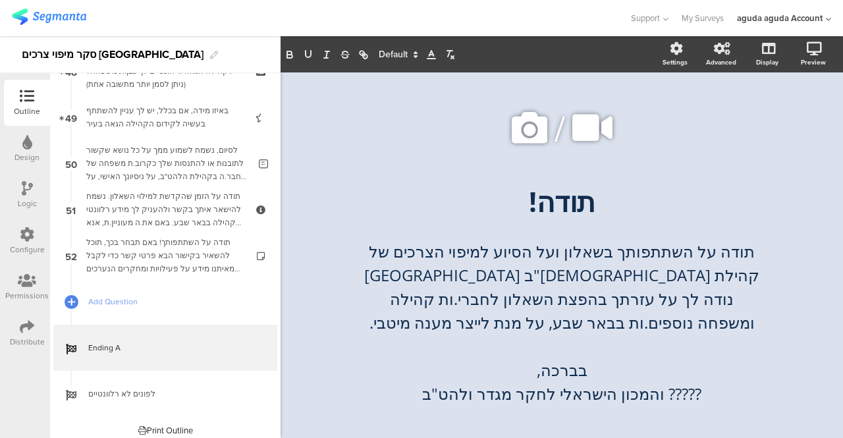
click at [327, 355] on div "/ תודה! תודה! תודה על השתתפותך בשאלון ועל הסיוע למיפוי הצרכים של קהילת הלהט"ב ב…" at bounding box center [561, 253] width 527 height 346
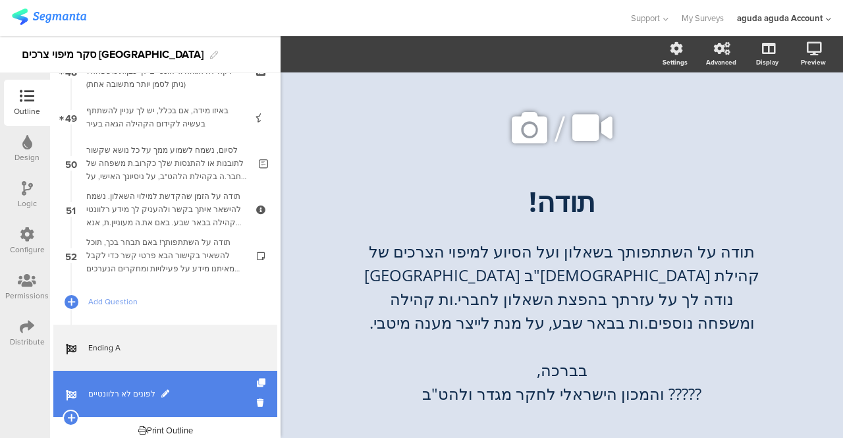
click at [112, 386] on link "לפונים לא רלוונטיים" at bounding box center [165, 394] width 224 height 46
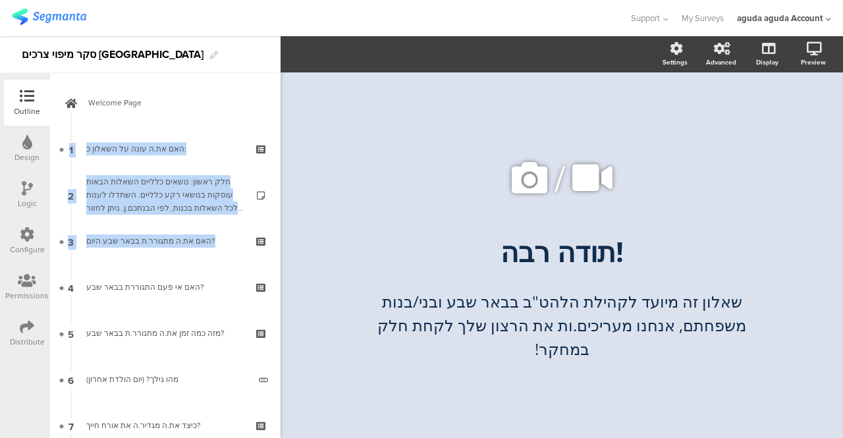
drag, startPoint x: 269, startPoint y: 99, endPoint x: 274, endPoint y: 239, distance: 140.4
click at [274, 239] on div "Welcome Page 1 האם את.ה עונה על השאלון כ: 2 חלק ראשון: נושאים כלליים השאלות הבא…" at bounding box center [165, 255] width 231 height 365
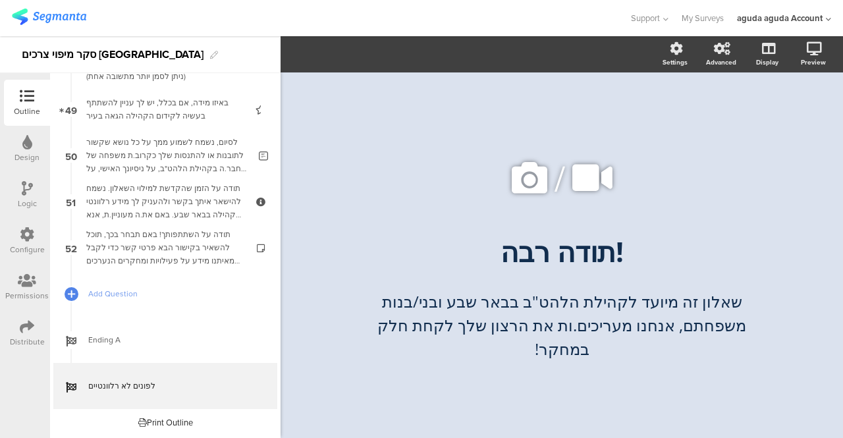
scroll to position [2187, 0]
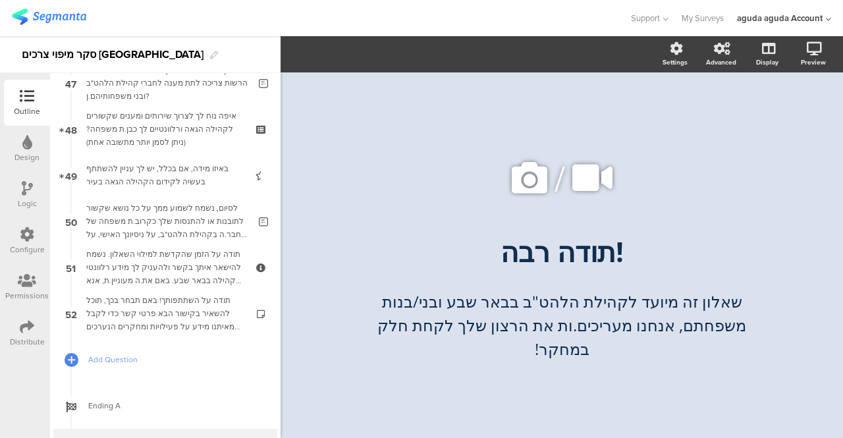
click at [154, 121] on div "איפה נוח לך לצרוך שירותים ומענים שקשורים לקהילה הגאה ורלוונטיים לך כבן.ת משפחה?…" at bounding box center [164, 129] width 157 height 40
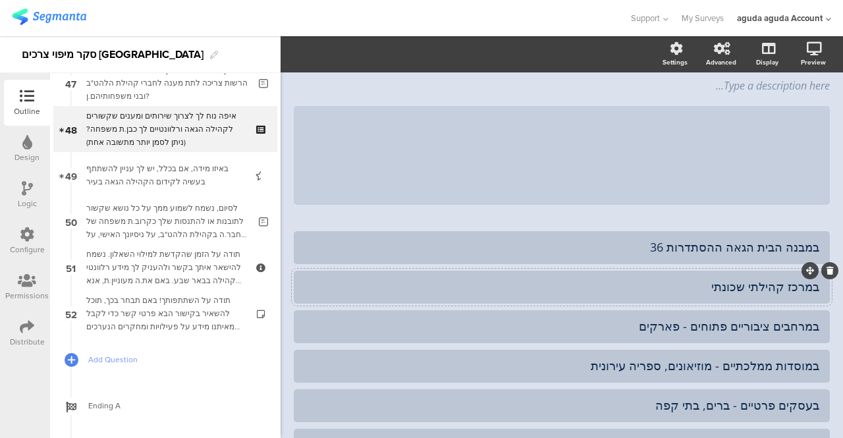
scroll to position [215, 0]
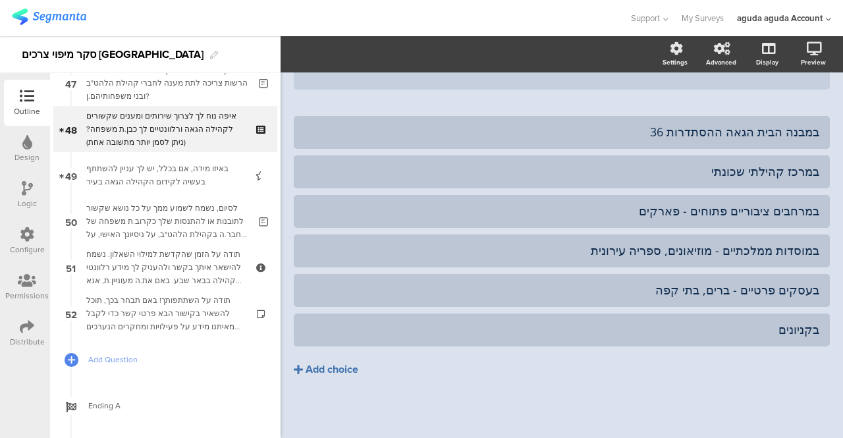
click at [327, 364] on div "Add choice" at bounding box center [332, 370] width 53 height 14
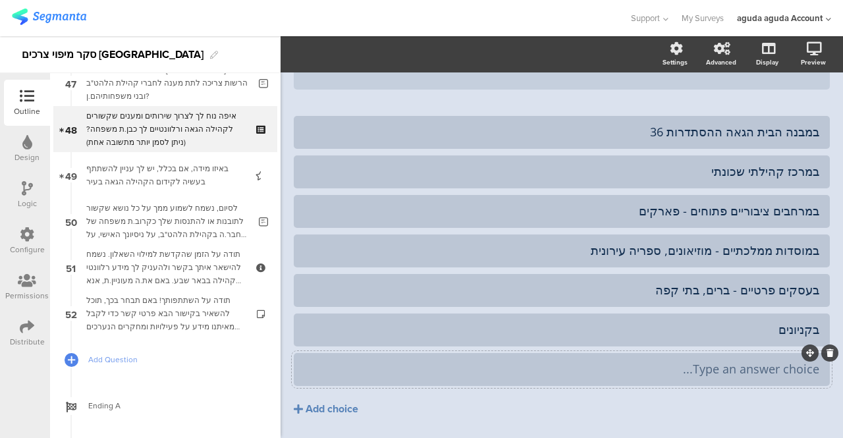
click at [573, 356] on div at bounding box center [562, 369] width 536 height 33
click at [673, 378] on div "Type an answer choice..." at bounding box center [561, 369] width 515 height 22
click at [322, 407] on div "Add choice" at bounding box center [332, 410] width 53 height 14
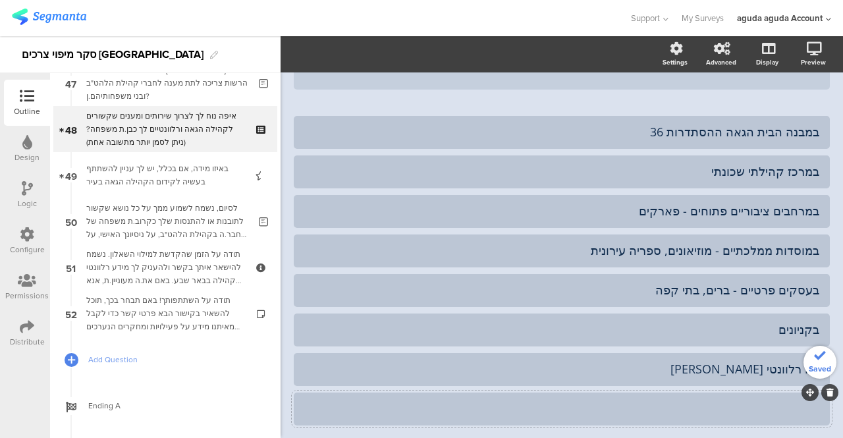
click at [468, 405] on div at bounding box center [561, 408] width 515 height 15
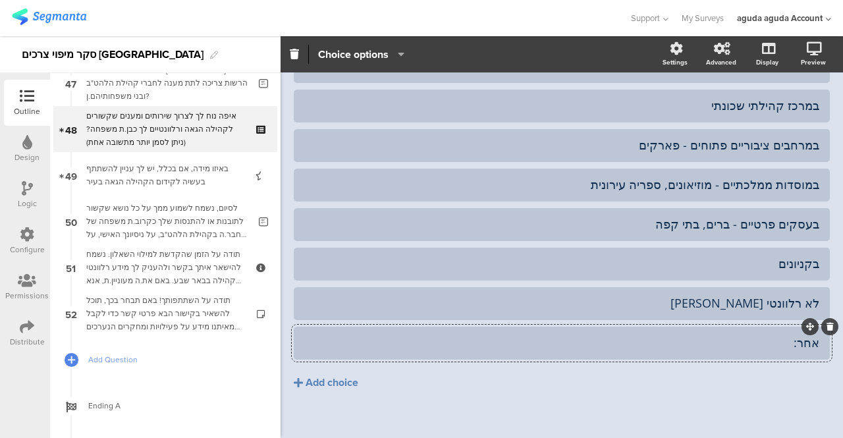
drag, startPoint x: 387, startPoint y: 342, endPoint x: 468, endPoint y: 345, distance: 81.7
click at [468, 345] on div "אחר:" at bounding box center [561, 342] width 515 height 15
click at [397, 59] on icon "button" at bounding box center [397, 54] width 13 height 11
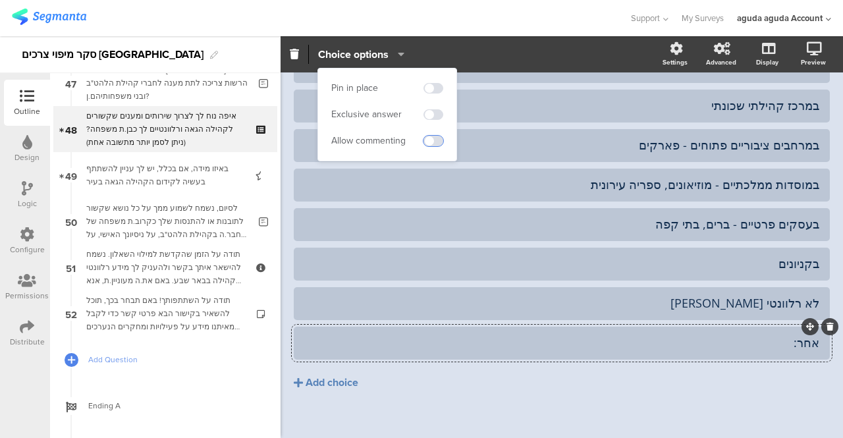
click at [430, 142] on span at bounding box center [434, 141] width 20 height 11
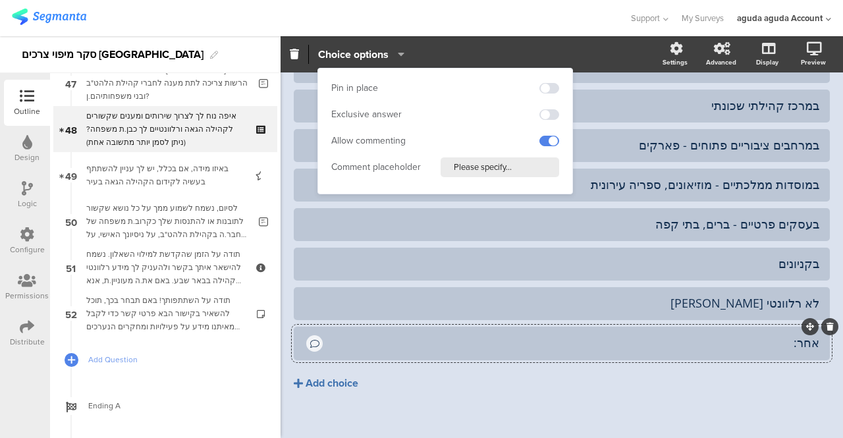
click at [652, 384] on button "Add choice" at bounding box center [562, 383] width 536 height 33
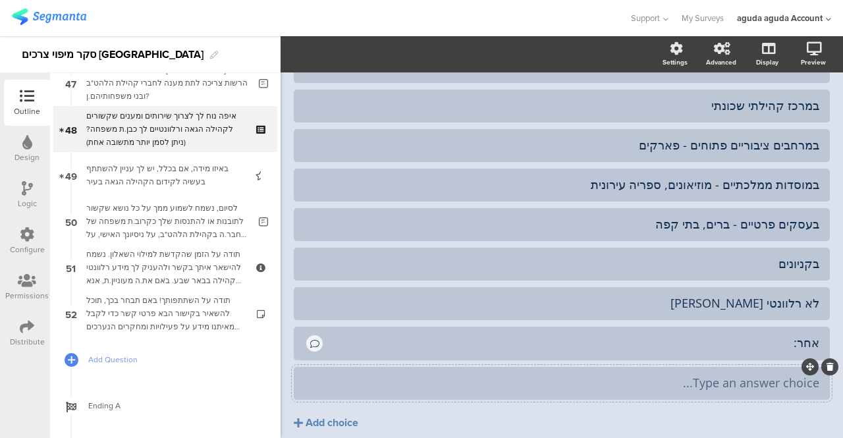
click at [825, 369] on div at bounding box center [830, 366] width 17 height 17
click at [822, 371] on div at bounding box center [830, 366] width 17 height 17
click at [827, 367] on icon at bounding box center [830, 367] width 7 height 8
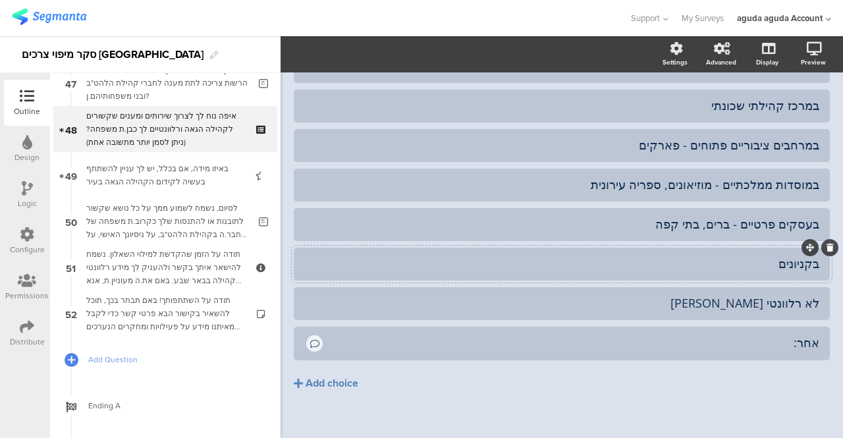
click at [637, 261] on div "בקניונים" at bounding box center [561, 263] width 515 height 15
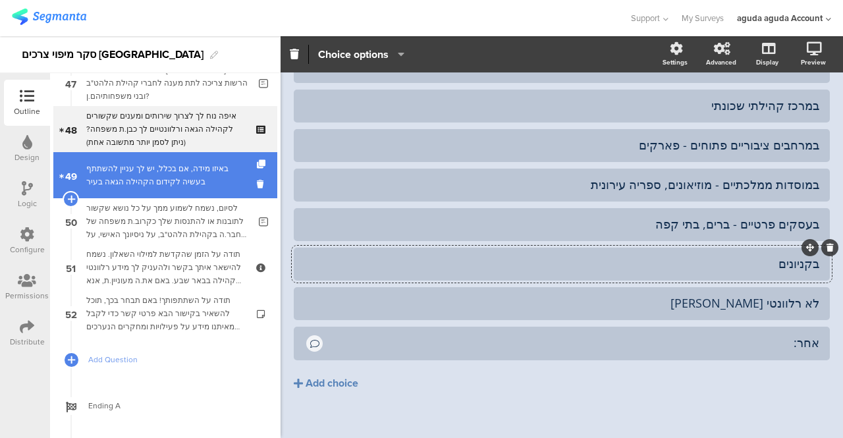
click at [101, 165] on div "באיזו מידה, אם בכלל, יש לך עניין להשתתף בעשיה לקידום הקהילה הגאה בעיר" at bounding box center [164, 175] width 157 height 26
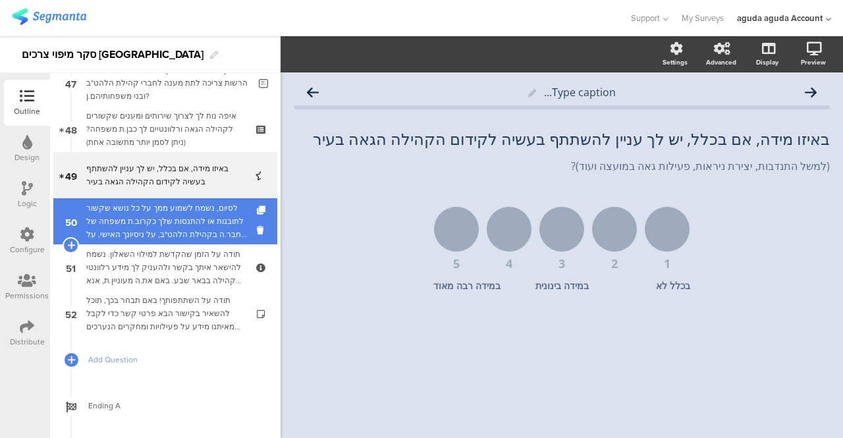
click at [179, 227] on div "לסיום, נשמח לשמוע ממך על כל נושא שקשור לתובנות או להתנסות שלך כקרוב.ת משפחה של …" at bounding box center [167, 222] width 163 height 40
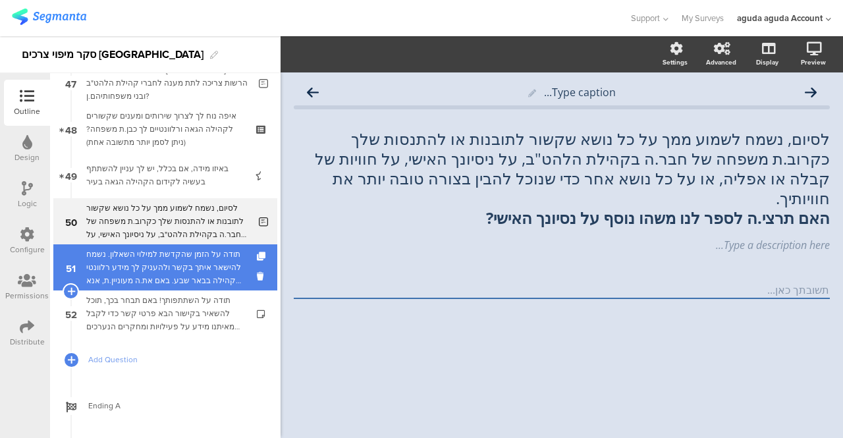
click at [185, 262] on div "תודה על הזמן שהקדשת למילוי השאלון. נשמח להישאר איתך בקשר ולהעניק לך מידע רלוונט…" at bounding box center [164, 268] width 157 height 40
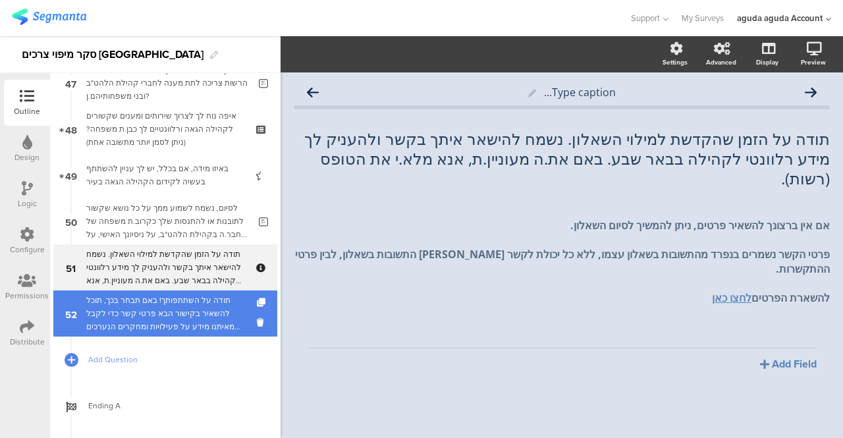
click at [192, 304] on div "תודה על השתתפותך! באם תבחר בכך, תוכל להשאיר בקישור הבא פרטי קשר כדי לקבל מאיתנו…" at bounding box center [164, 314] width 157 height 40
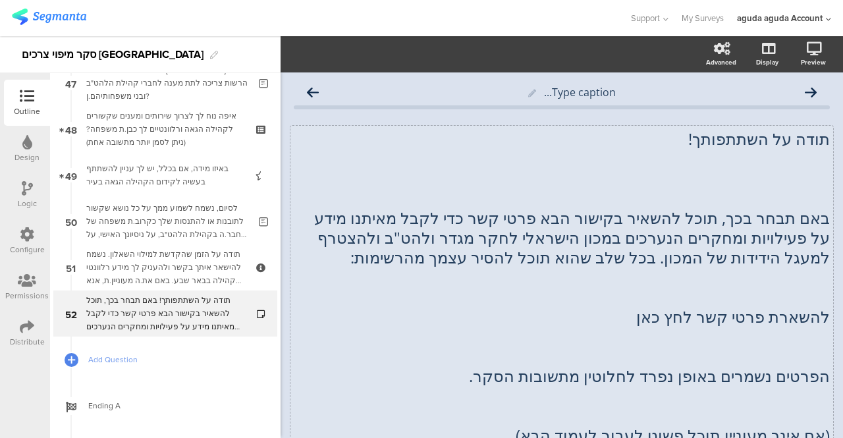
click at [754, 220] on div "תודה על השתתפותך! באם תבחר בכך, תוכל להשאיר בקישור הבא פרטי קשר כדי לקבל מאיתנו…" at bounding box center [562, 287] width 543 height 323
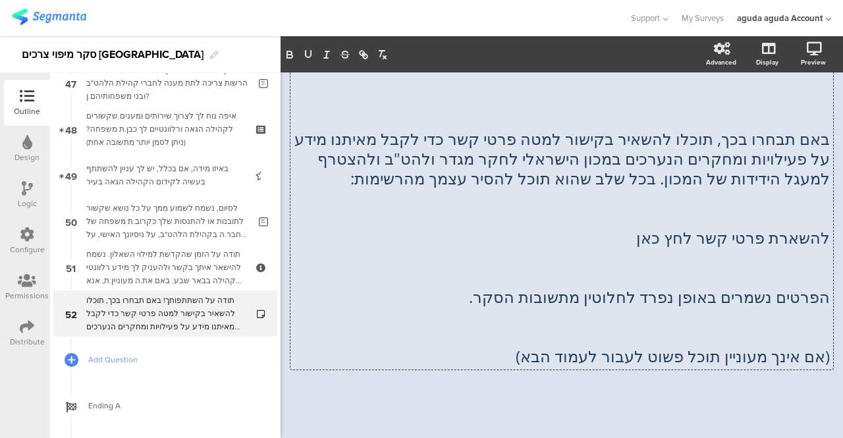
scroll to position [86, 0]
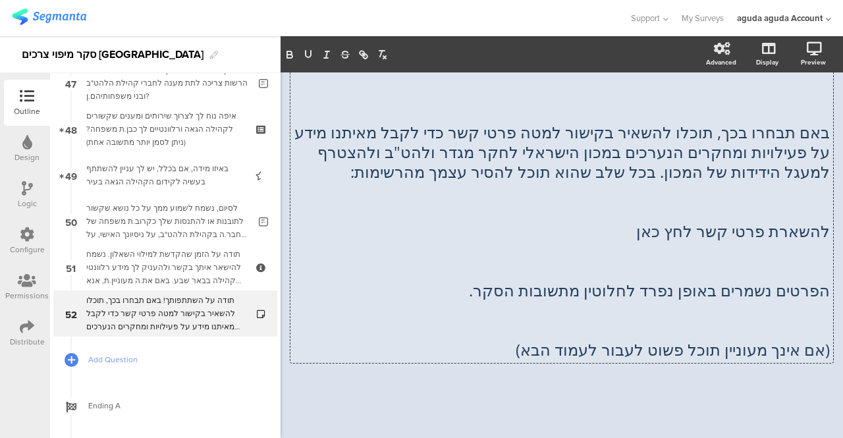
click at [754, 349] on p "(אם אינך מעוניין תוכל פשוט לעבור לעמוד הבא)" at bounding box center [562, 350] width 536 height 20
click at [771, 351] on p "(אם אינך מעוניין תוכל פשוט לעבור לעמוד הבא)" at bounding box center [562, 350] width 536 height 20
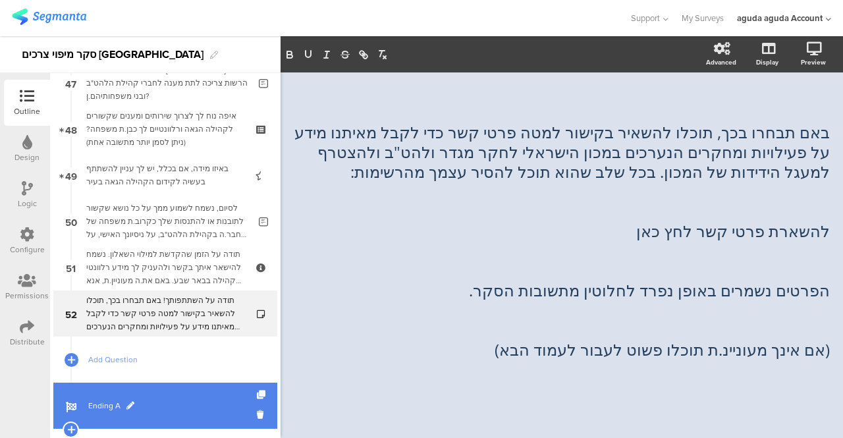
click at [115, 404] on span "Ending A" at bounding box center [172, 405] width 169 height 13
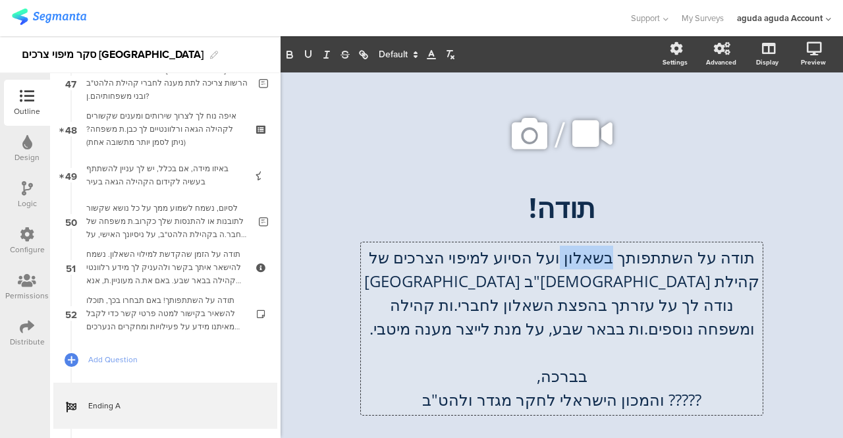
drag, startPoint x: 605, startPoint y: 255, endPoint x: 553, endPoint y: 264, distance: 52.2
click at [553, 264] on div "תודה על השתתפותך בשאלון ועל הסיוע למיפוי הצרכים של קהילת הלהט"ב בבאר שבע נודה ל…" at bounding box center [562, 328] width 402 height 173
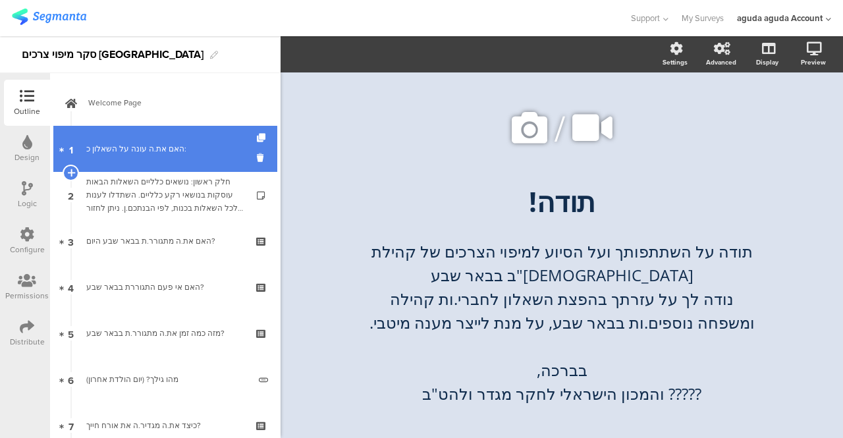
click at [163, 150] on div "האם את.ה עונה על השאלון כ:" at bounding box center [164, 148] width 157 height 13
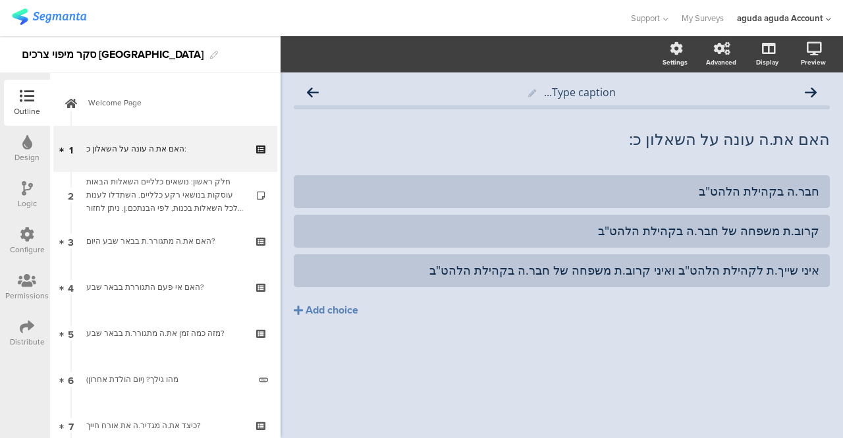
click at [18, 200] on div "Logic" at bounding box center [27, 204] width 19 height 12
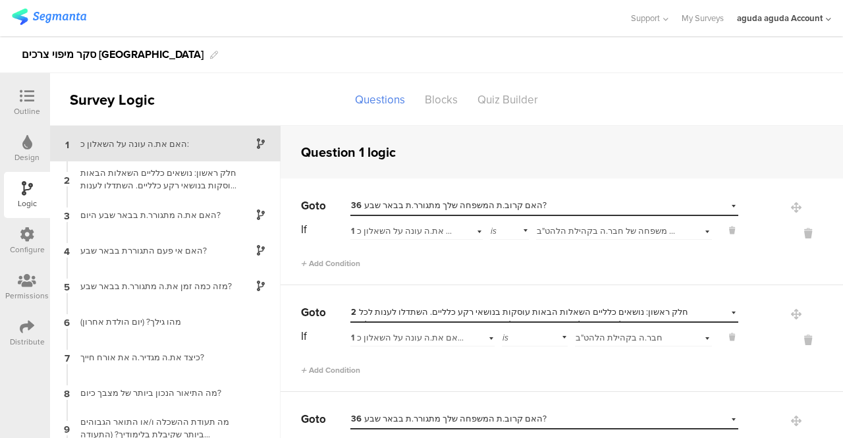
click at [688, 233] on div "Select answer... [PERSON_NAME] שייך.ת לקהילת הלהט"ב ואיני קרוב.ת משפחה של חבר.ה…" at bounding box center [624, 229] width 176 height 20
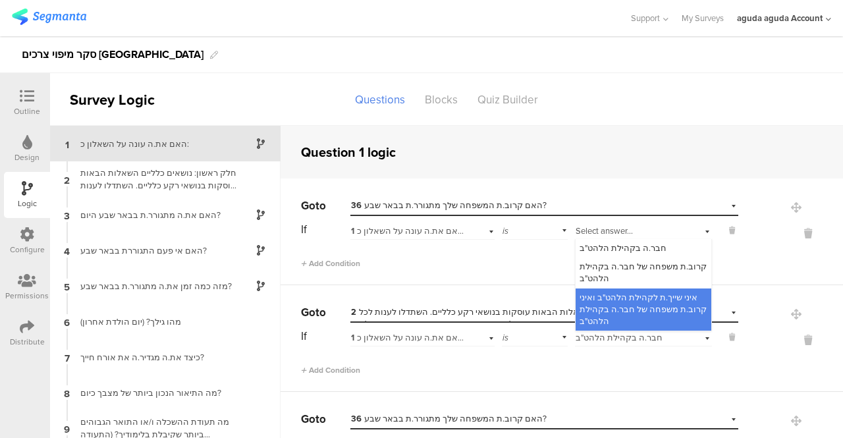
click at [688, 233] on div "Select answer... [PERSON_NAME] שייך.ת לקהילת הלהט"ב ואיני קרוב.ת משפחה של חבר.ה…" at bounding box center [643, 229] width 137 height 20
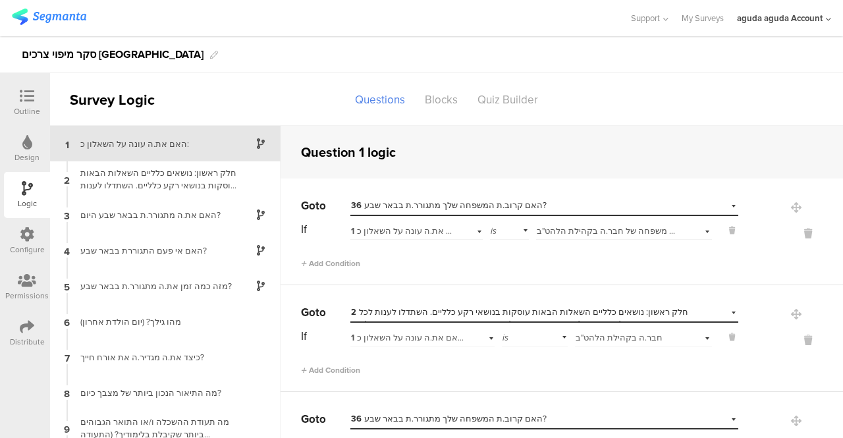
click at [710, 204] on div "Select destination... 36 האם קרוב.ת המשפחה שלך מתגורר.ת בבאר שבע?" at bounding box center [545, 206] width 388 height 20
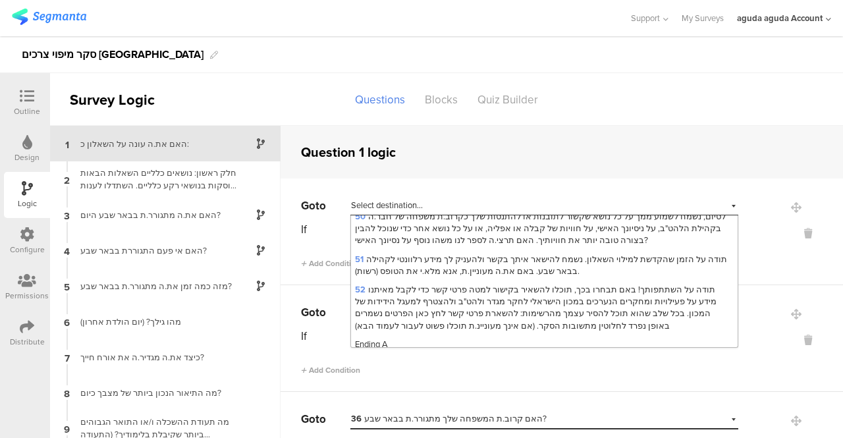
scroll to position [1111, 0]
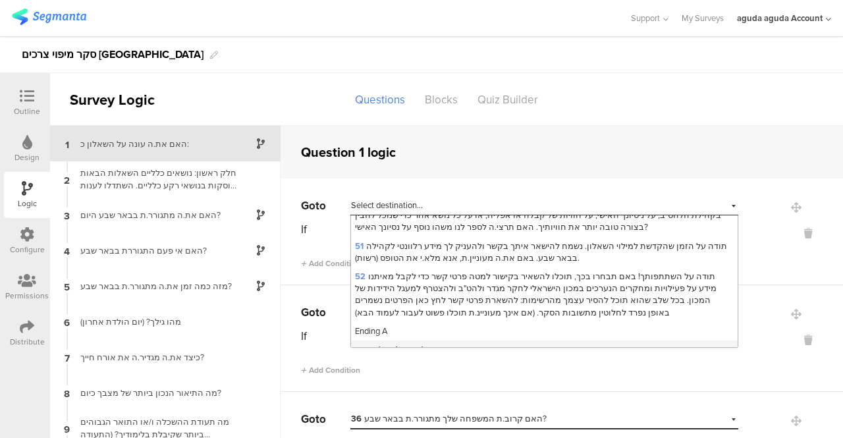
click at [378, 343] on span "לפונים לא רלוונטיים" at bounding box center [390, 349] width 71 height 13
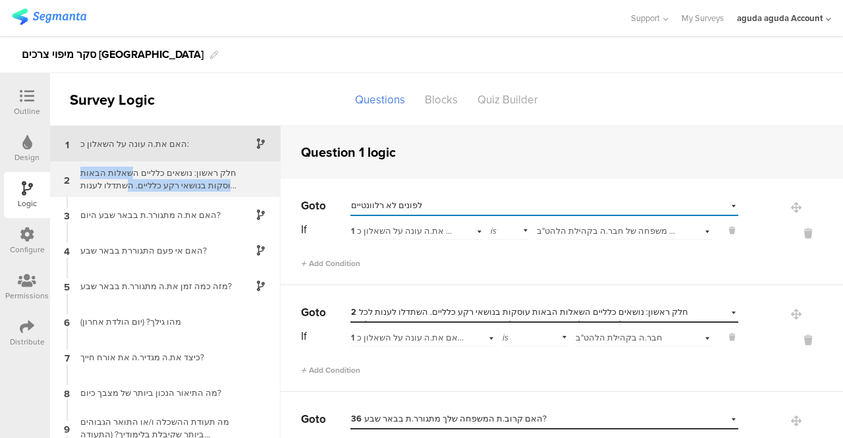
click at [125, 181] on div "חלק ראשון: נושאים כלליים השאלות הבאות עוסקות בנושאי רקע כלליים. השתדלו לענות לכ…" at bounding box center [154, 179] width 165 height 25
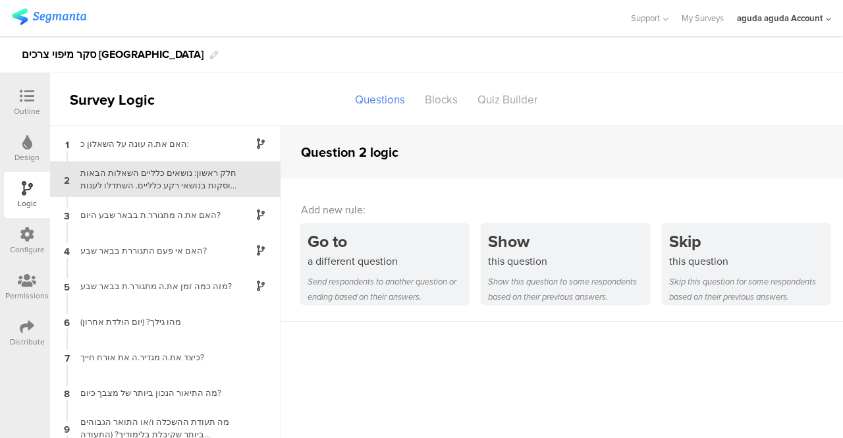
click at [29, 96] on icon at bounding box center [27, 96] width 14 height 14
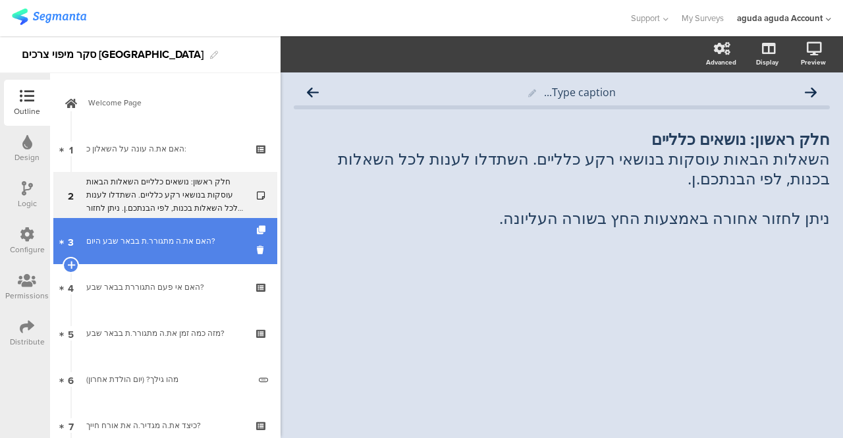
click at [171, 239] on div "האם את.ה מתגורר.ת בבאר שבע היום?" at bounding box center [164, 241] width 157 height 13
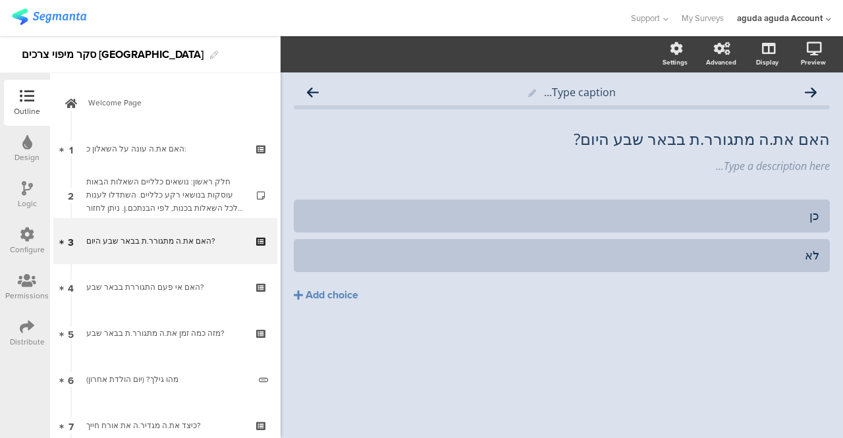
click at [28, 198] on div "Logic" at bounding box center [27, 204] width 19 height 12
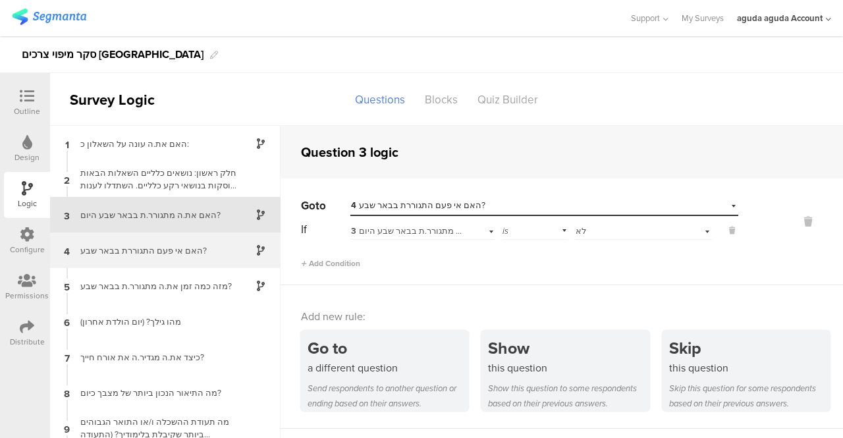
click at [147, 255] on div "האם אי פעם התגוררת בבאר שבע?" at bounding box center [154, 250] width 165 height 13
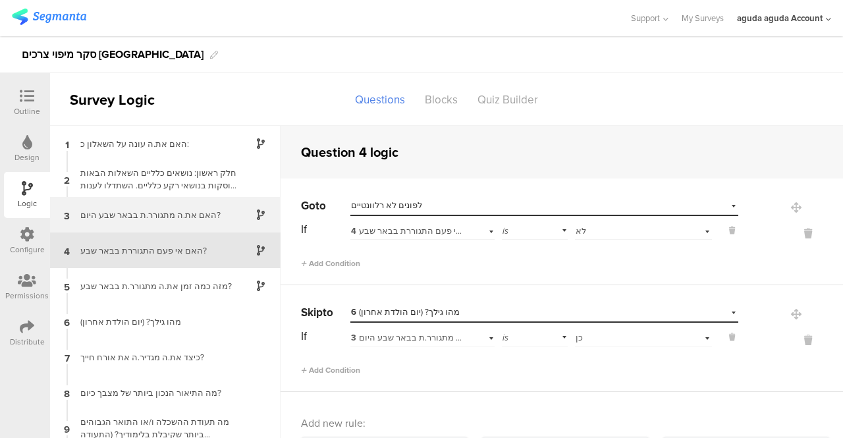
click at [140, 209] on div "האם את.ה מתגורר.ת בבאר שבע היום?" at bounding box center [154, 215] width 165 height 13
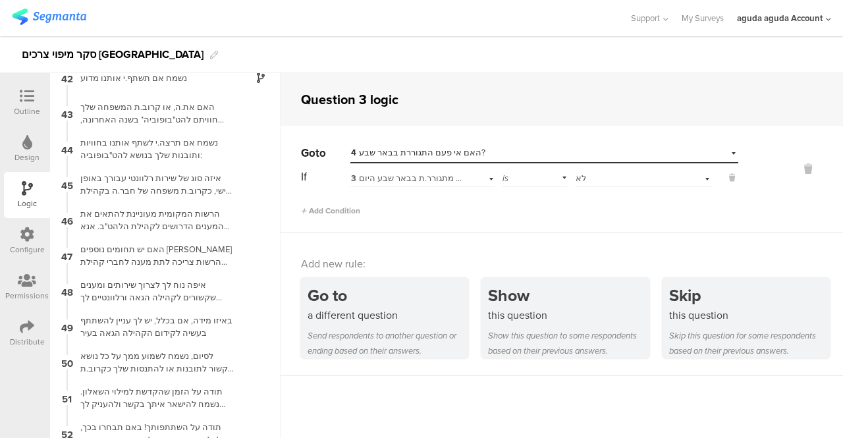
scroll to position [1484, 0]
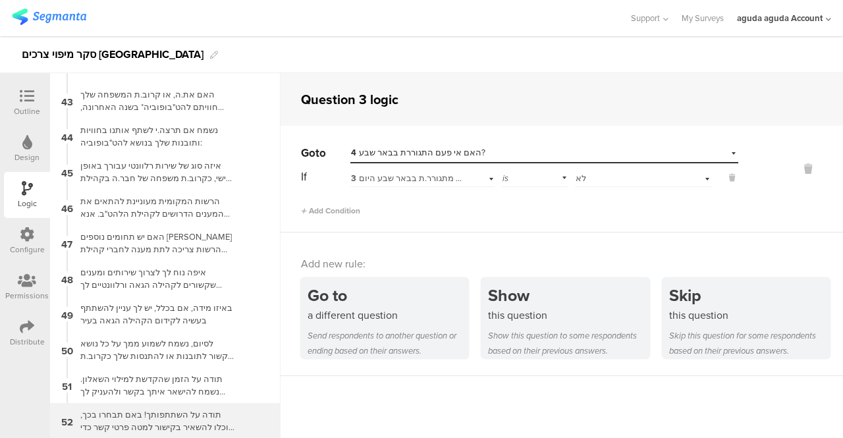
click at [268, 432] on div "52 תודה על השתתפותך! באם תבחרו בכך, תוכלו להשאיר בקישור למטה פרטי קשר כדי לקבל …" at bounding box center [165, 421] width 231 height 36
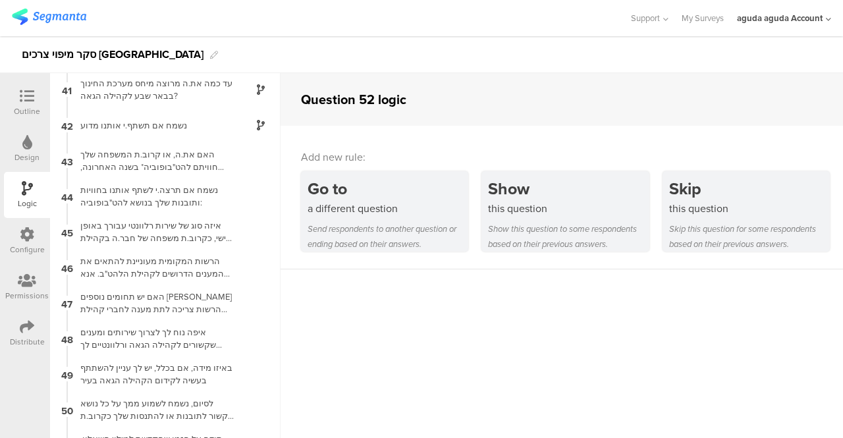
scroll to position [1484, 0]
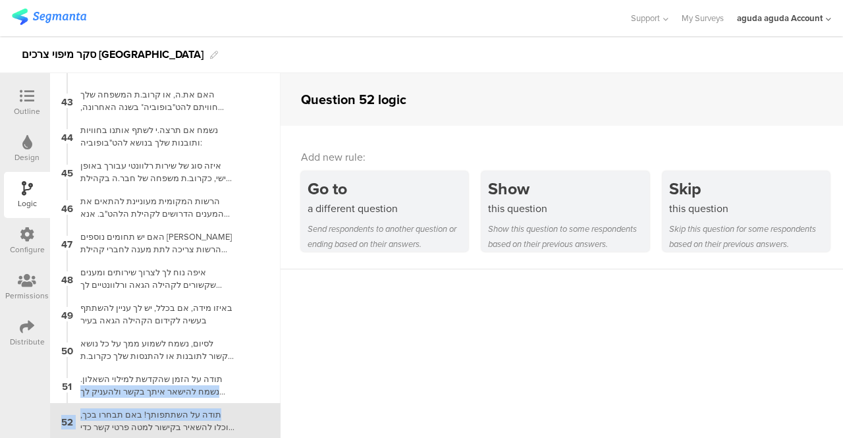
drag, startPoint x: 269, startPoint y: 396, endPoint x: 269, endPoint y: 428, distance: 31.6
click at [269, 428] on div "1 האם את.ה עונה על השאלון כ: 2 חלק ראשון: נושאים כלליים השאלות הבאות עוסקות בנו…" at bounding box center [165, 255] width 231 height 365
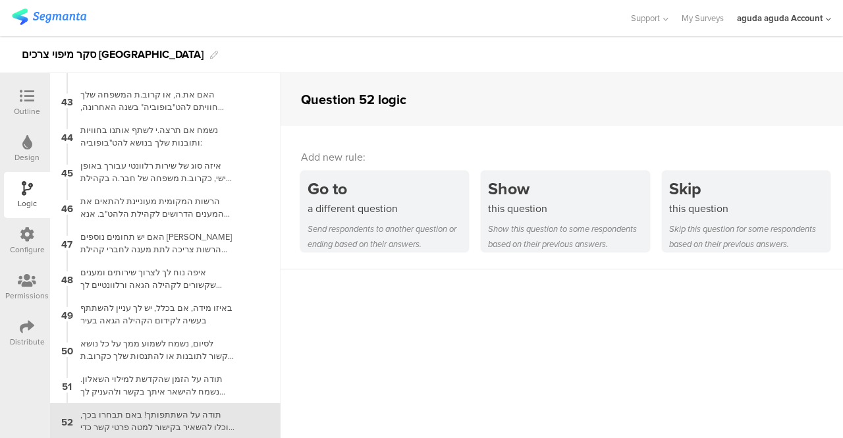
click at [374, 349] on sg-question-logic-editor "Question 52 logic Add new rule: Go to a different question Send respondents to …" at bounding box center [562, 255] width 563 height 365
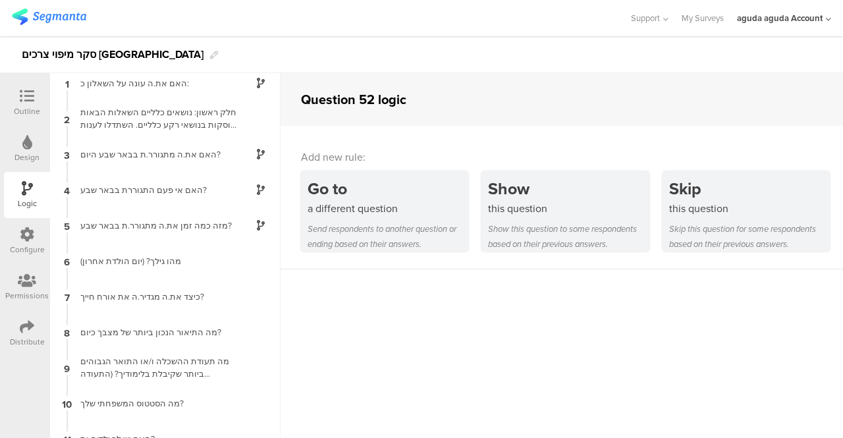
scroll to position [0, 0]
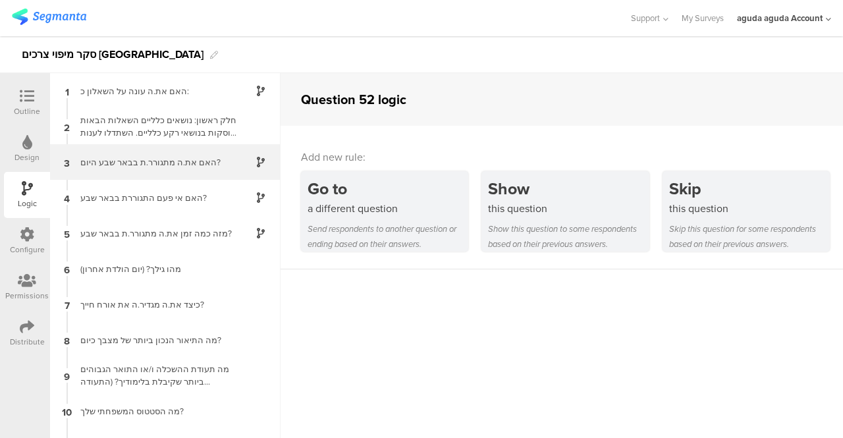
click at [121, 167] on div "האם את.ה מתגורר.ת בבאר שבע היום?" at bounding box center [154, 162] width 165 height 13
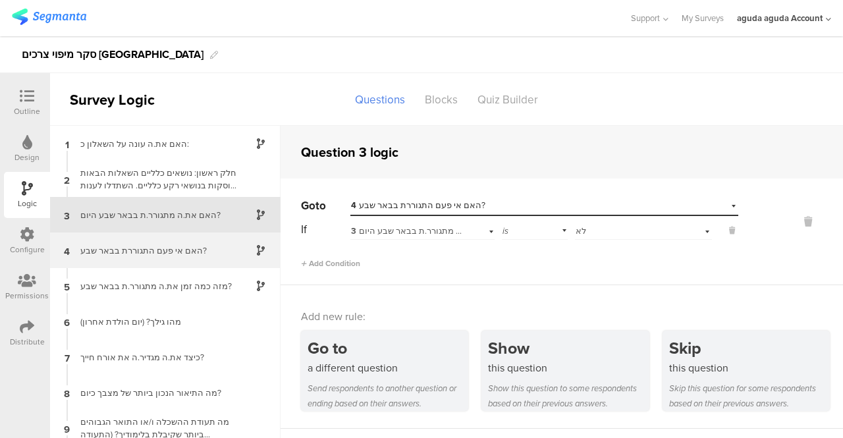
click at [148, 249] on div "האם אי פעם התגוררת בבאר שבע?" at bounding box center [154, 250] width 165 height 13
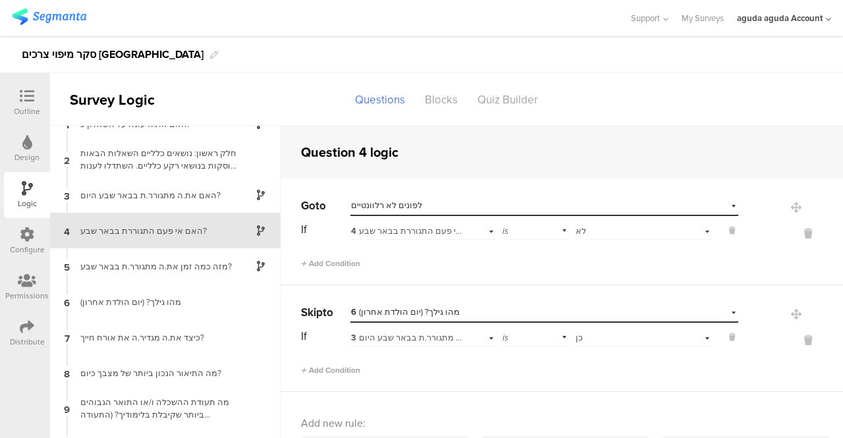
scroll to position [11, 0]
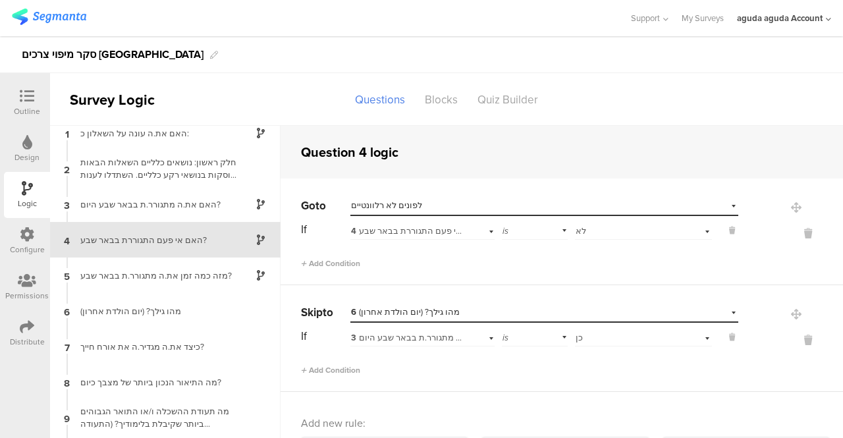
click at [313, 150] on div "Question 4 logic" at bounding box center [350, 152] width 98 height 20
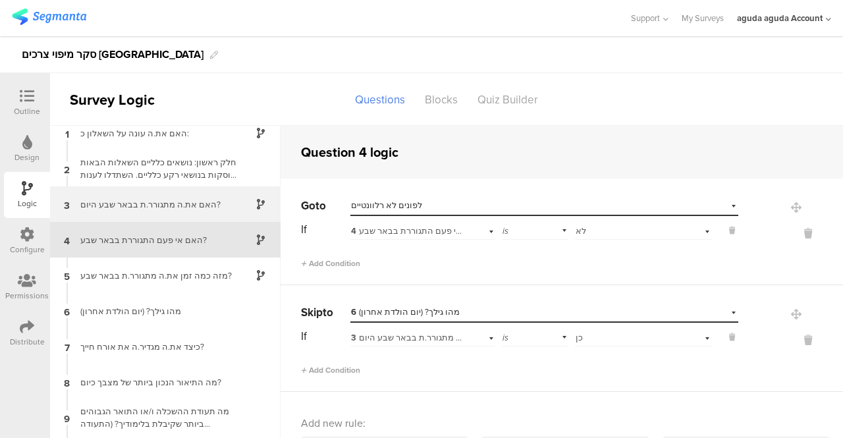
click at [188, 210] on div "האם את.ה מתגורר.ת בבאר שבע היום?" at bounding box center [154, 204] width 165 height 13
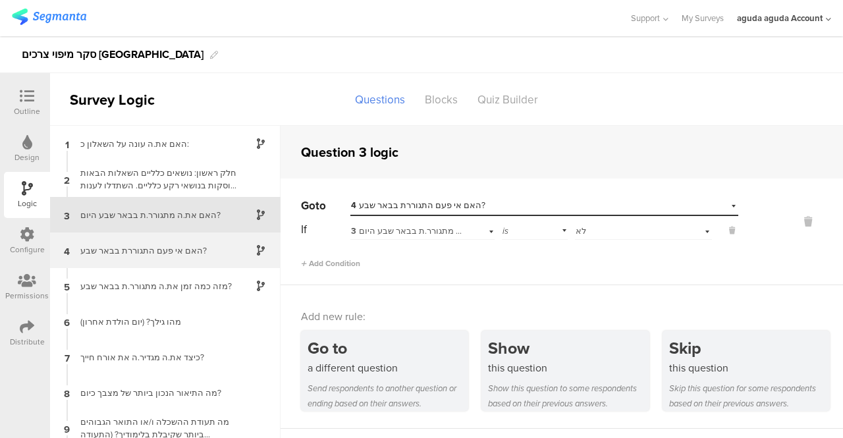
click at [160, 250] on div "האם אי פעם התגוררת בבאר שבע?" at bounding box center [154, 250] width 165 height 13
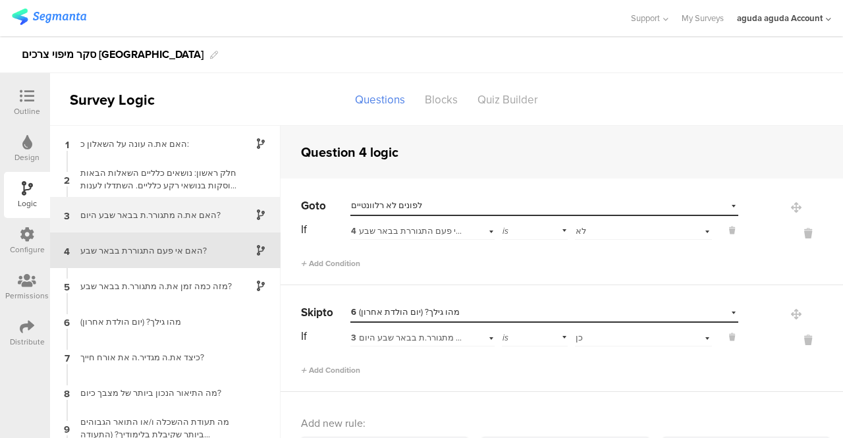
click at [150, 213] on div "האם את.ה מתגורר.ת בבאר שבע היום?" at bounding box center [154, 215] width 165 height 13
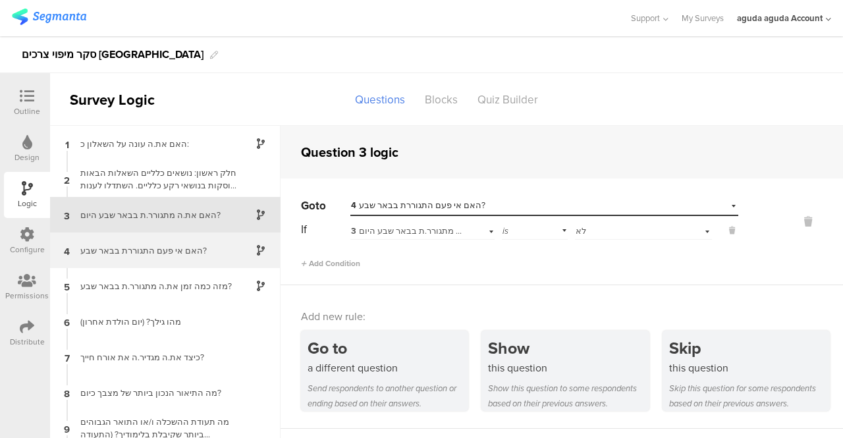
click at [163, 255] on div "האם אי פעם התגוררת בבאר שבע?" at bounding box center [154, 250] width 165 height 13
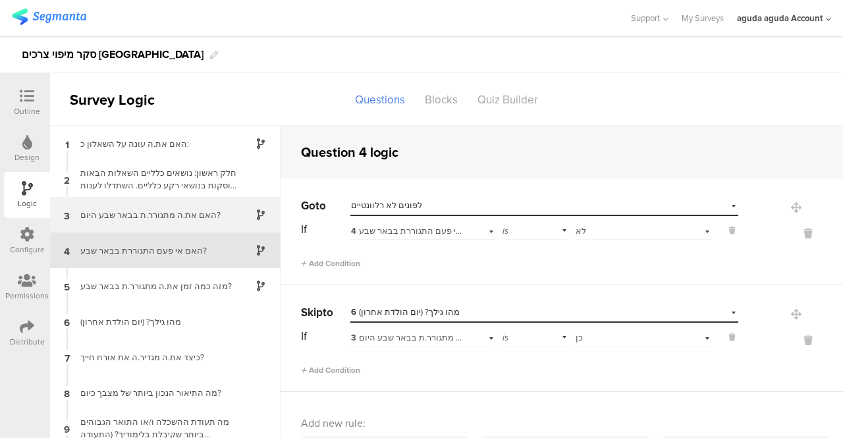
click at [163, 217] on div "האם את.ה מתגורר.ת בבאר שבע היום?" at bounding box center [154, 215] width 165 height 13
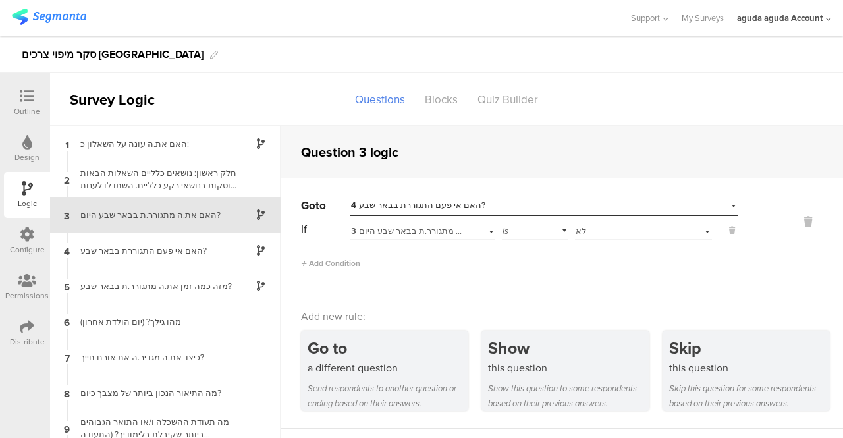
click at [723, 209] on div "Select destination... 4 האם אי פעם התגוררת [GEOGRAPHIC_DATA]?" at bounding box center [545, 206] width 388 height 20
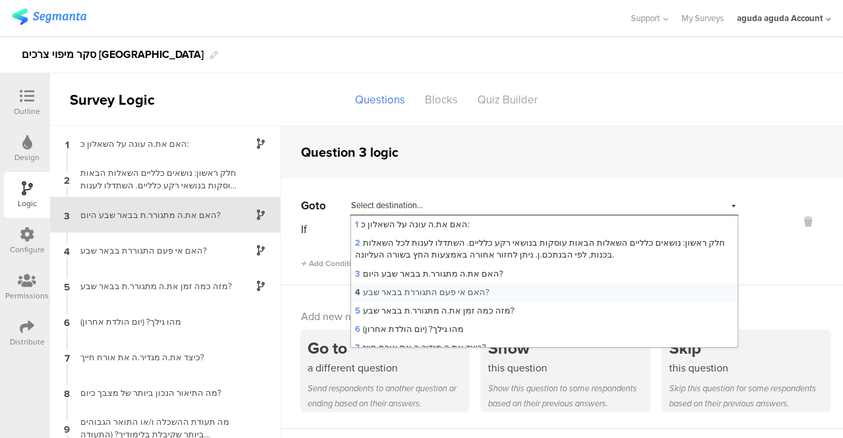
click at [723, 209] on div "Select destination... 4 האם אי פעם התגוררת [GEOGRAPHIC_DATA]?" at bounding box center [545, 206] width 388 height 20
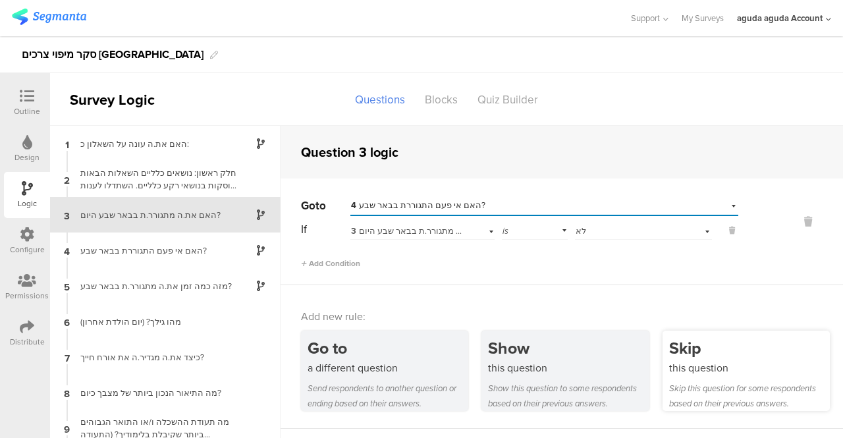
click at [696, 356] on div "Skip" at bounding box center [749, 348] width 161 height 24
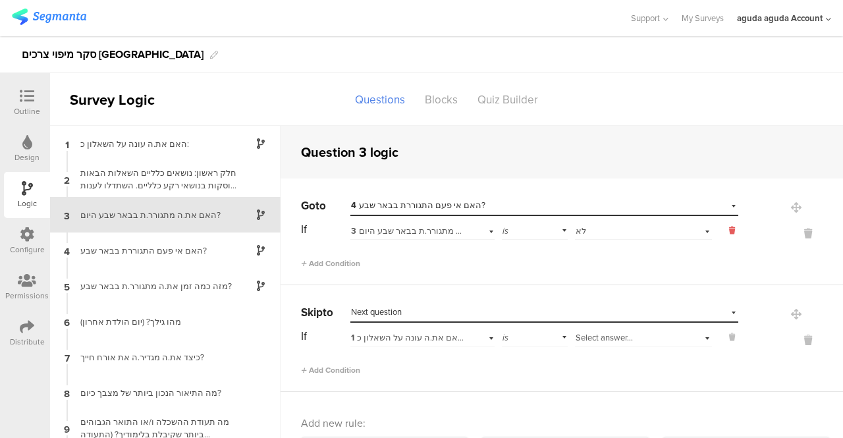
click at [729, 227] on icon at bounding box center [732, 231] width 6 height 12
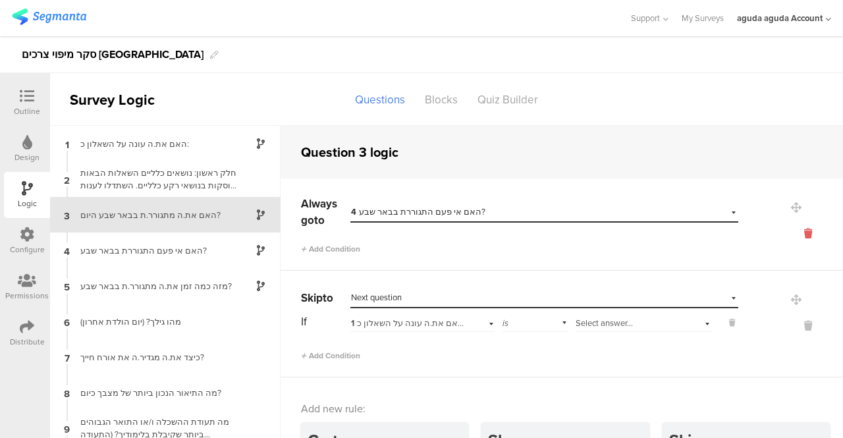
click at [793, 234] on icon at bounding box center [809, 233] width 32 height 15
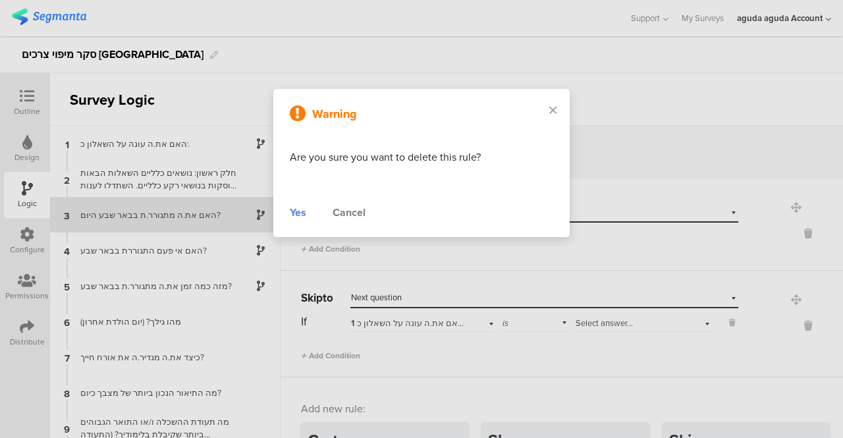
click at [298, 212] on div "Yes" at bounding box center [298, 213] width 16 height 16
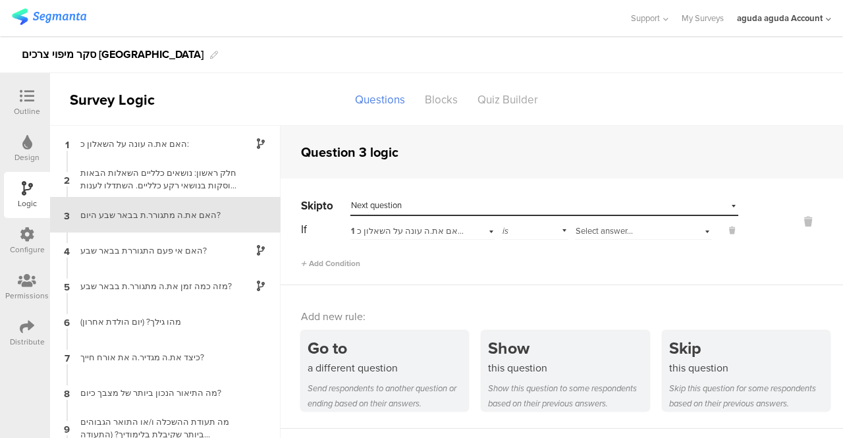
click at [725, 202] on div "Select destination... Next question" at bounding box center [545, 206] width 388 height 20
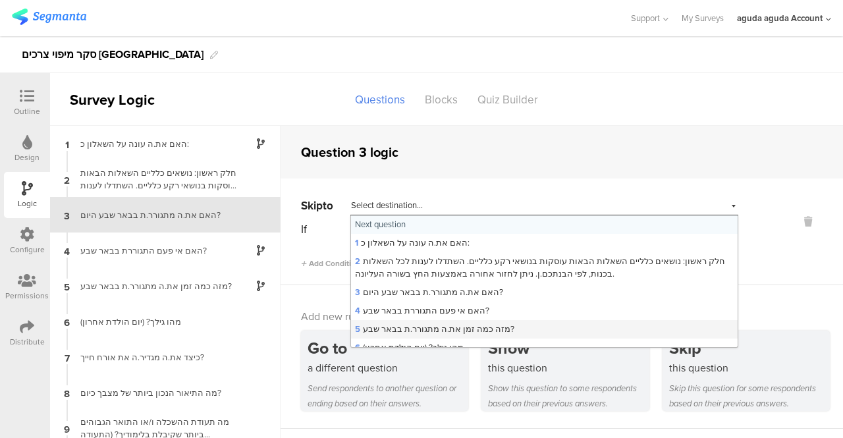
click at [421, 329] on span "5 מזה כמה זמן את.ה מתגורר.ת בבאר שבע?" at bounding box center [434, 329] width 159 height 13
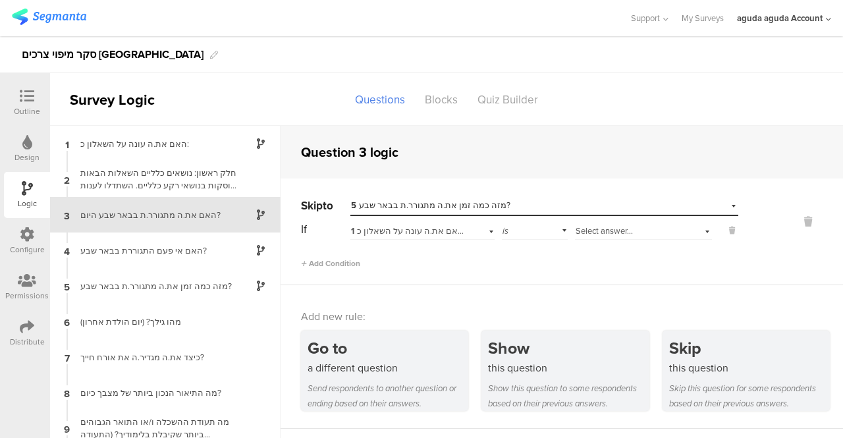
click at [488, 229] on div "1 האם את.ה עונה על השאלון כ:" at bounding box center [423, 229] width 144 height 20
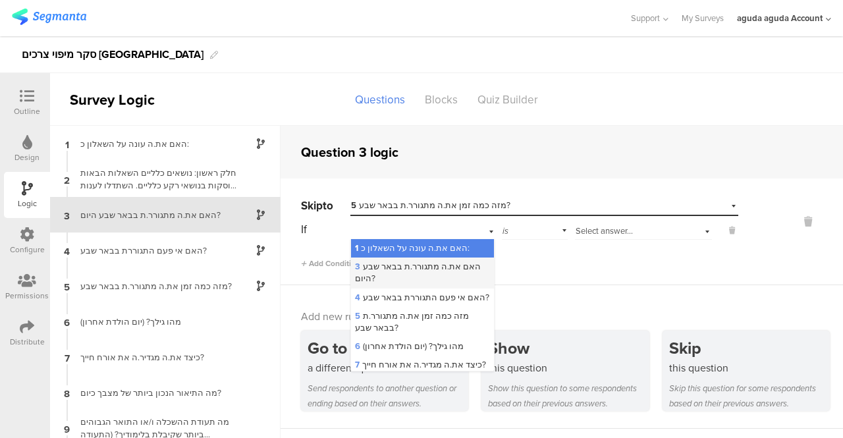
click at [418, 265] on span "3 האם את.ה מתגורר.ת בבאר שבע היום?" at bounding box center [418, 272] width 126 height 24
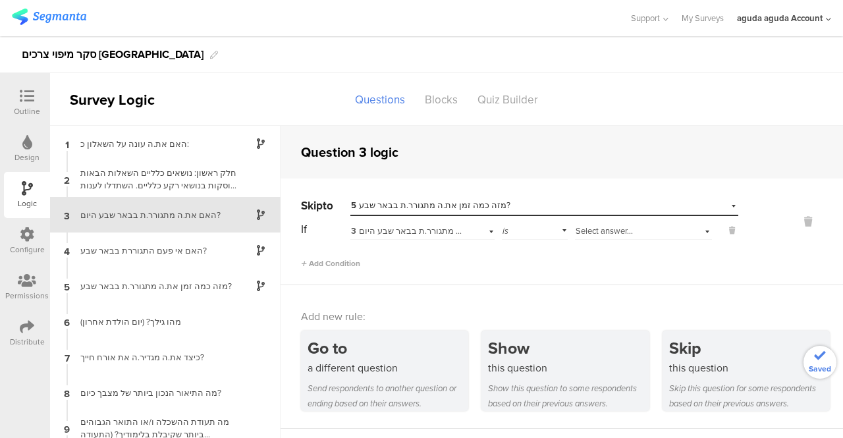
click at [698, 228] on div "Select answer..." at bounding box center [643, 229] width 137 height 20
click at [631, 241] on div "כן" at bounding box center [644, 248] width 136 height 18
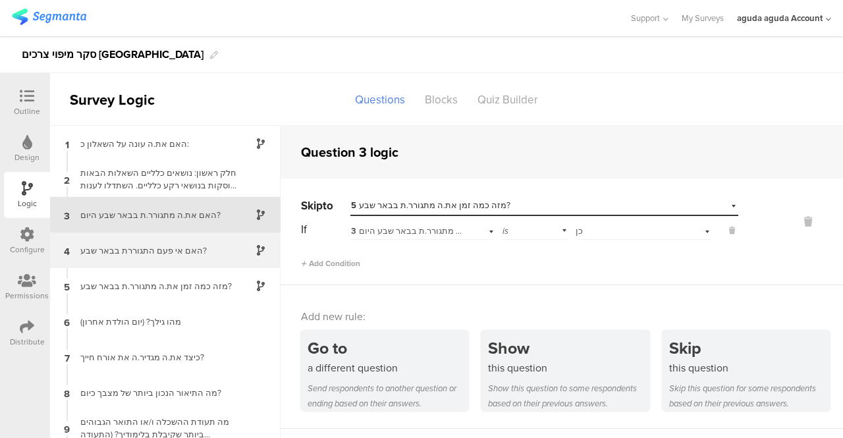
click at [136, 245] on div "האם אי פעם התגוררת בבאר שבע?" at bounding box center [154, 250] width 165 height 13
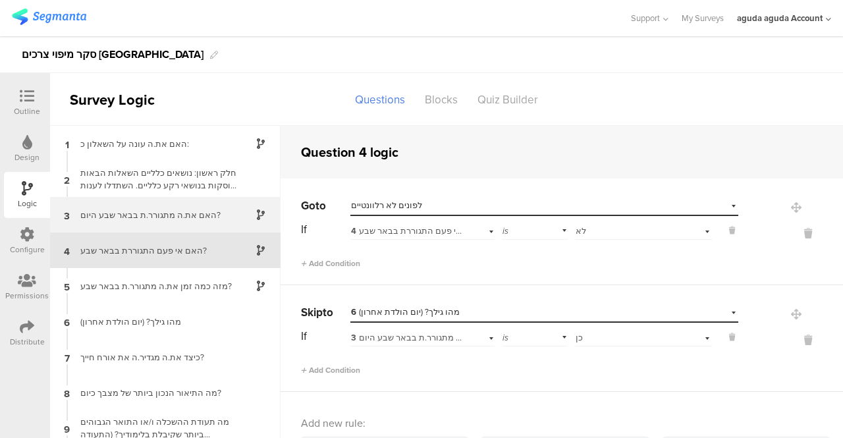
click at [94, 216] on div "האם את.ה מתגורר.ת בבאר שבע היום?" at bounding box center [154, 215] width 165 height 13
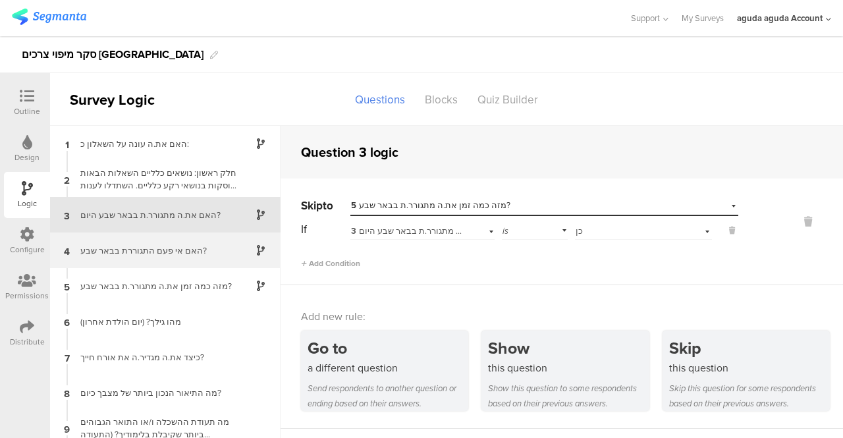
click at [99, 245] on div "האם אי פעם התגוררת בבאר שבע?" at bounding box center [154, 250] width 165 height 13
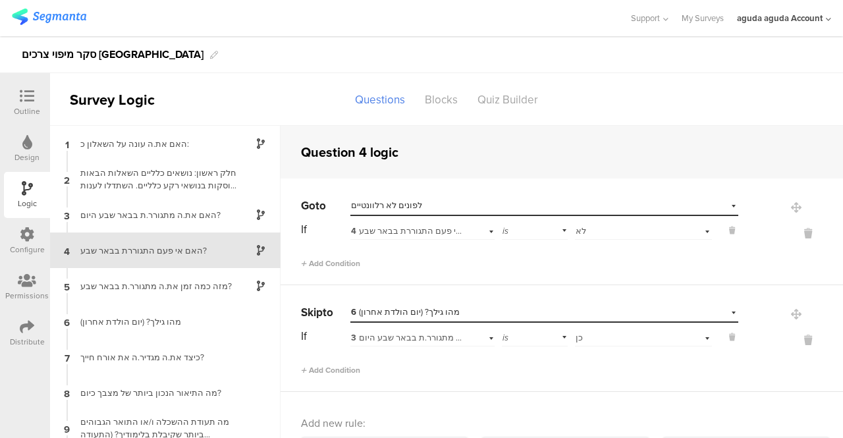
click at [34, 96] on div at bounding box center [27, 97] width 26 height 16
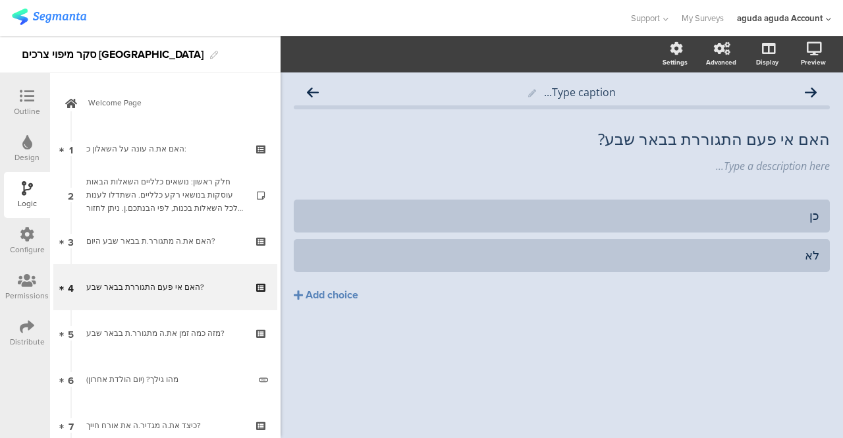
scroll to position [32, 0]
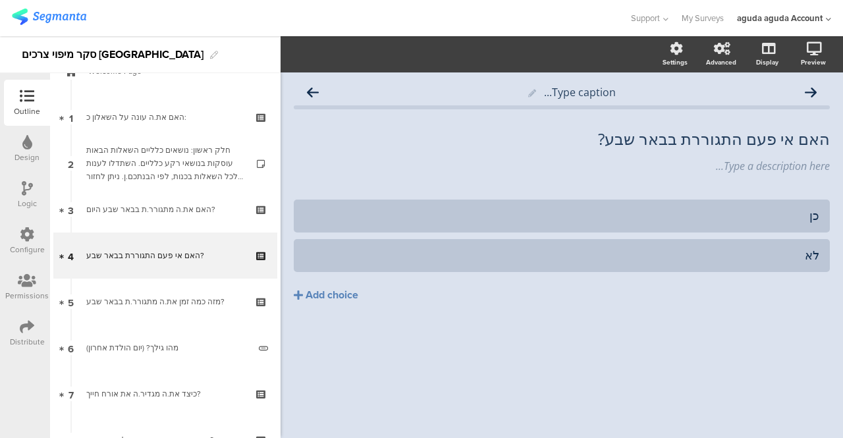
click at [22, 186] on icon at bounding box center [27, 188] width 11 height 14
